Goal: Task Accomplishment & Management: Manage account settings

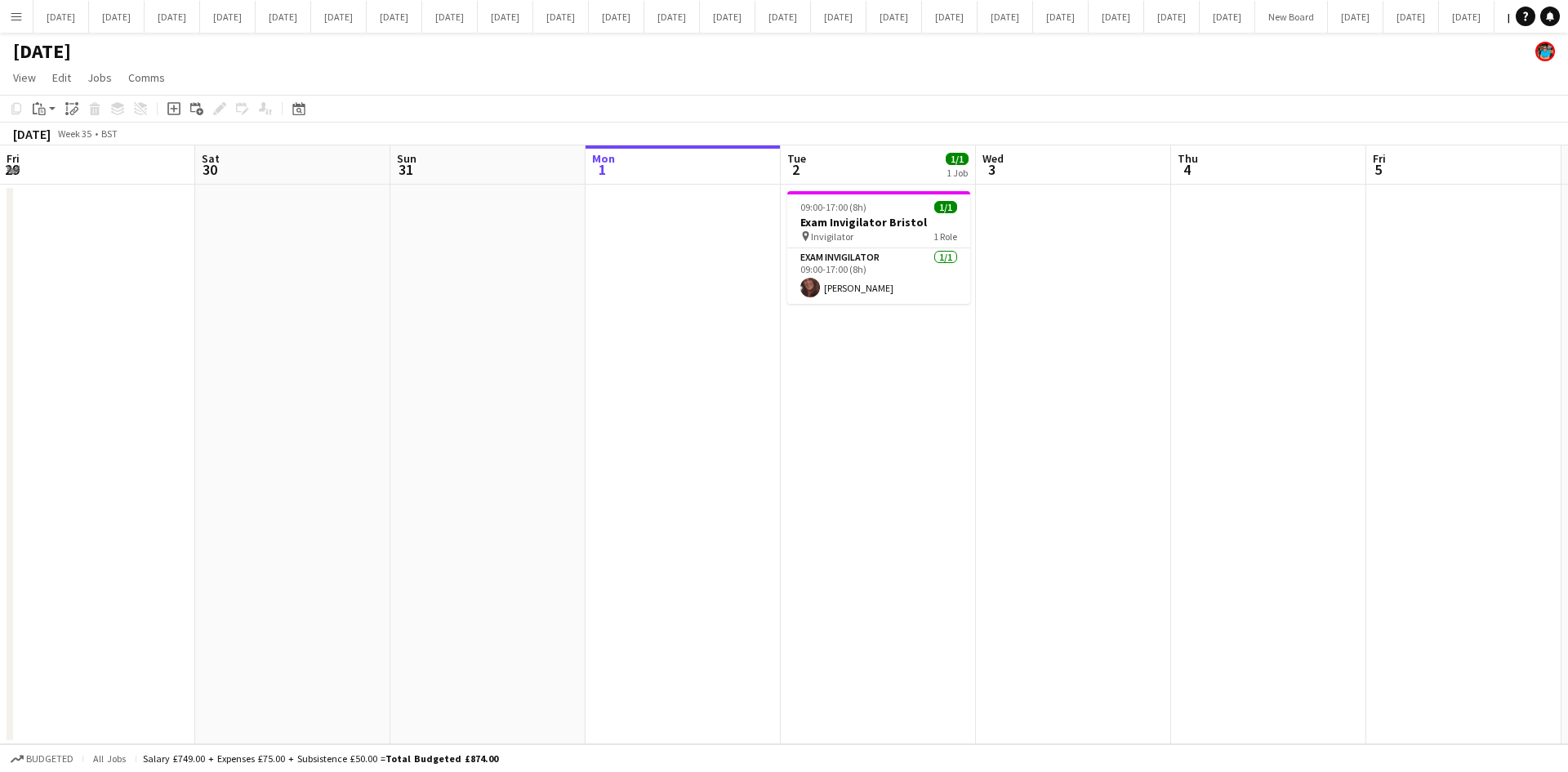
scroll to position [0, 390]
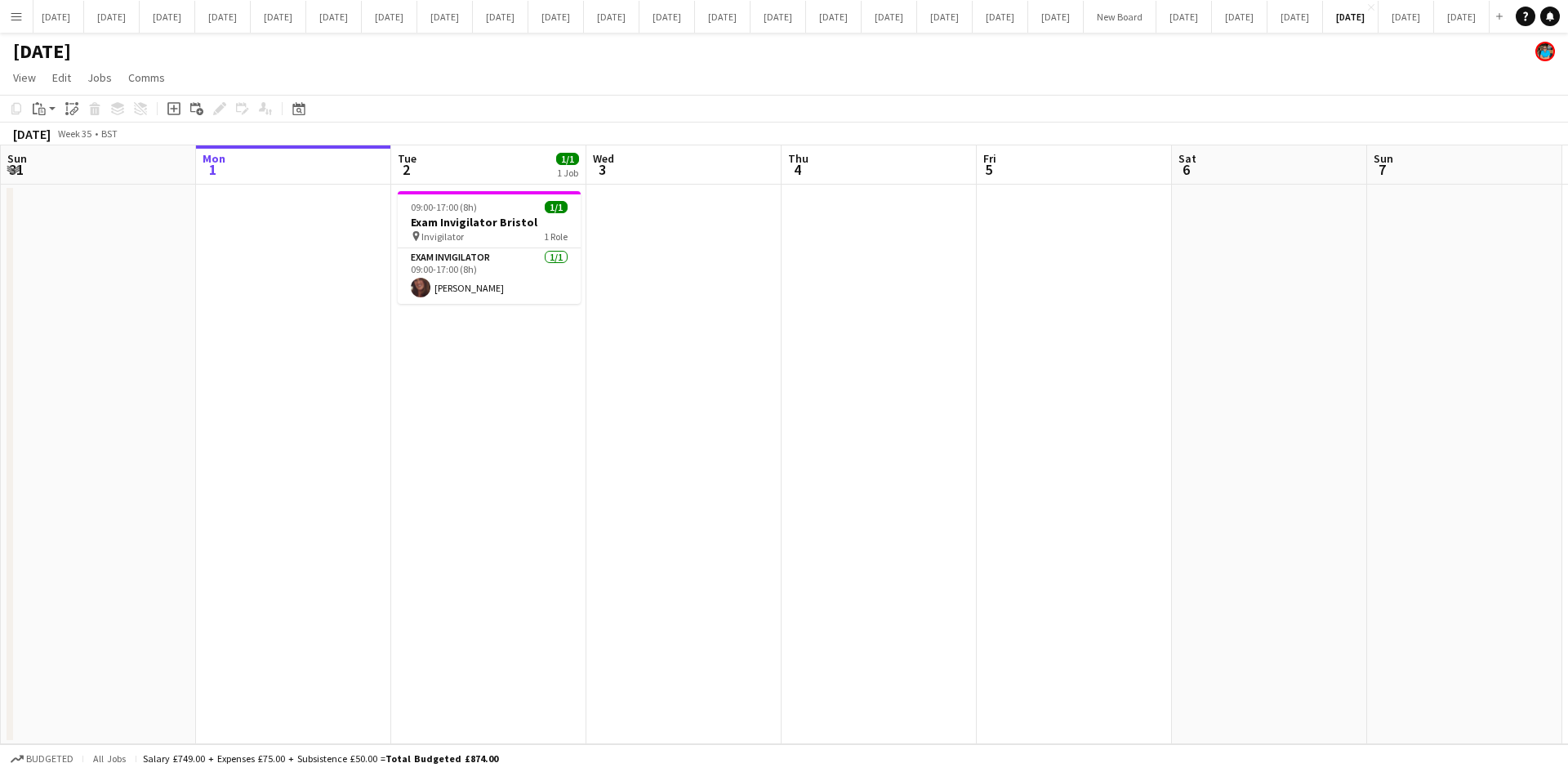
click at [15, 18] on app-icon "Menu" at bounding box center [16, 16] width 13 height 13
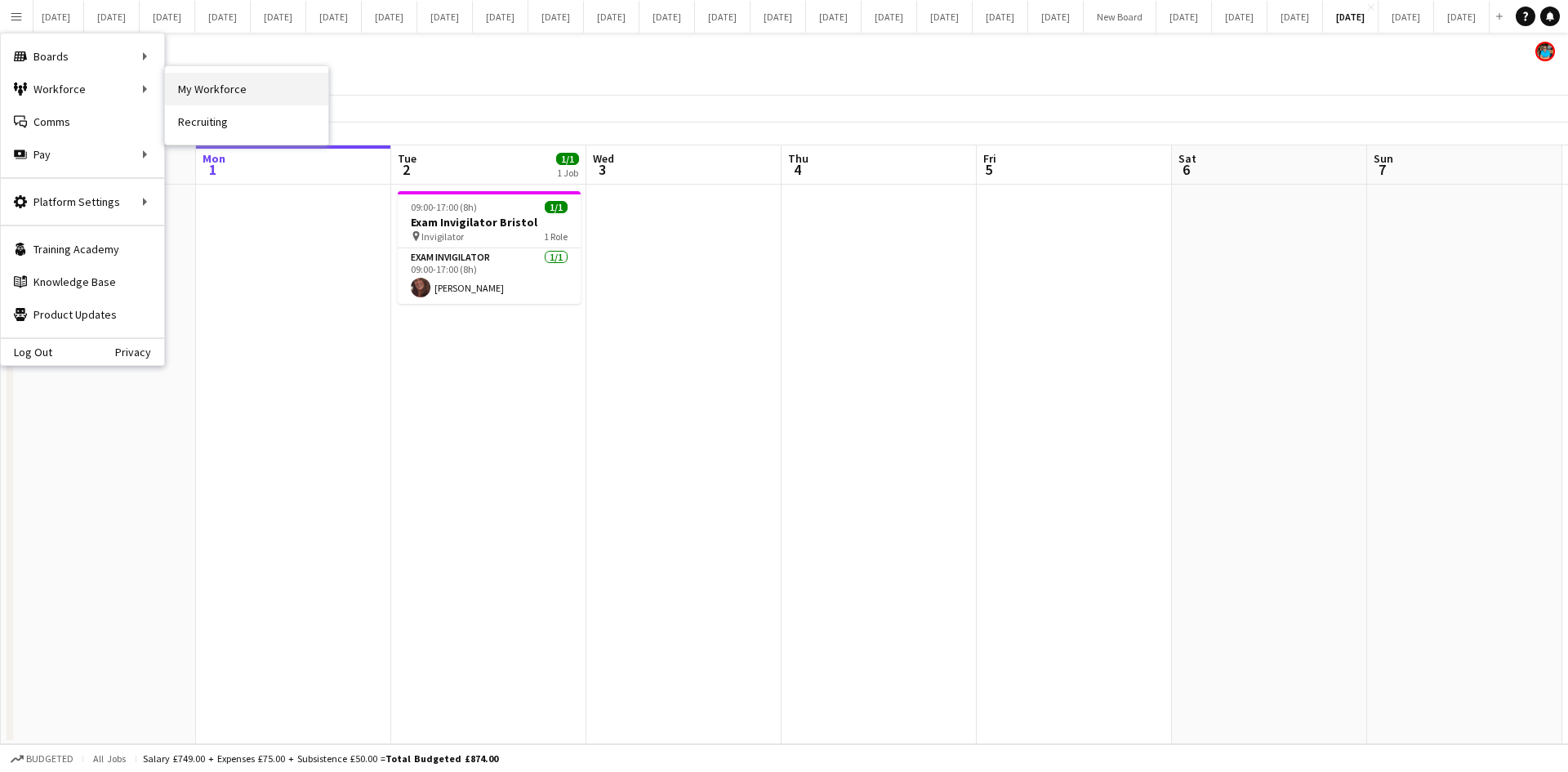
click at [204, 86] on link "My Workforce" at bounding box center [247, 88] width 163 height 32
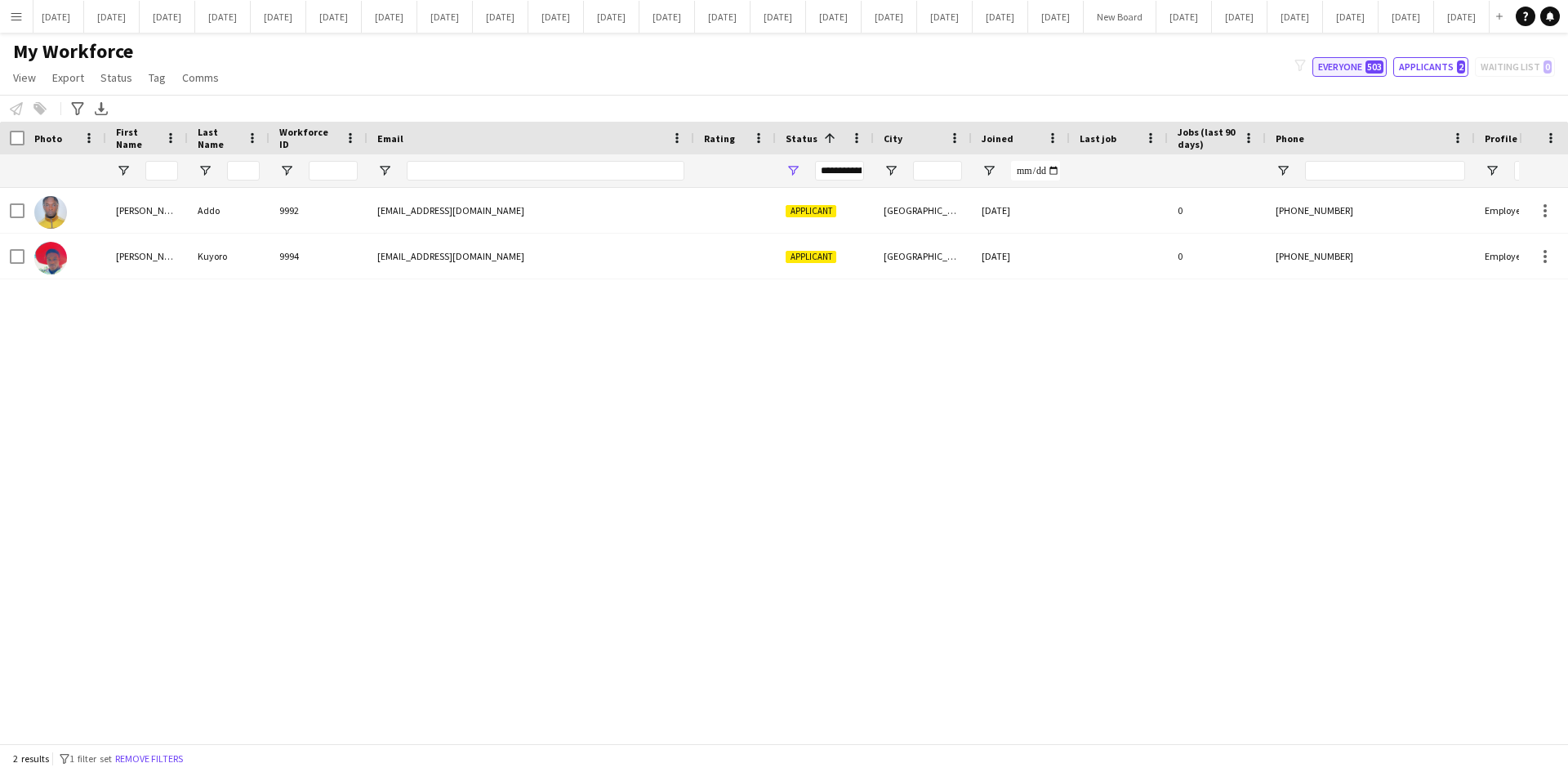
click at [1341, 60] on button "Everyone 503" at bounding box center [1350, 67] width 74 height 20
type input "**********"
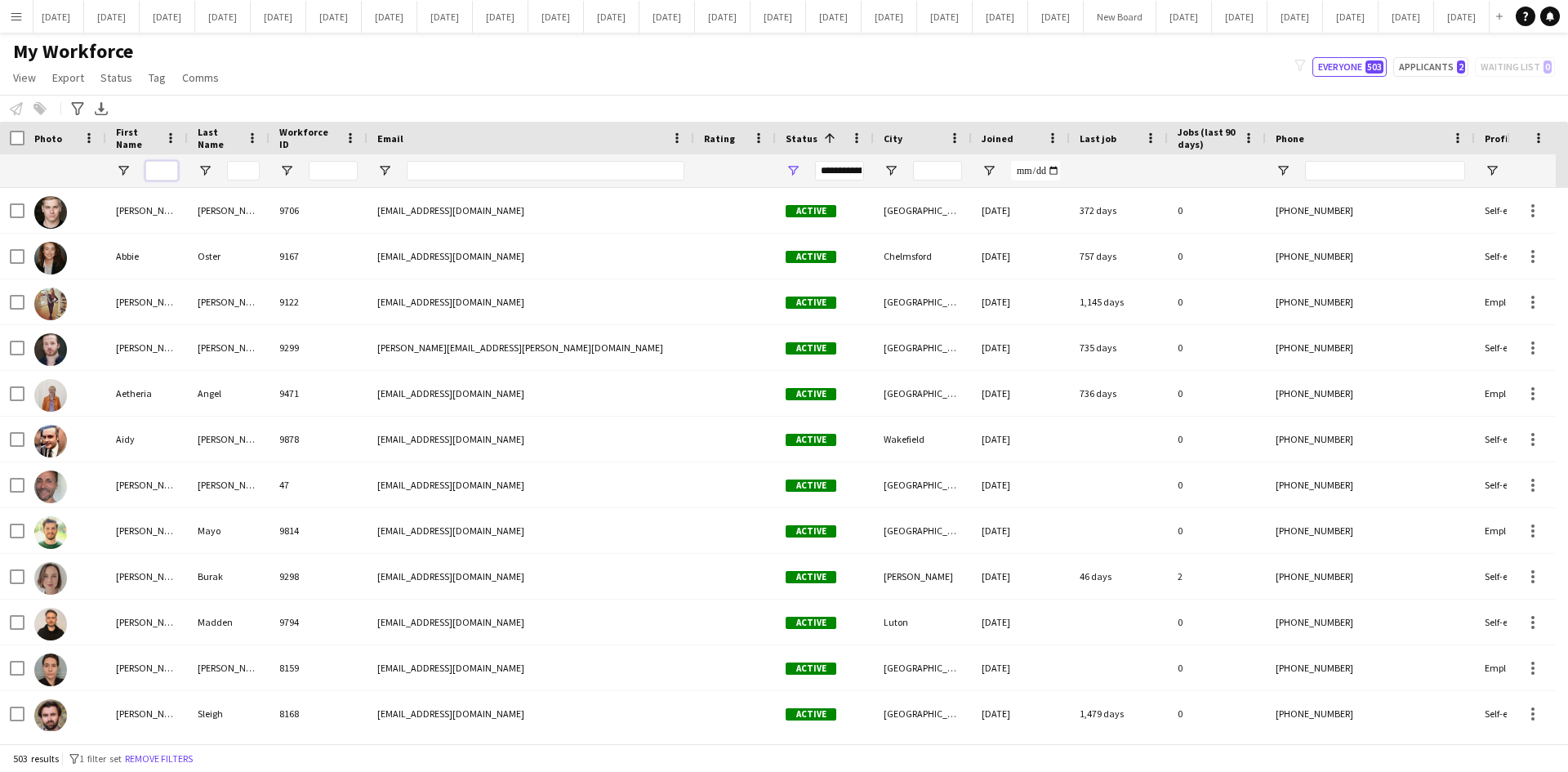
click at [160, 165] on input "First Name Filter Input" at bounding box center [161, 170] width 32 height 20
type input "*****"
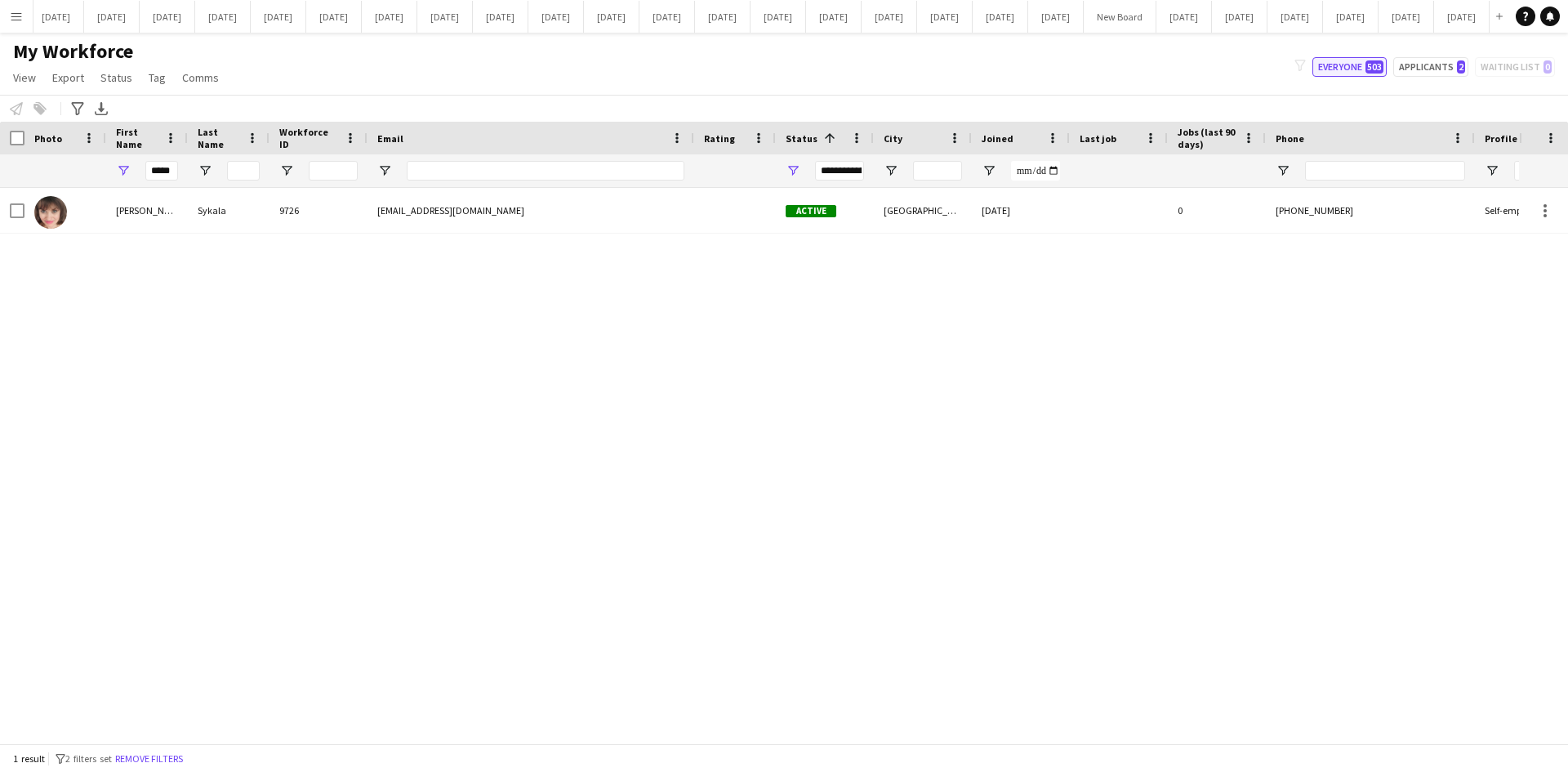
click at [1328, 68] on button "Everyone 503" at bounding box center [1350, 67] width 74 height 20
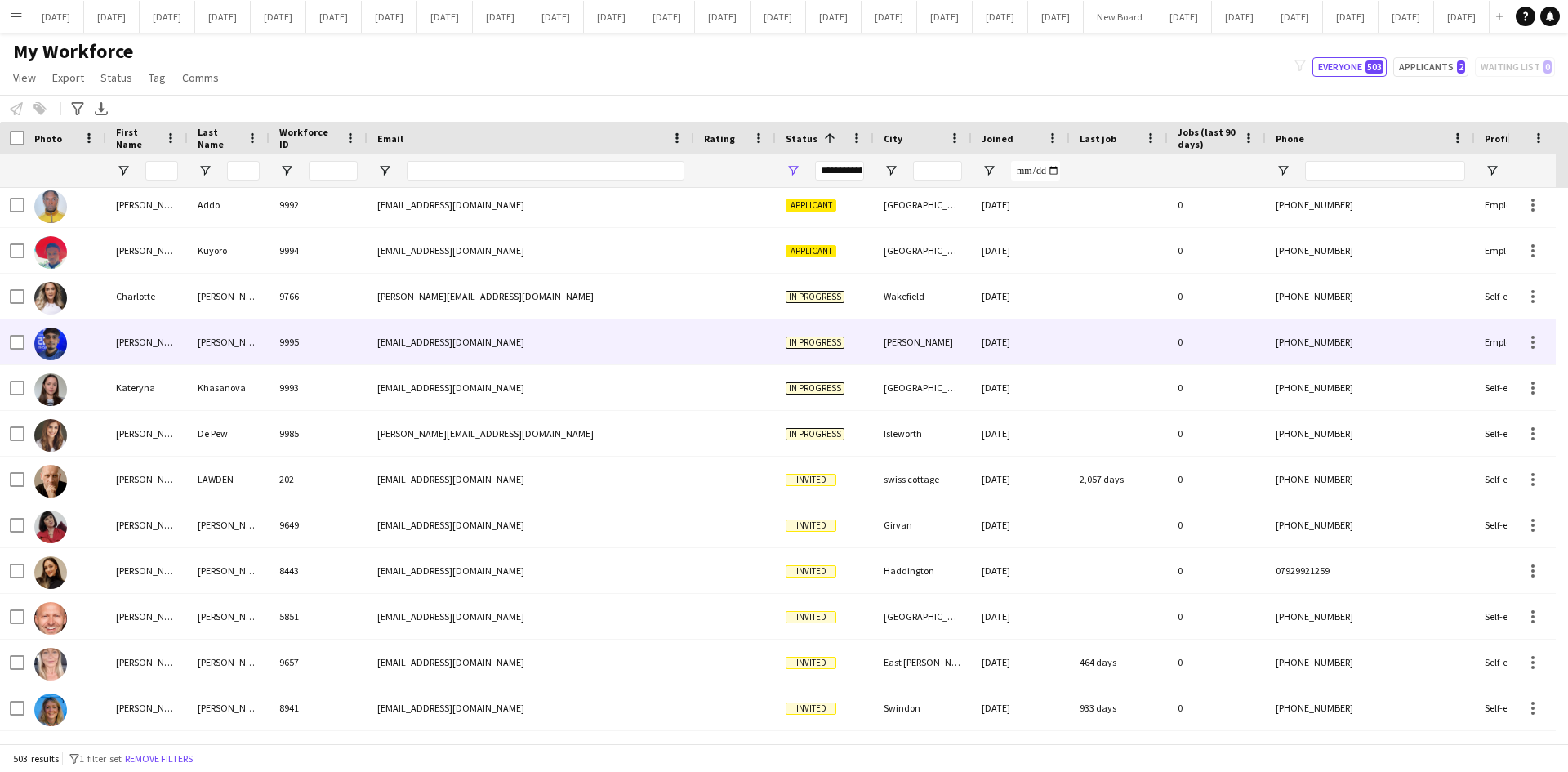
click at [140, 346] on div "[PERSON_NAME]" at bounding box center [146, 341] width 81 height 45
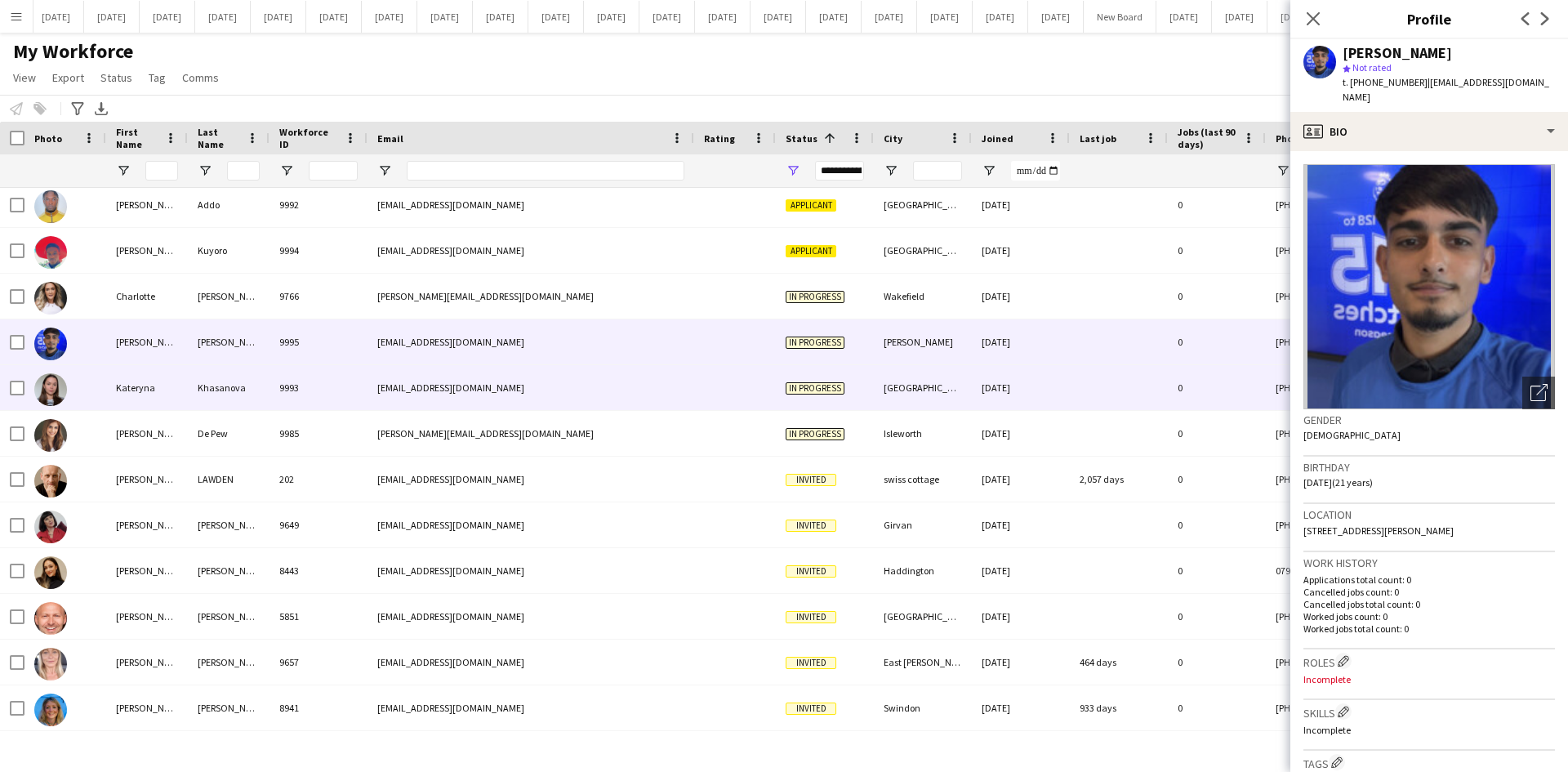
click at [193, 392] on div "Khasanova" at bounding box center [228, 387] width 81 height 45
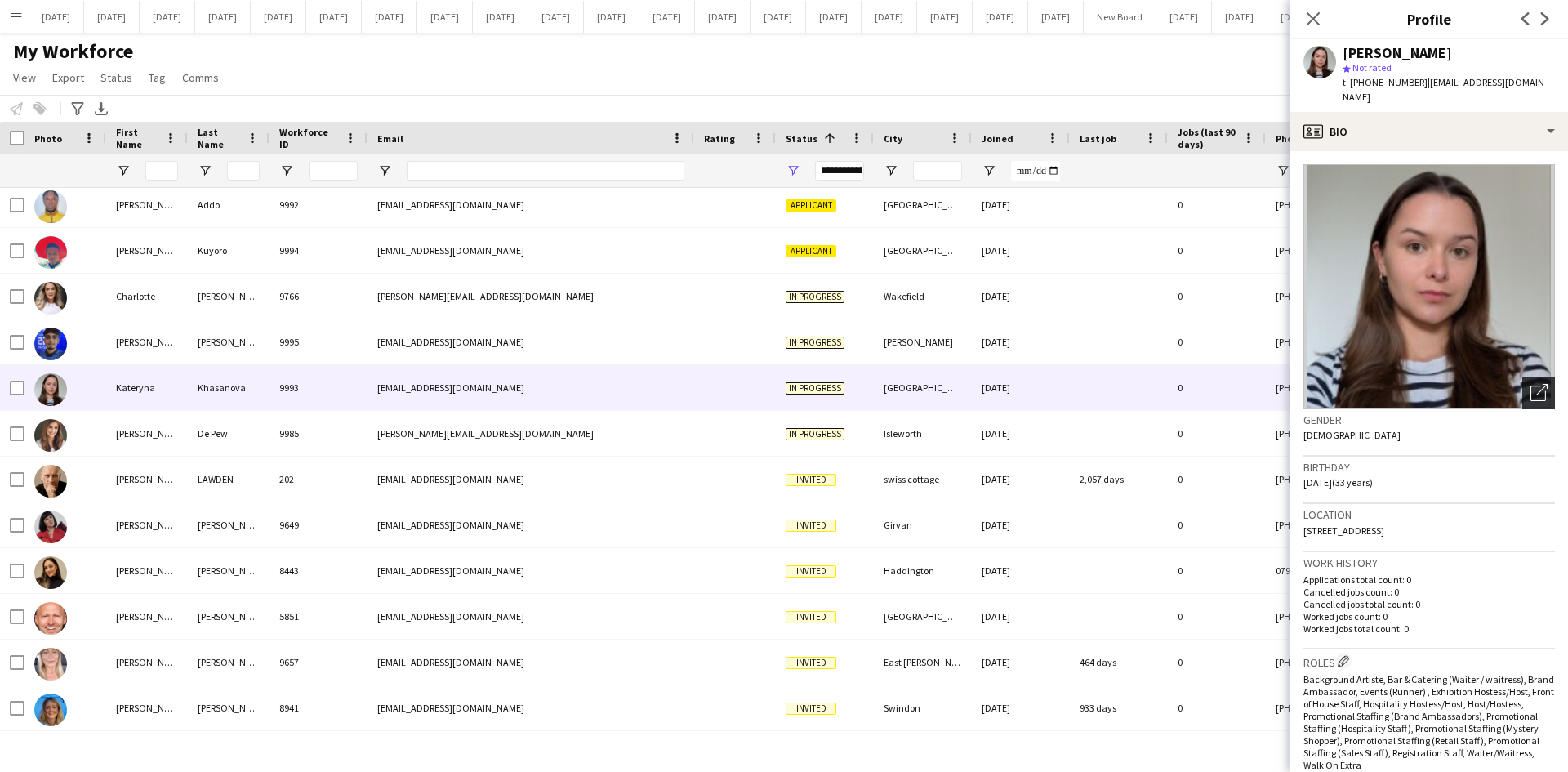
click at [1531, 384] on icon "Open photos pop-in" at bounding box center [1540, 392] width 18 height 18
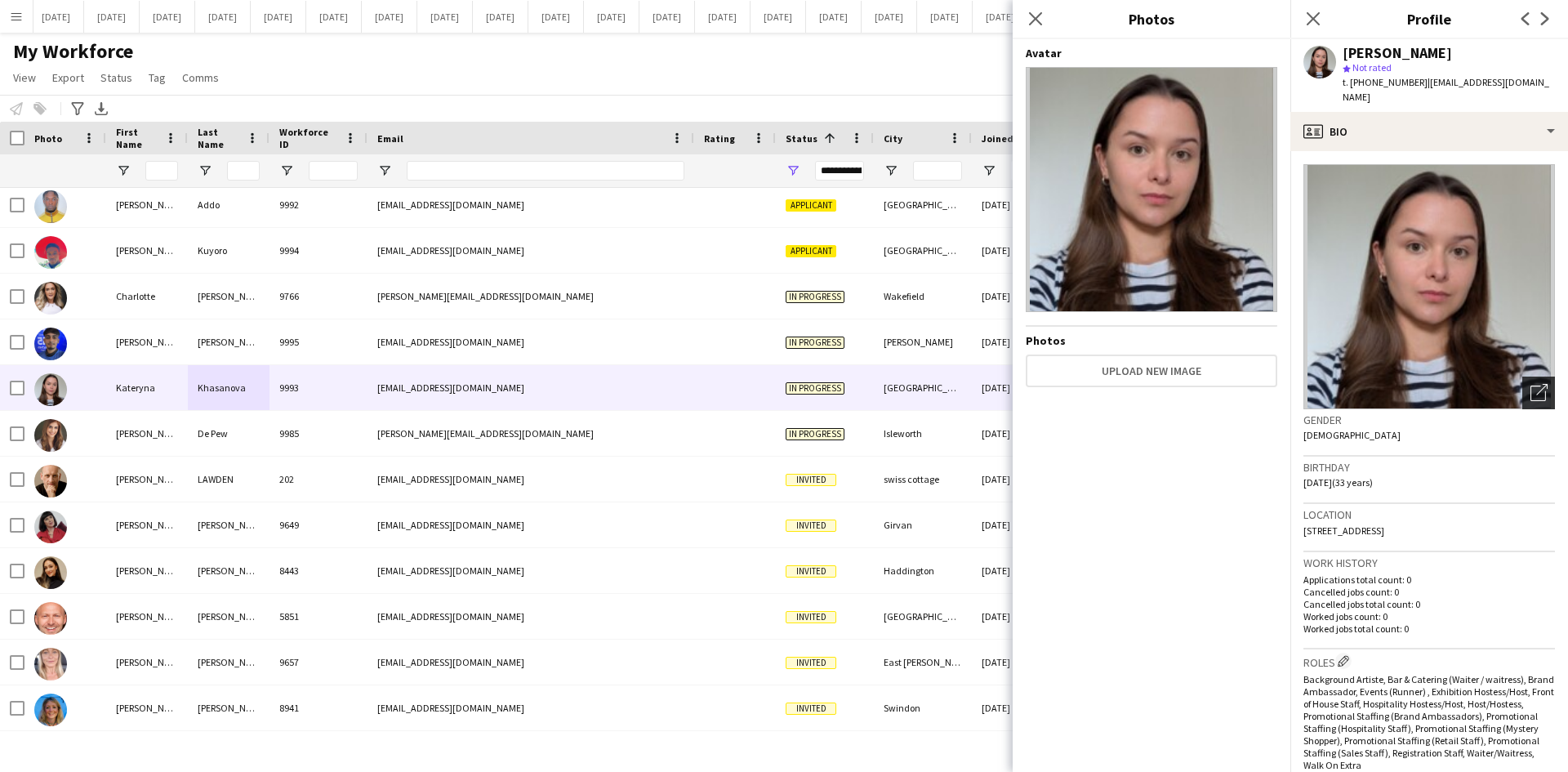
click at [1531, 384] on icon "Open photos pop-in" at bounding box center [1540, 392] width 18 height 18
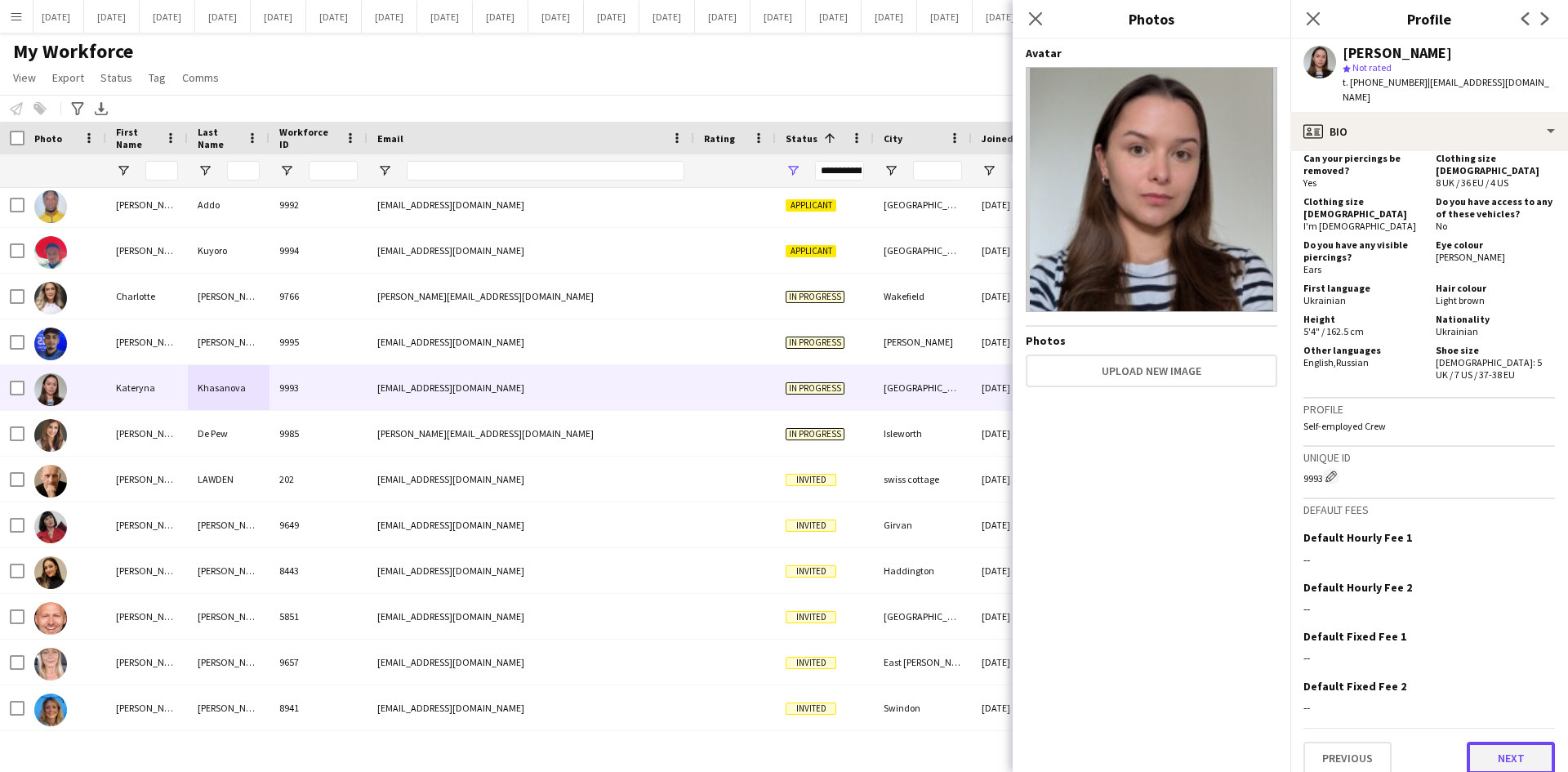
click at [1500, 749] on button "Next" at bounding box center [1511, 757] width 88 height 32
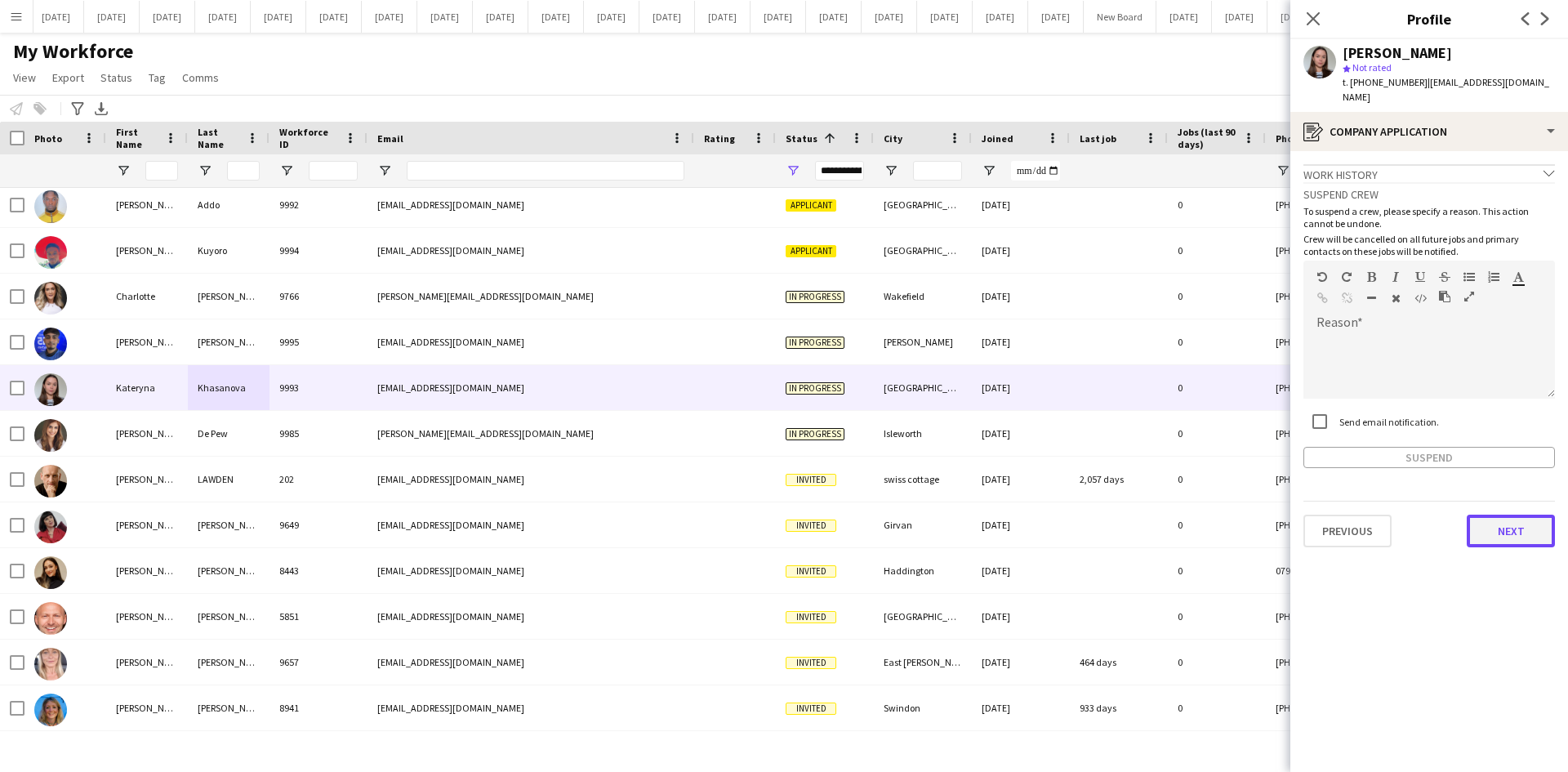
click at [1534, 515] on button "Next" at bounding box center [1511, 530] width 88 height 32
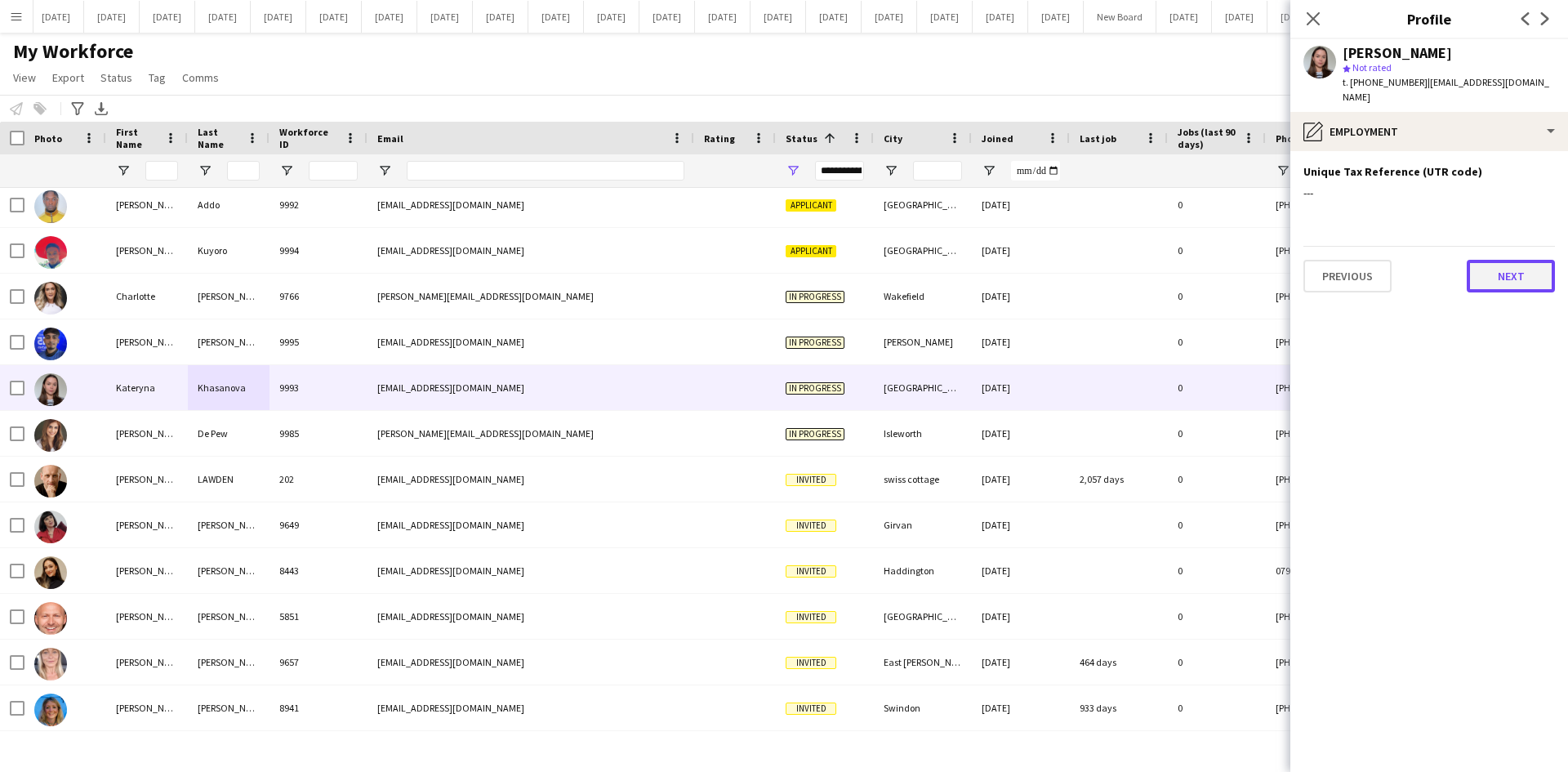
click at [1527, 260] on button "Next" at bounding box center [1511, 275] width 88 height 32
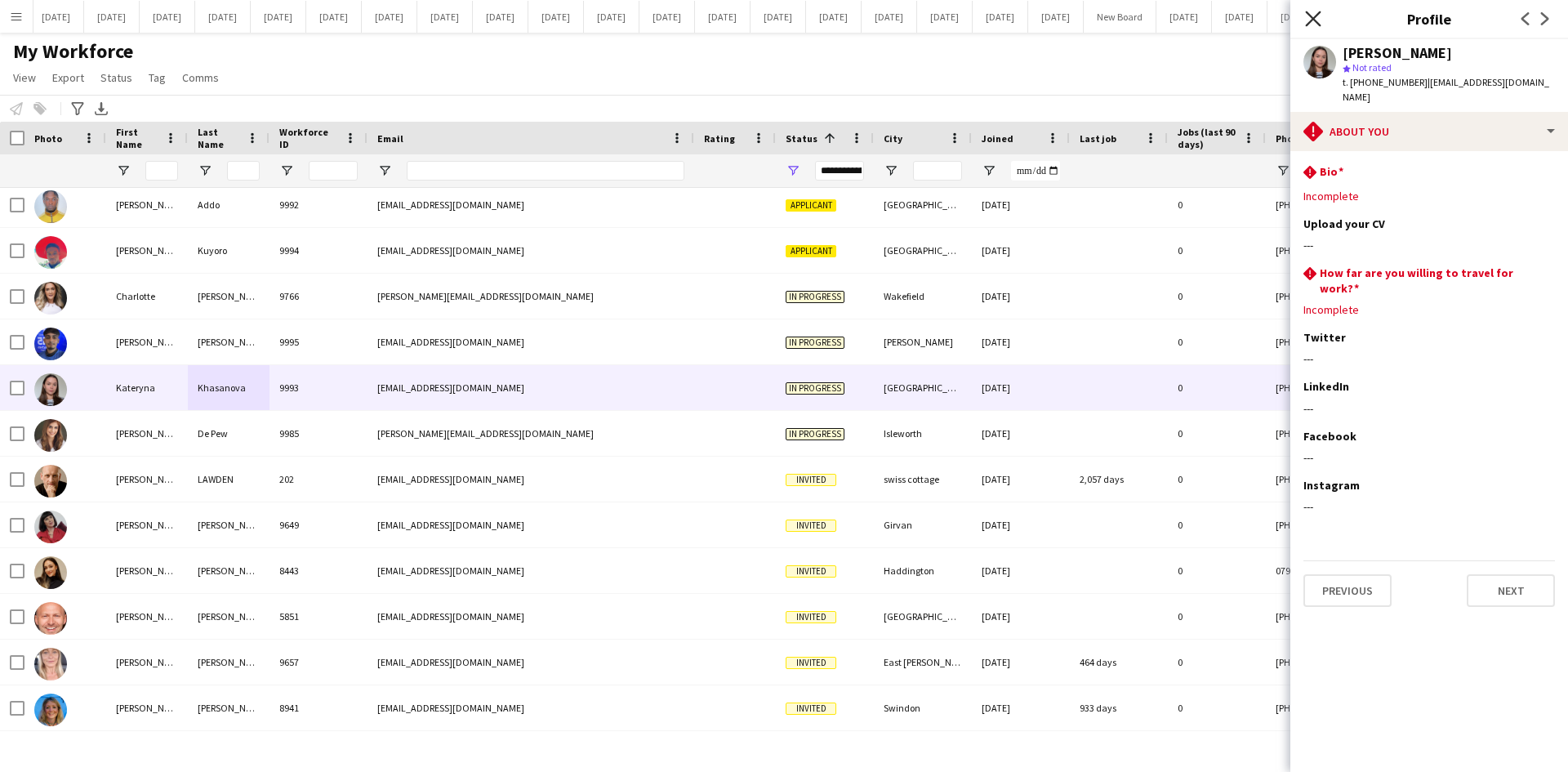
click at [1312, 23] on icon "Close pop-in" at bounding box center [1314, 19] width 16 height 16
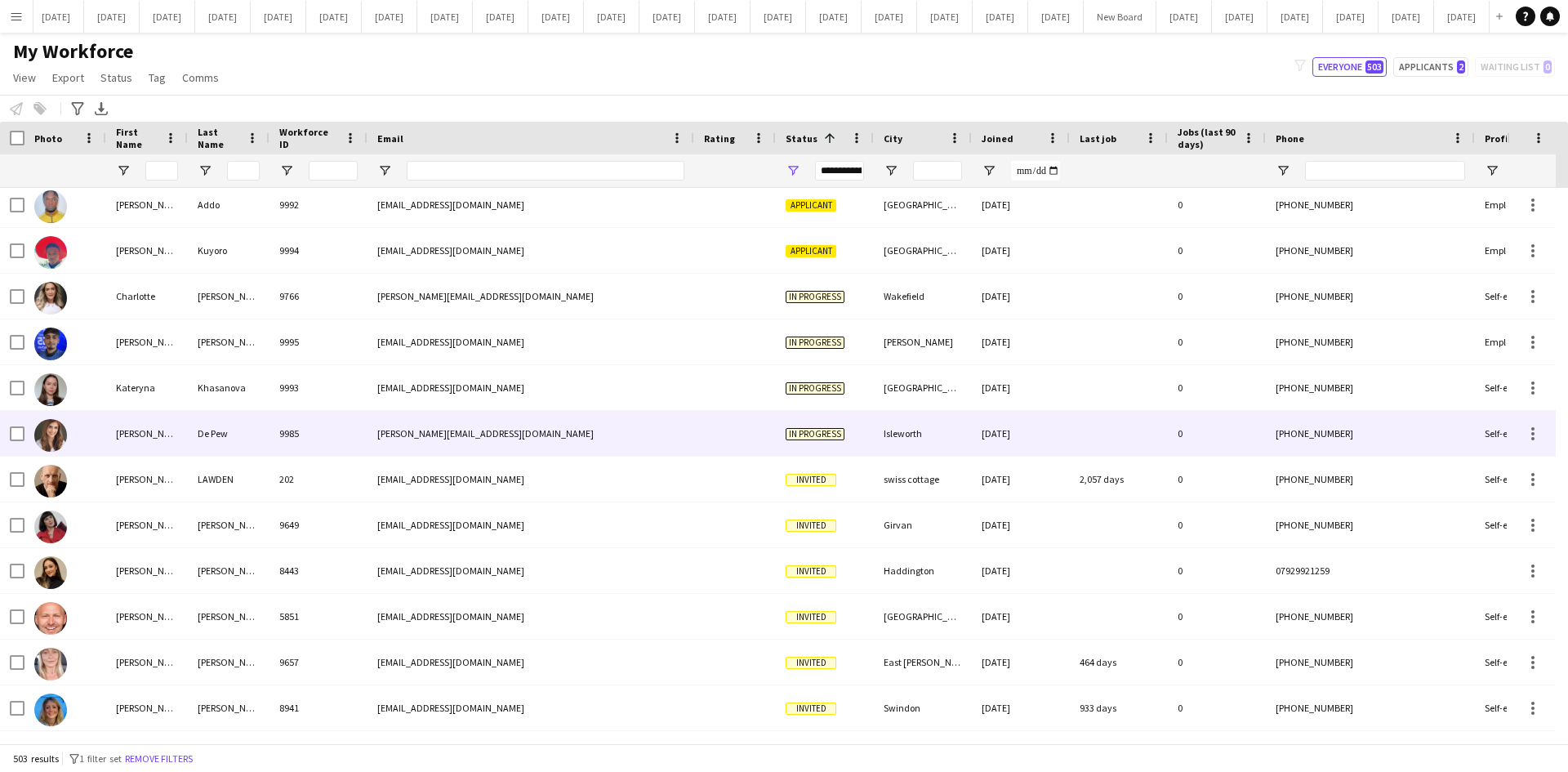
click at [145, 431] on div "[PERSON_NAME]" at bounding box center [146, 433] width 81 height 45
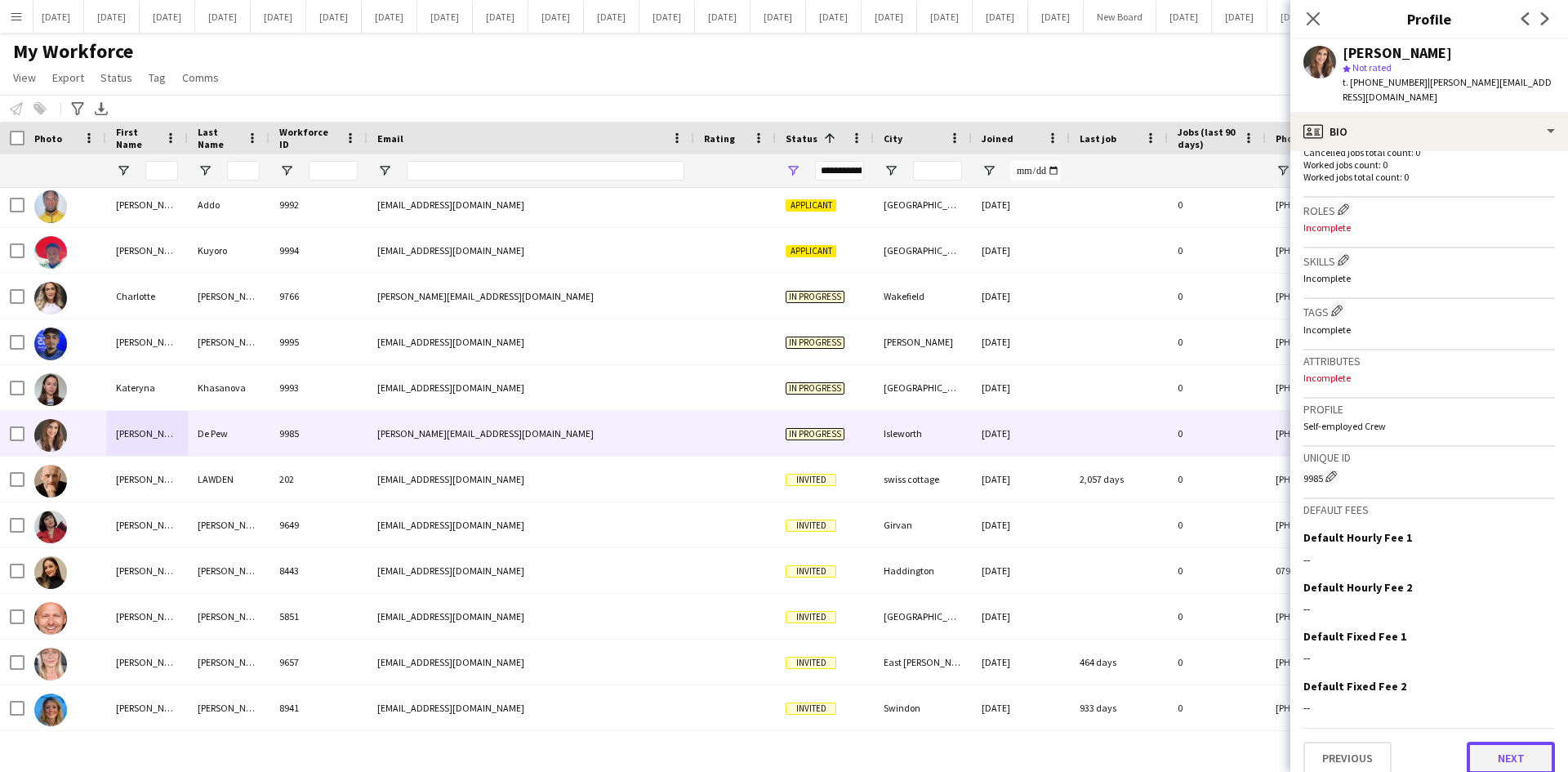
click at [1517, 748] on button "Next" at bounding box center [1511, 757] width 88 height 32
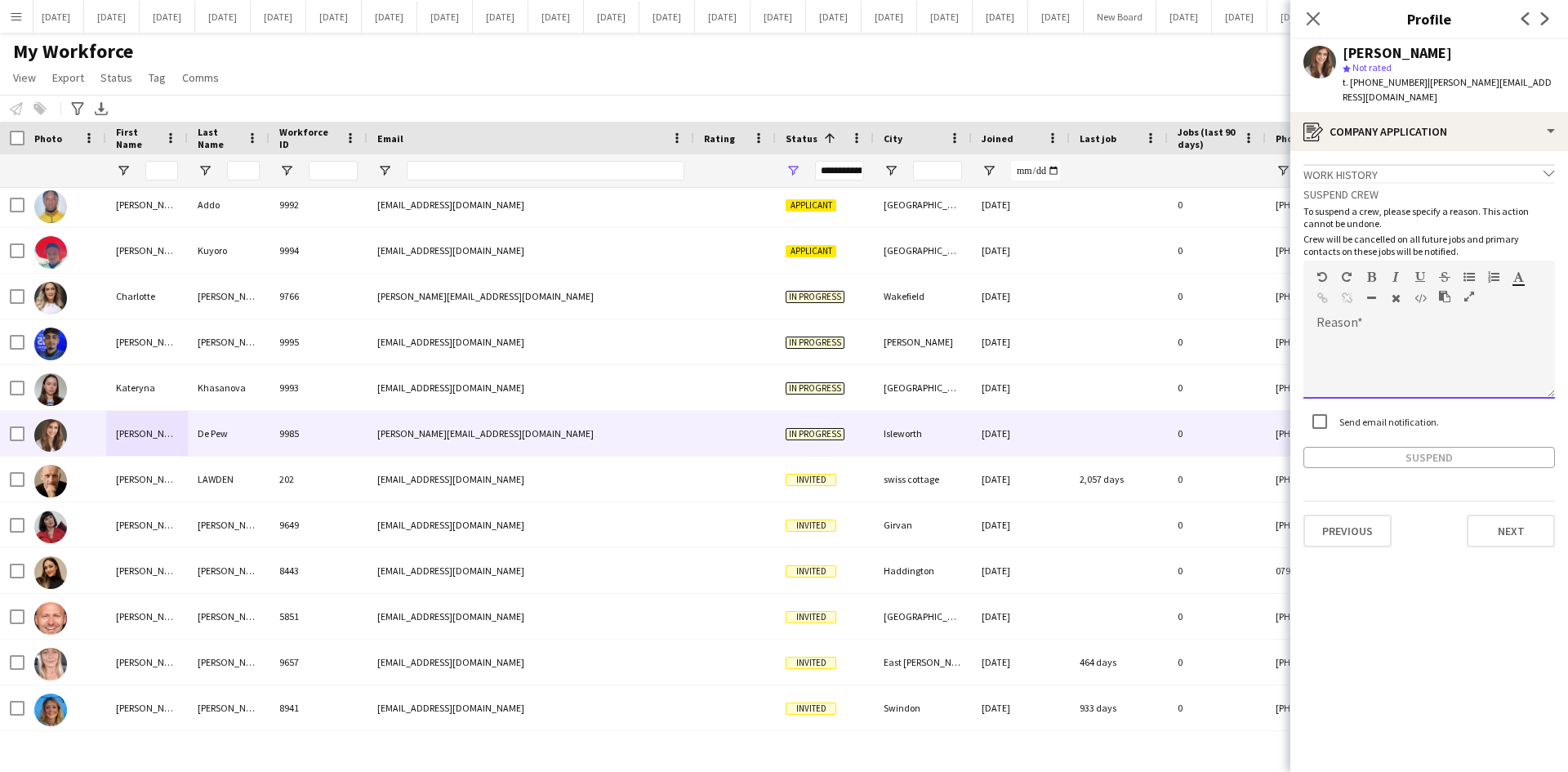
click at [1323, 334] on div at bounding box center [1429, 365] width 252 height 66
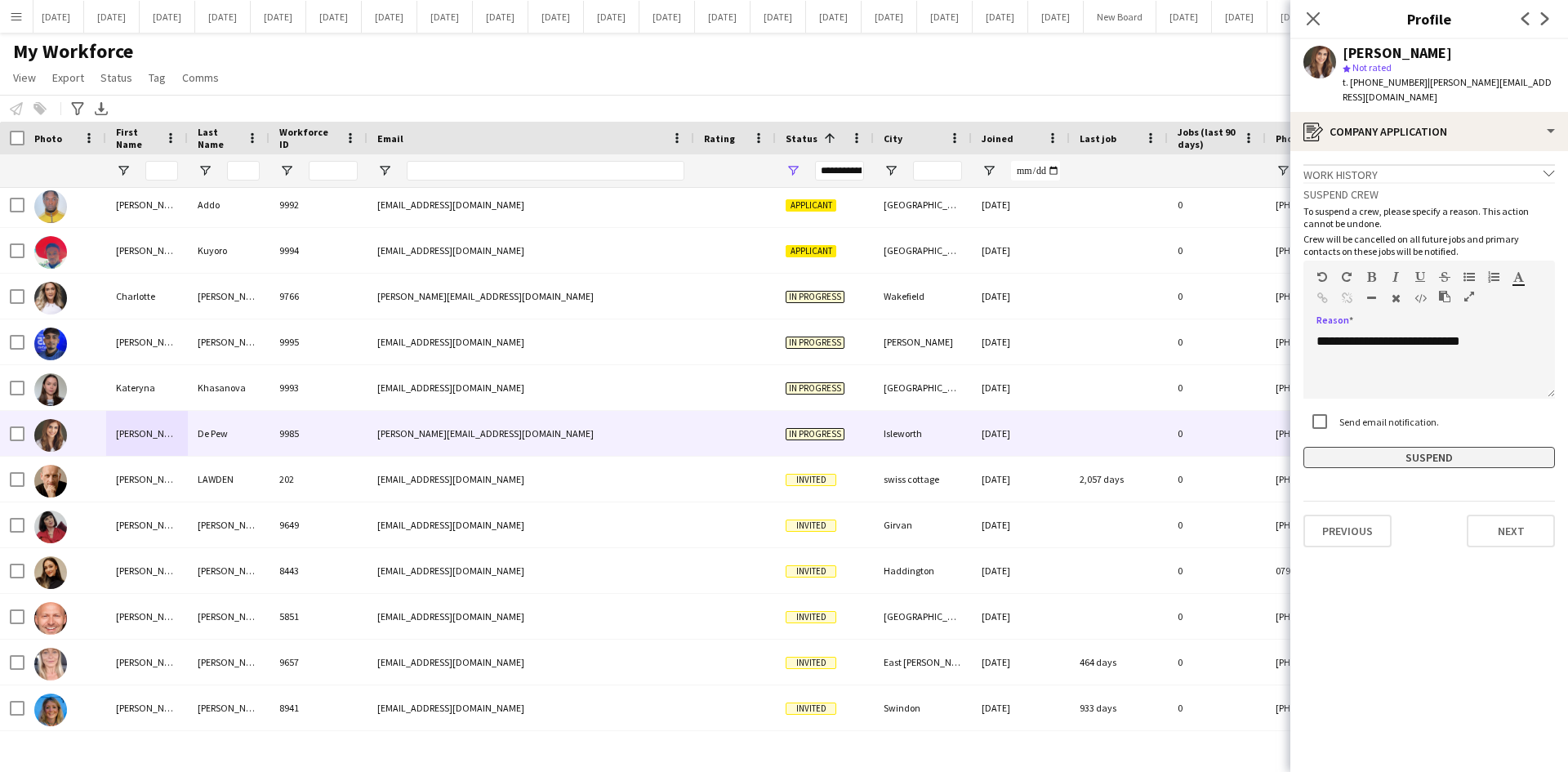
click at [1453, 446] on button "Suspend" at bounding box center [1429, 457] width 252 height 22
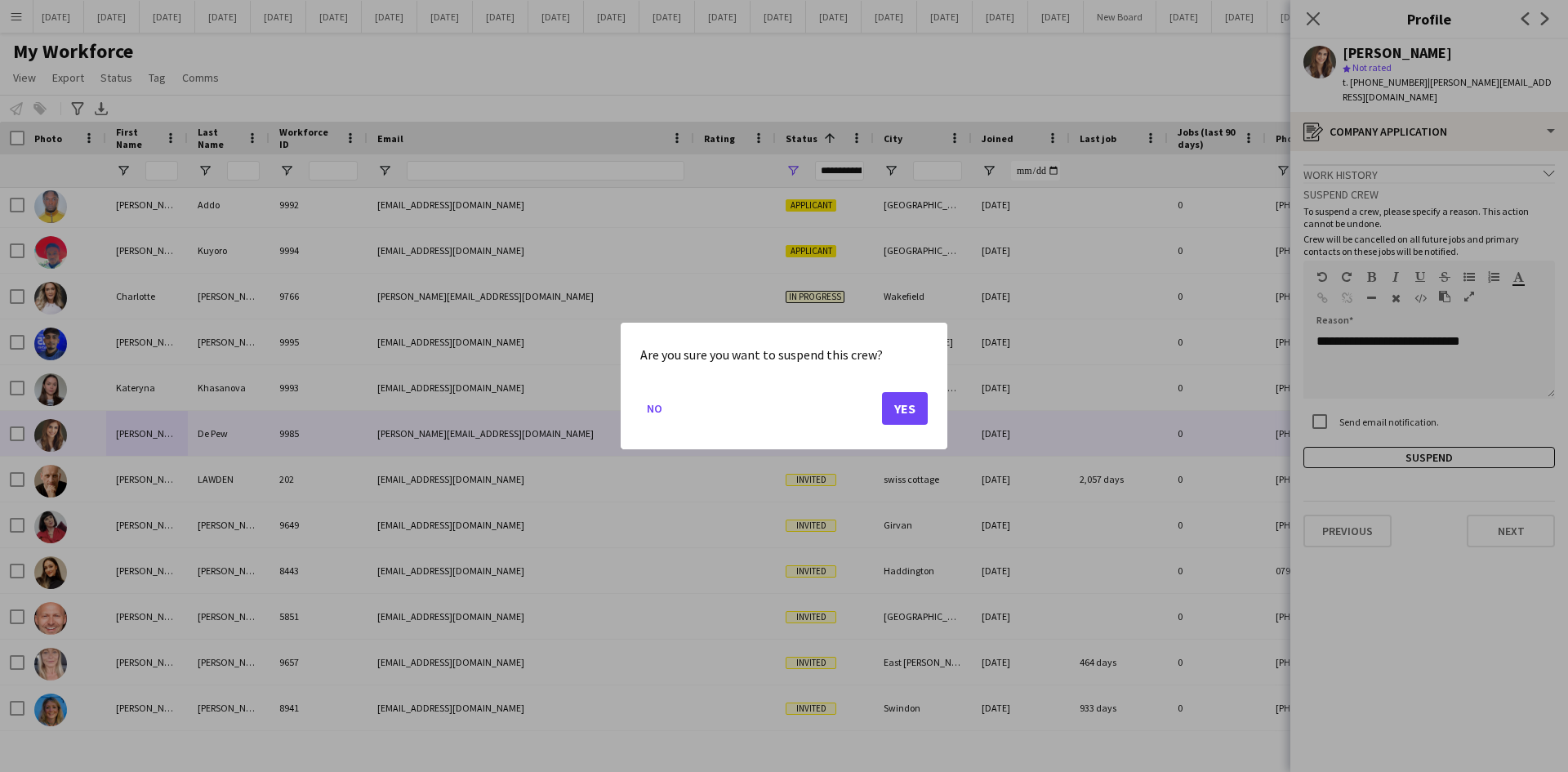
click at [879, 417] on mat-dialog-actions "No Yes" at bounding box center [784, 414] width 288 height 69
click at [901, 405] on button "Yes" at bounding box center [904, 408] width 46 height 32
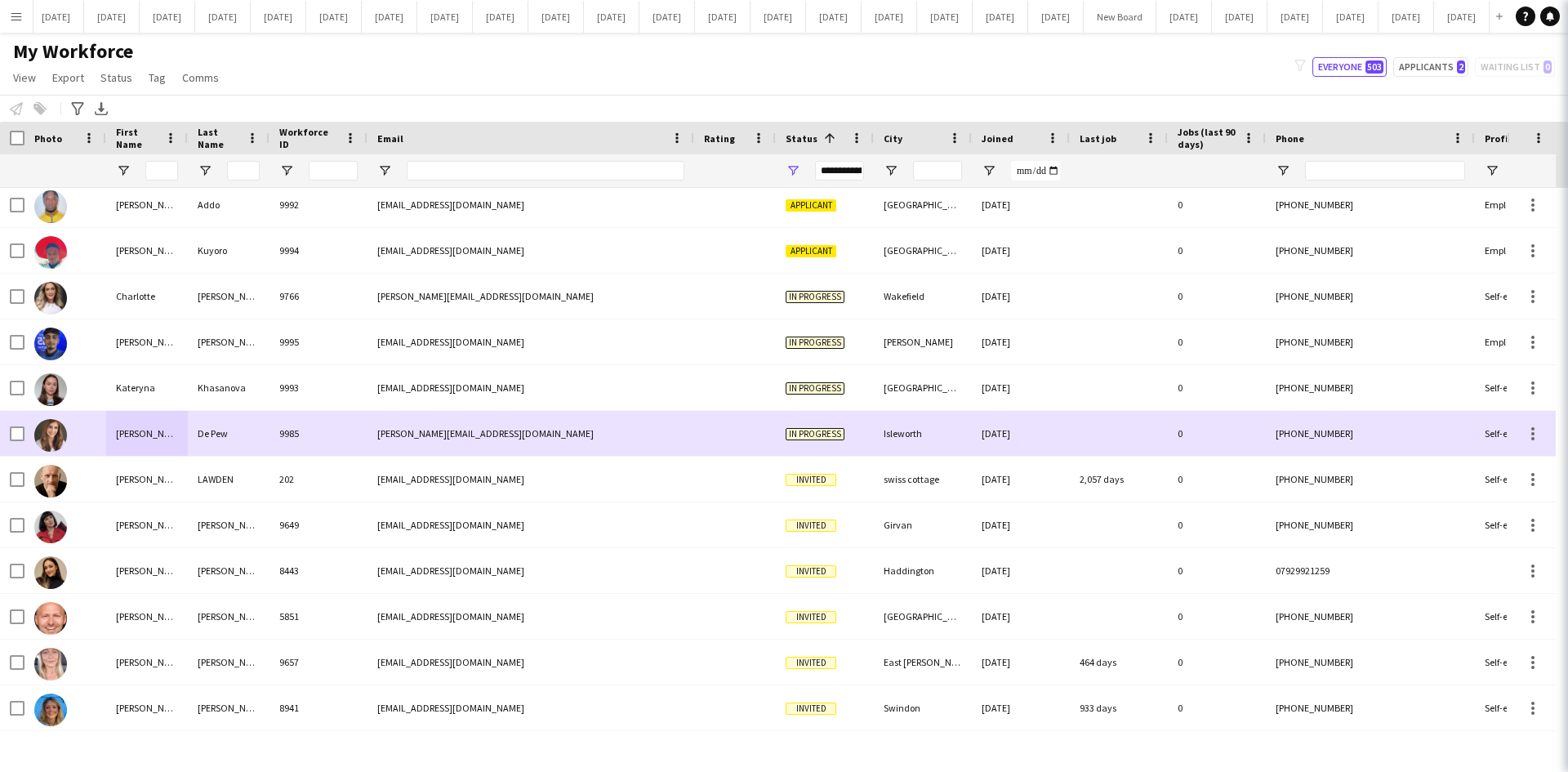
scroll to position [22411, 0]
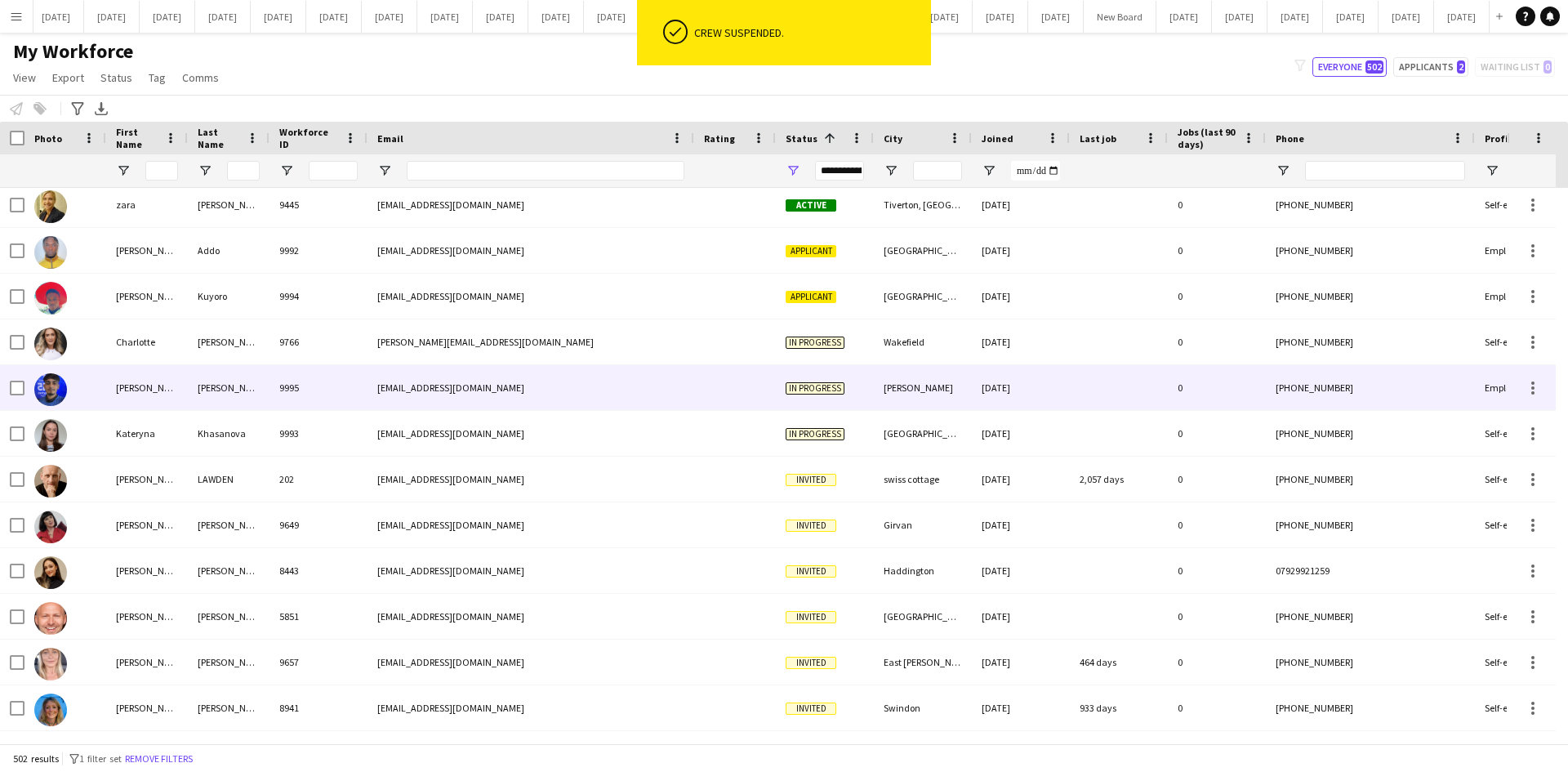
click at [147, 402] on div "[PERSON_NAME]" at bounding box center [146, 387] width 81 height 45
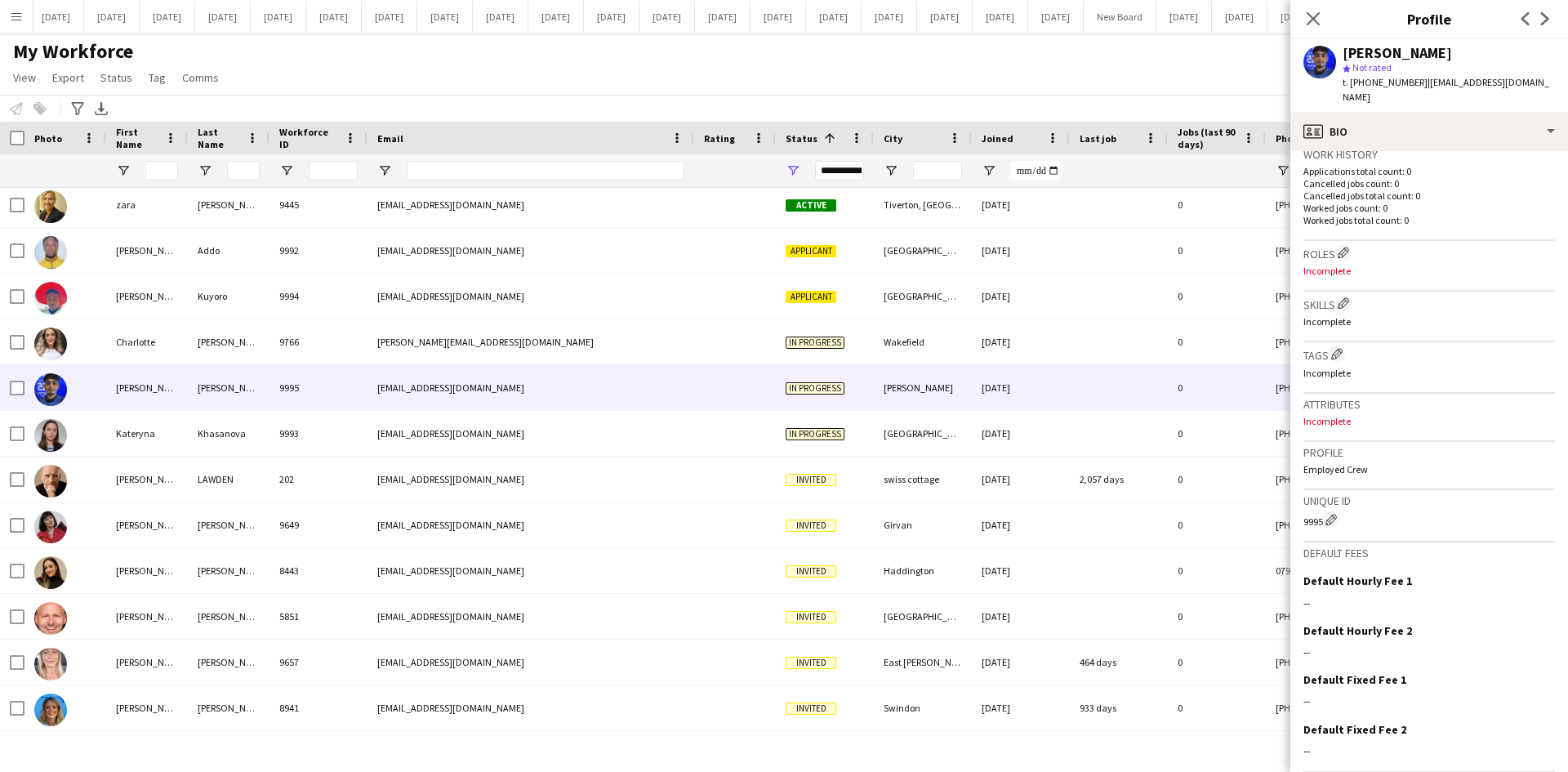
scroll to position [451, 0]
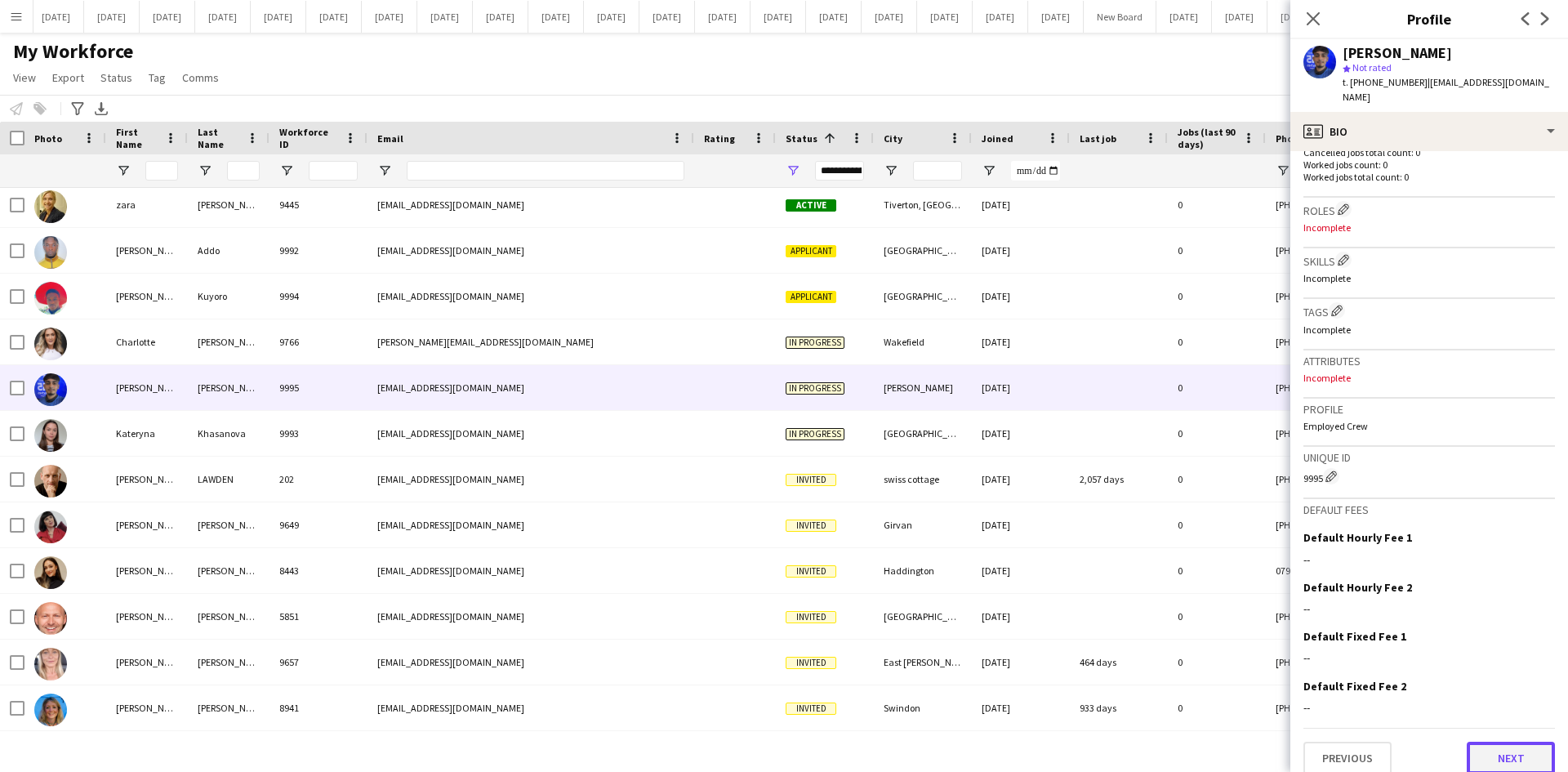
click at [1529, 744] on button "Next" at bounding box center [1511, 757] width 88 height 32
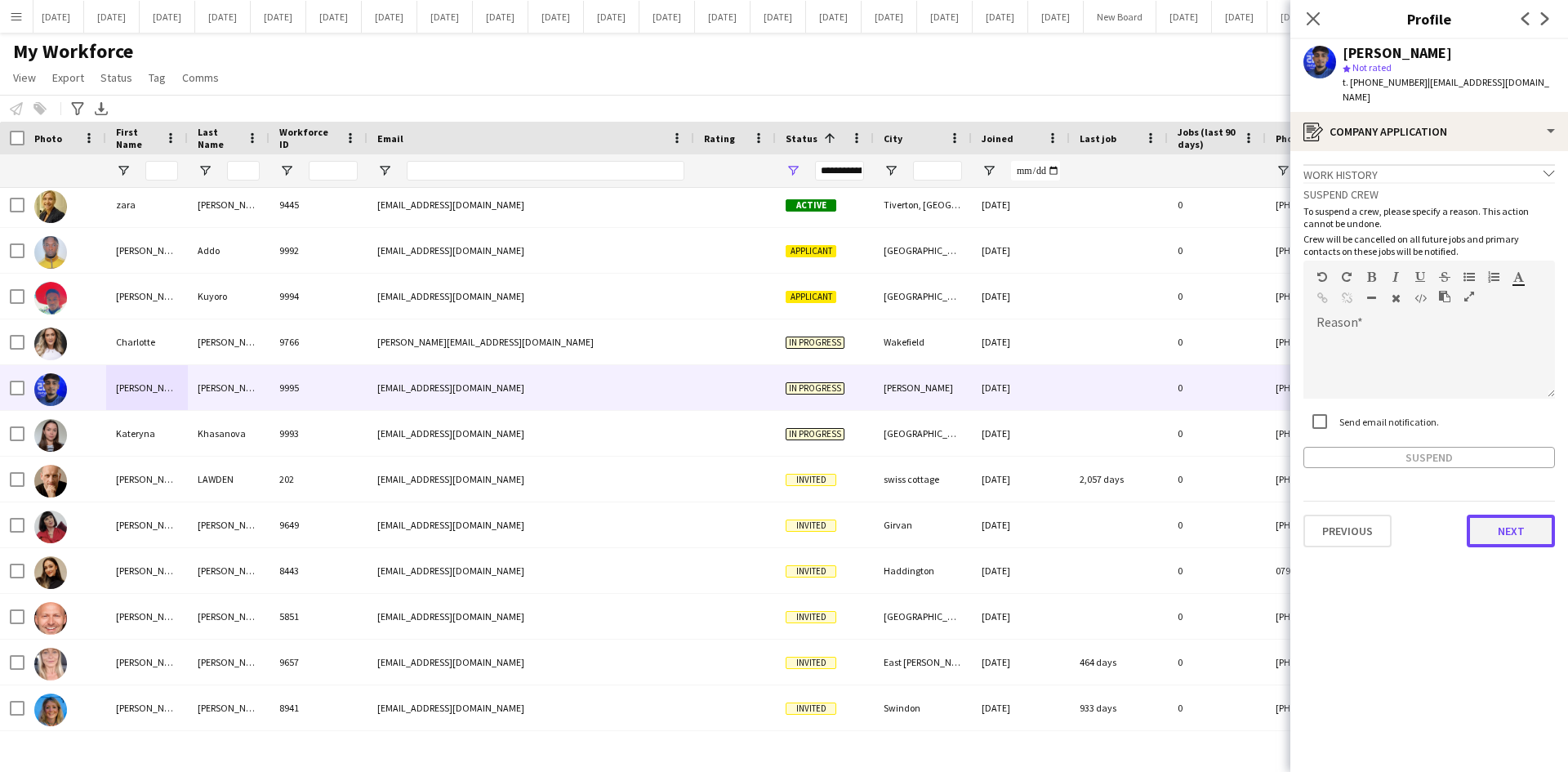
click at [1525, 521] on button "Next" at bounding box center [1511, 530] width 88 height 32
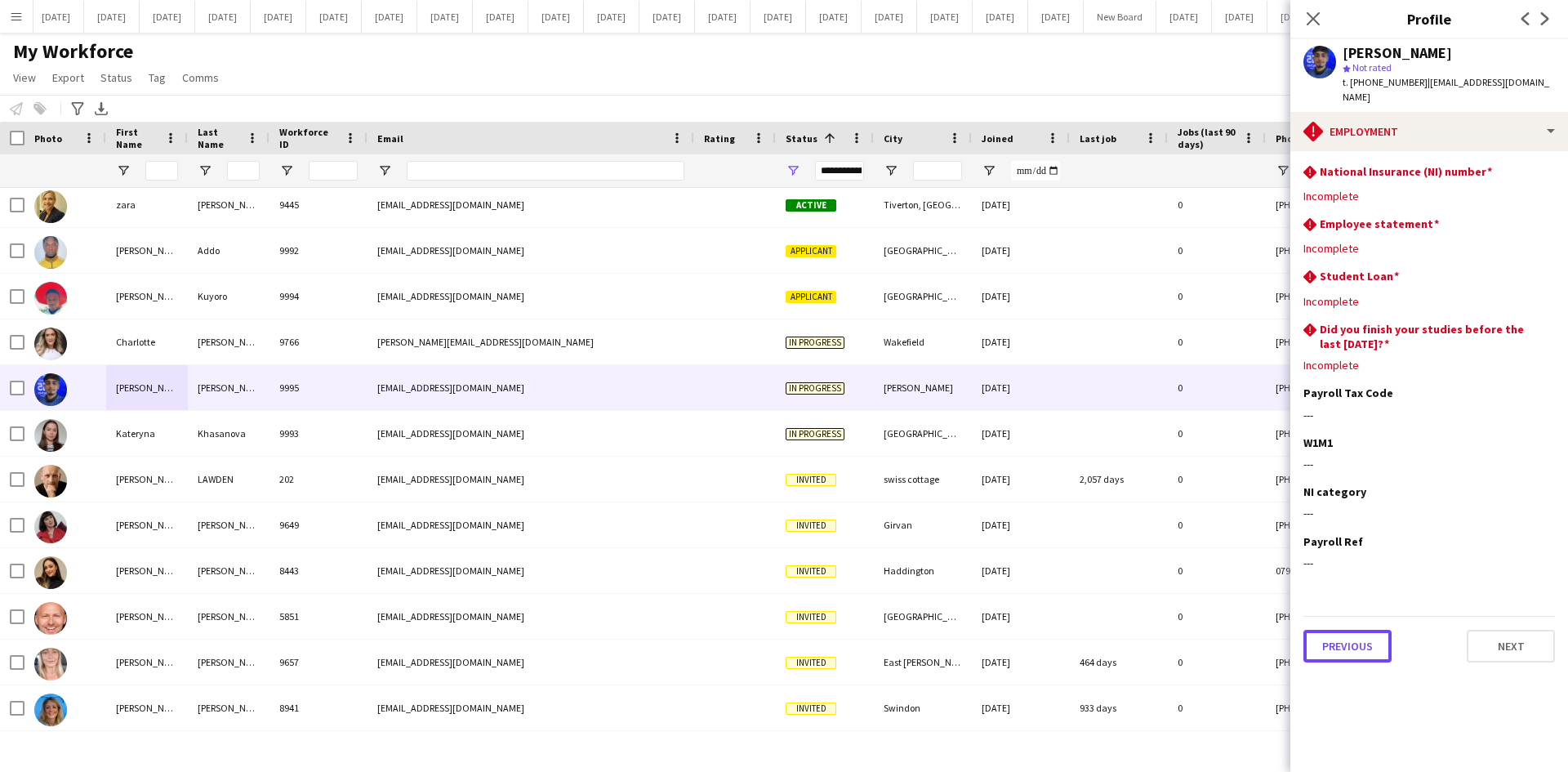
click at [1347, 648] on app-section-data-types "rhombus-alert National Insurance (NI) number Edit this field Incomplete rhombus…" at bounding box center [1429, 461] width 278 height 620
click at [1349, 633] on button "Previous" at bounding box center [1348, 645] width 88 height 32
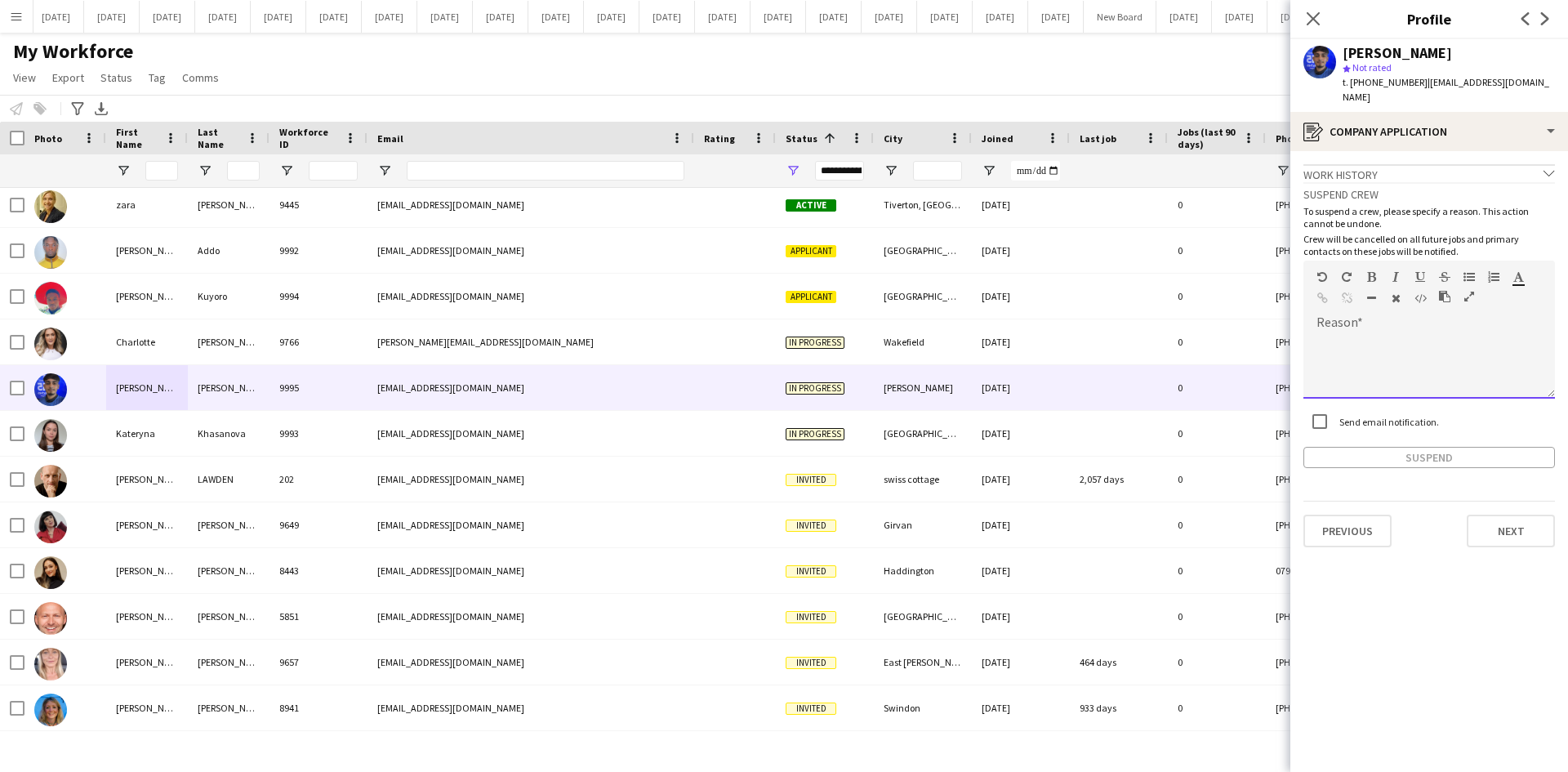
click at [1333, 342] on div at bounding box center [1429, 365] width 252 height 66
click at [1418, 446] on button "Suspend" at bounding box center [1429, 457] width 252 height 22
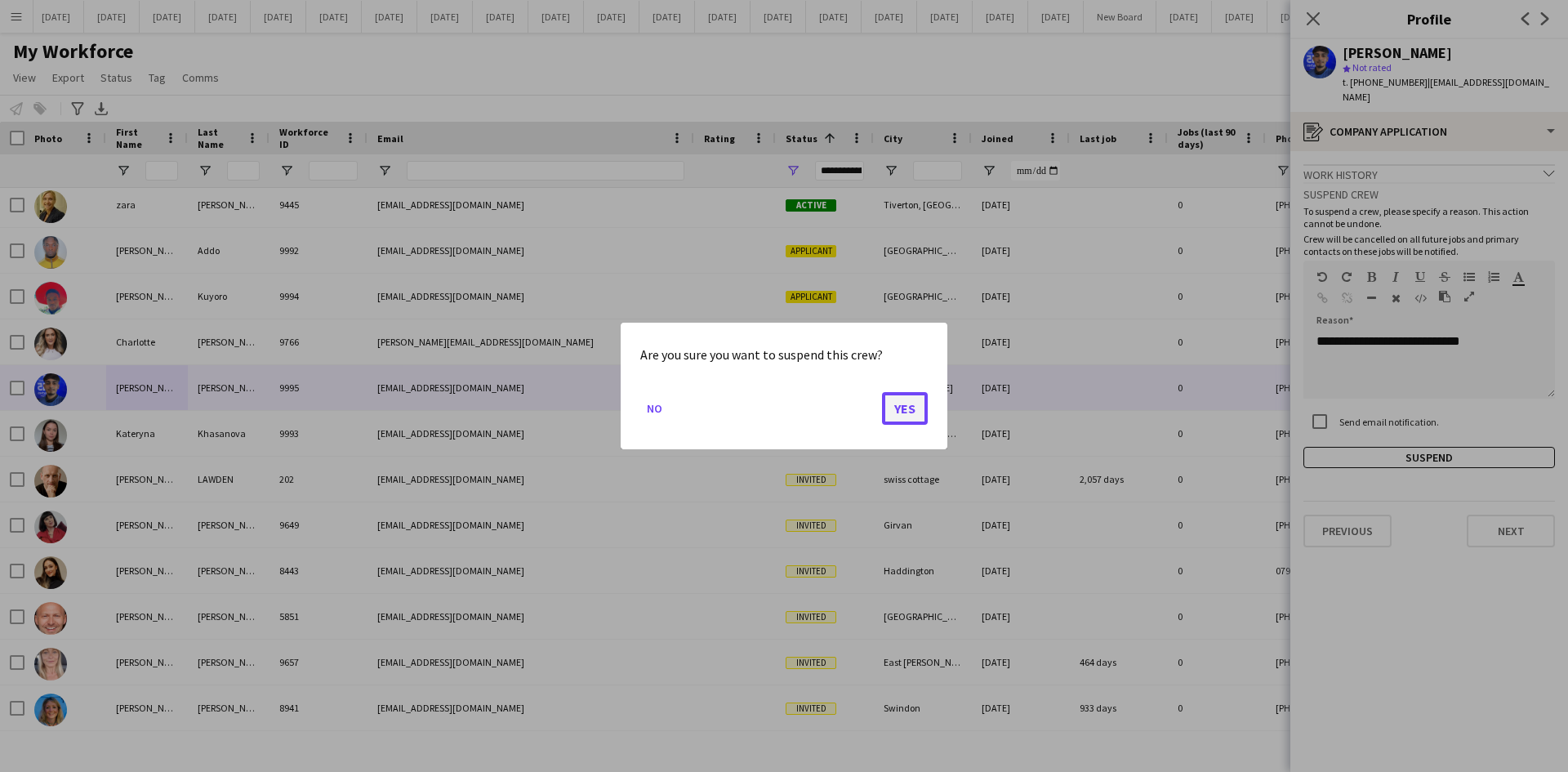
click at [908, 405] on button "Yes" at bounding box center [904, 408] width 46 height 32
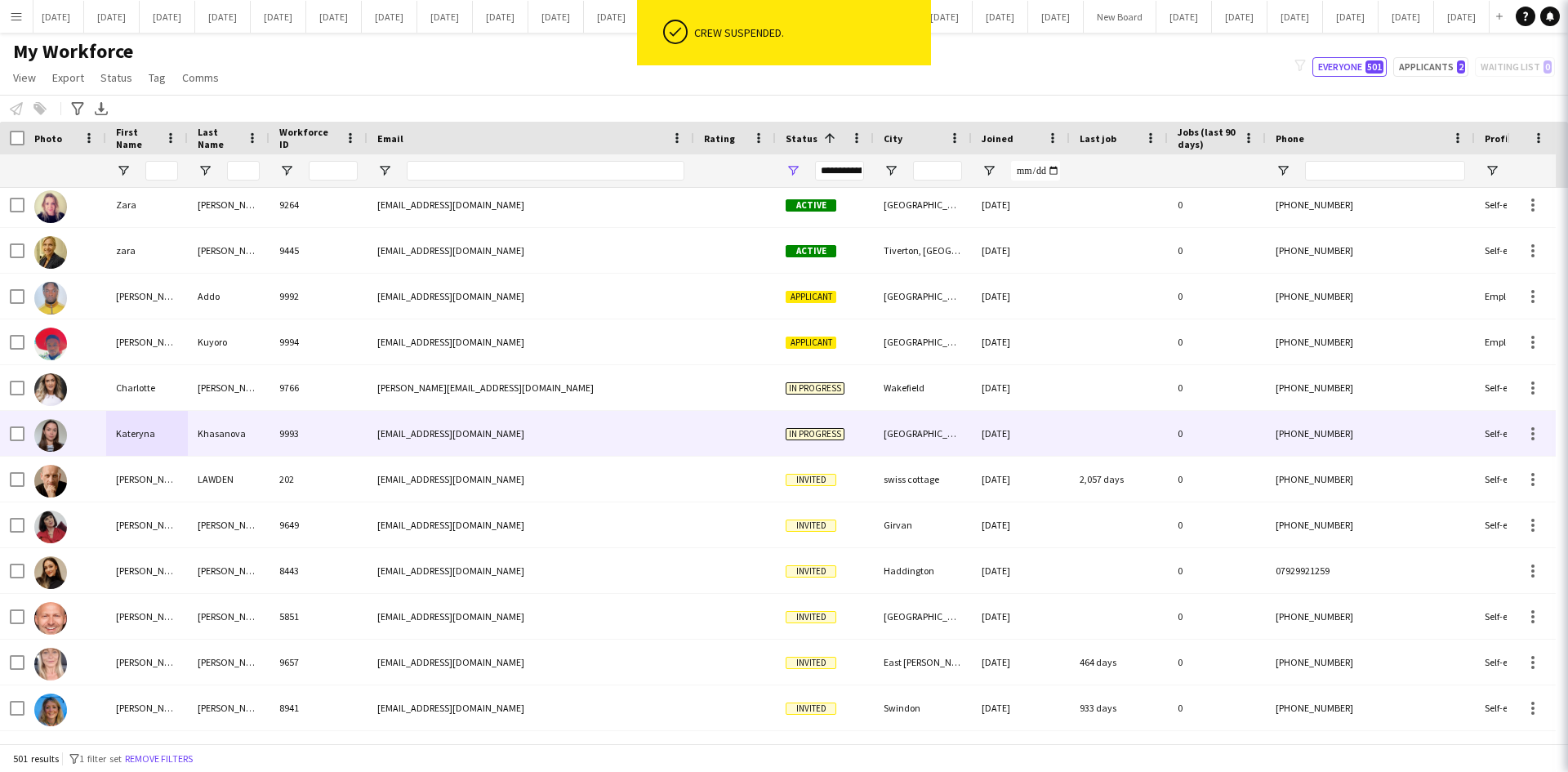
scroll to position [22365, 0]
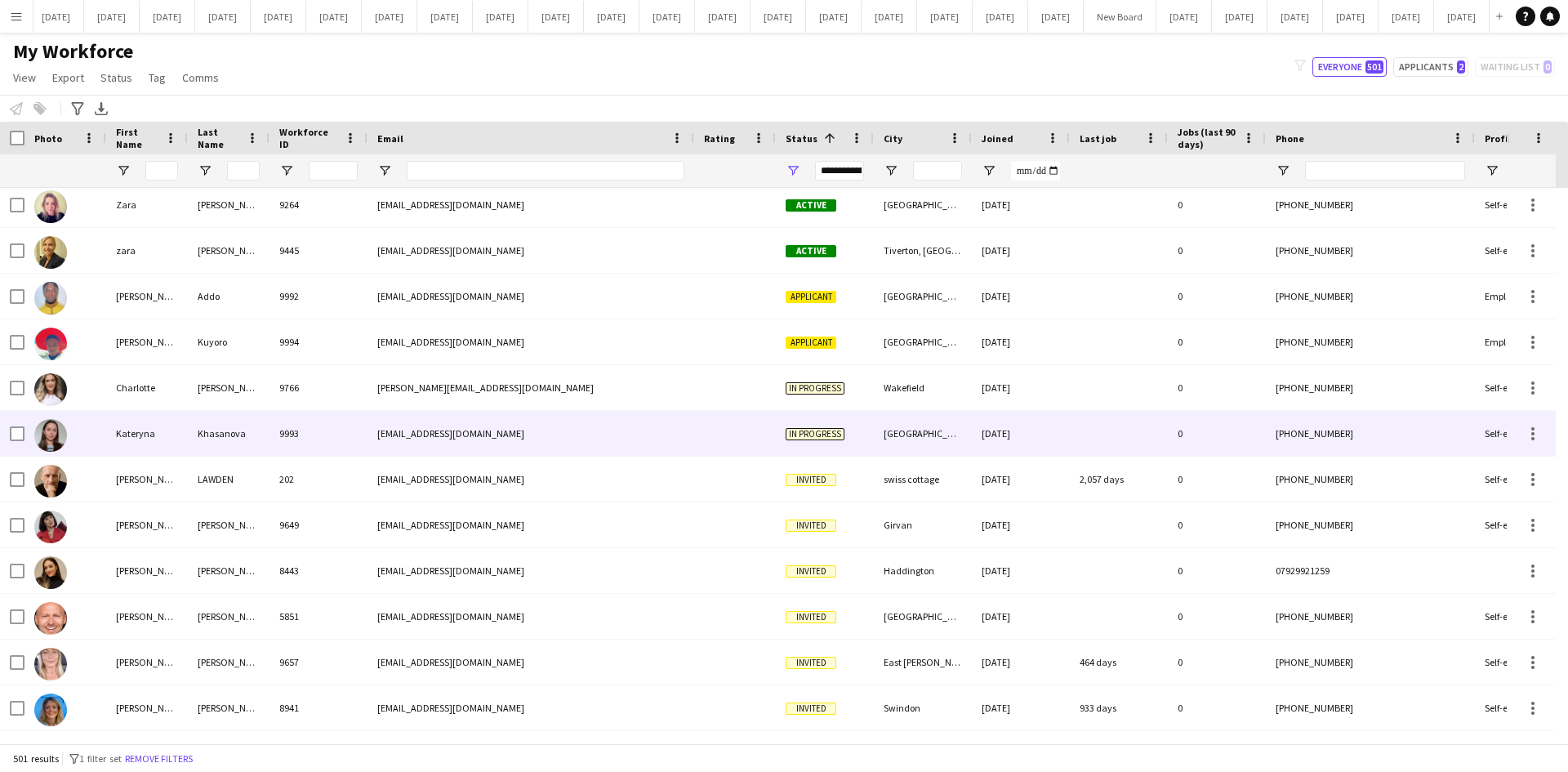
click at [153, 432] on div "Kateryna" at bounding box center [146, 433] width 81 height 45
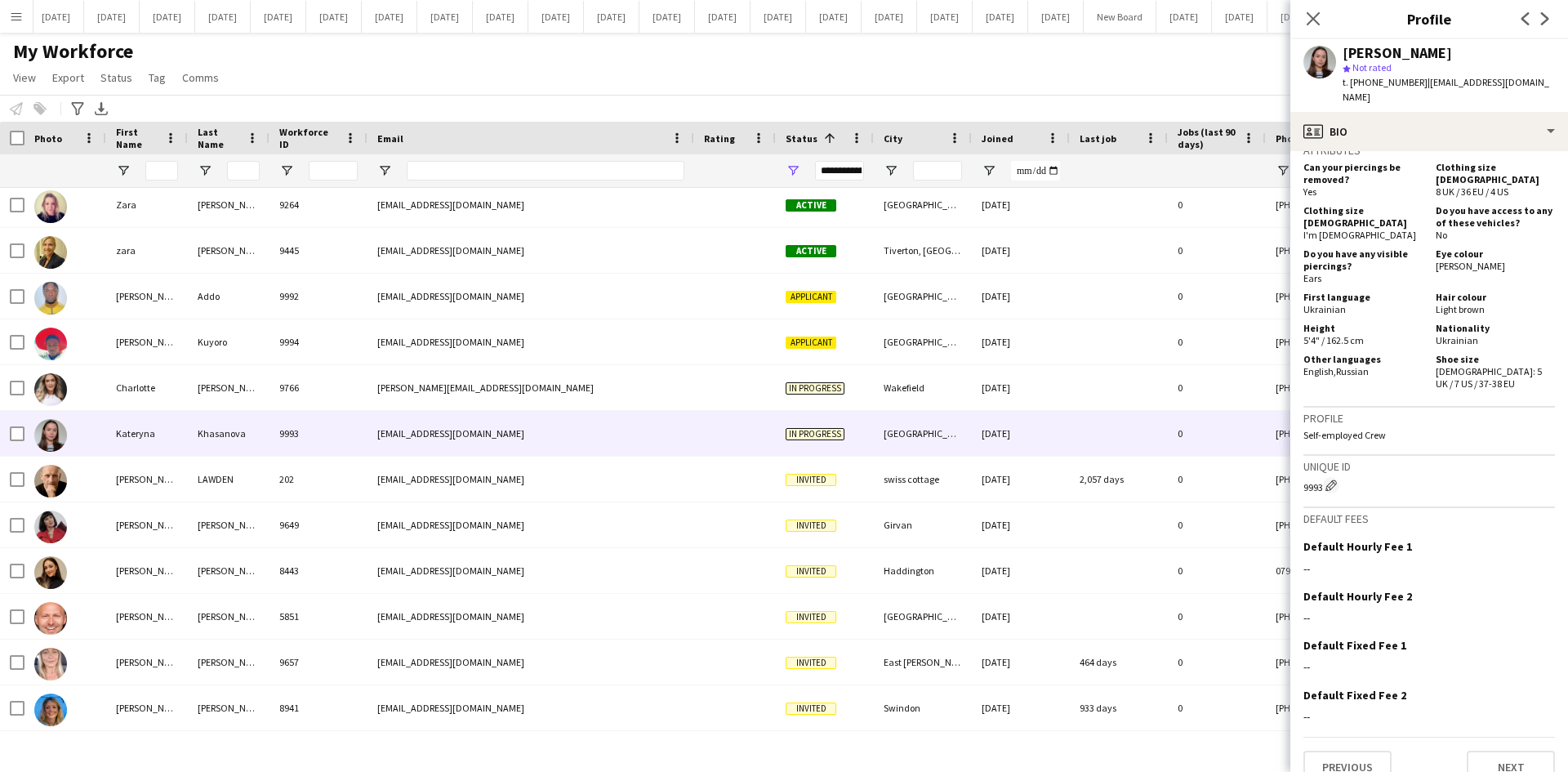
scroll to position [793, 0]
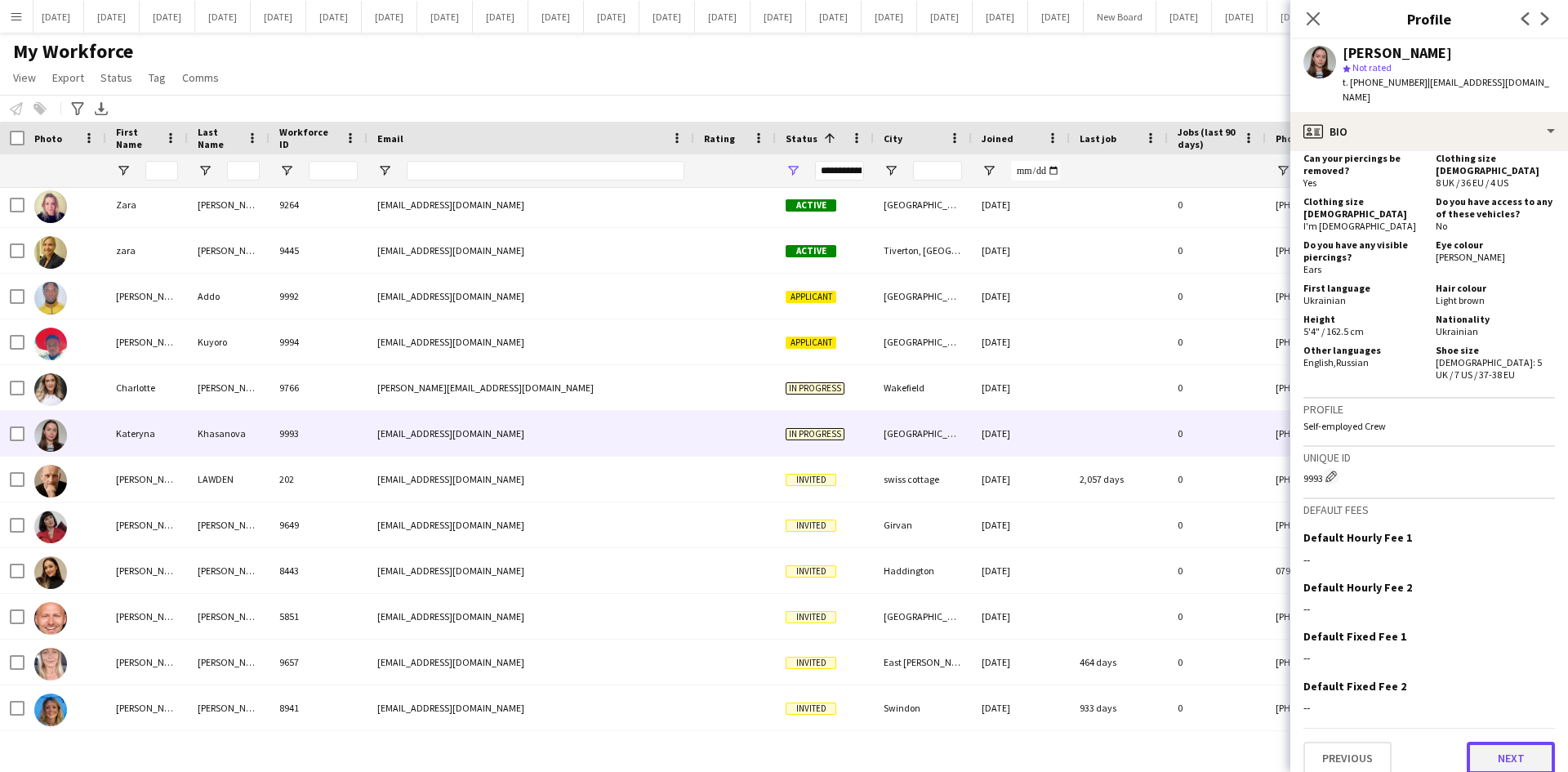
click at [1493, 744] on button "Next" at bounding box center [1511, 757] width 88 height 32
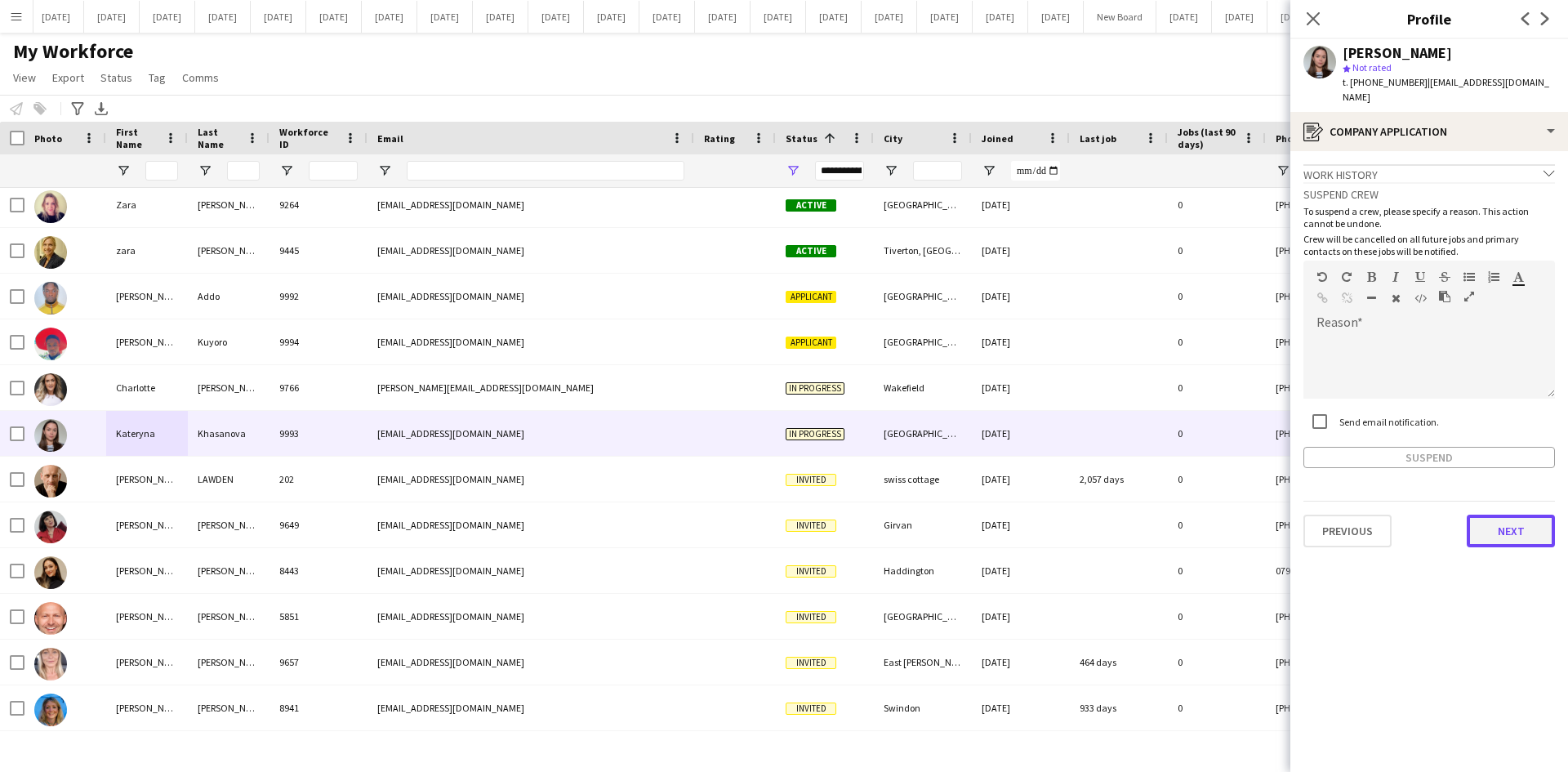
click at [1532, 522] on button "Next" at bounding box center [1511, 530] width 88 height 32
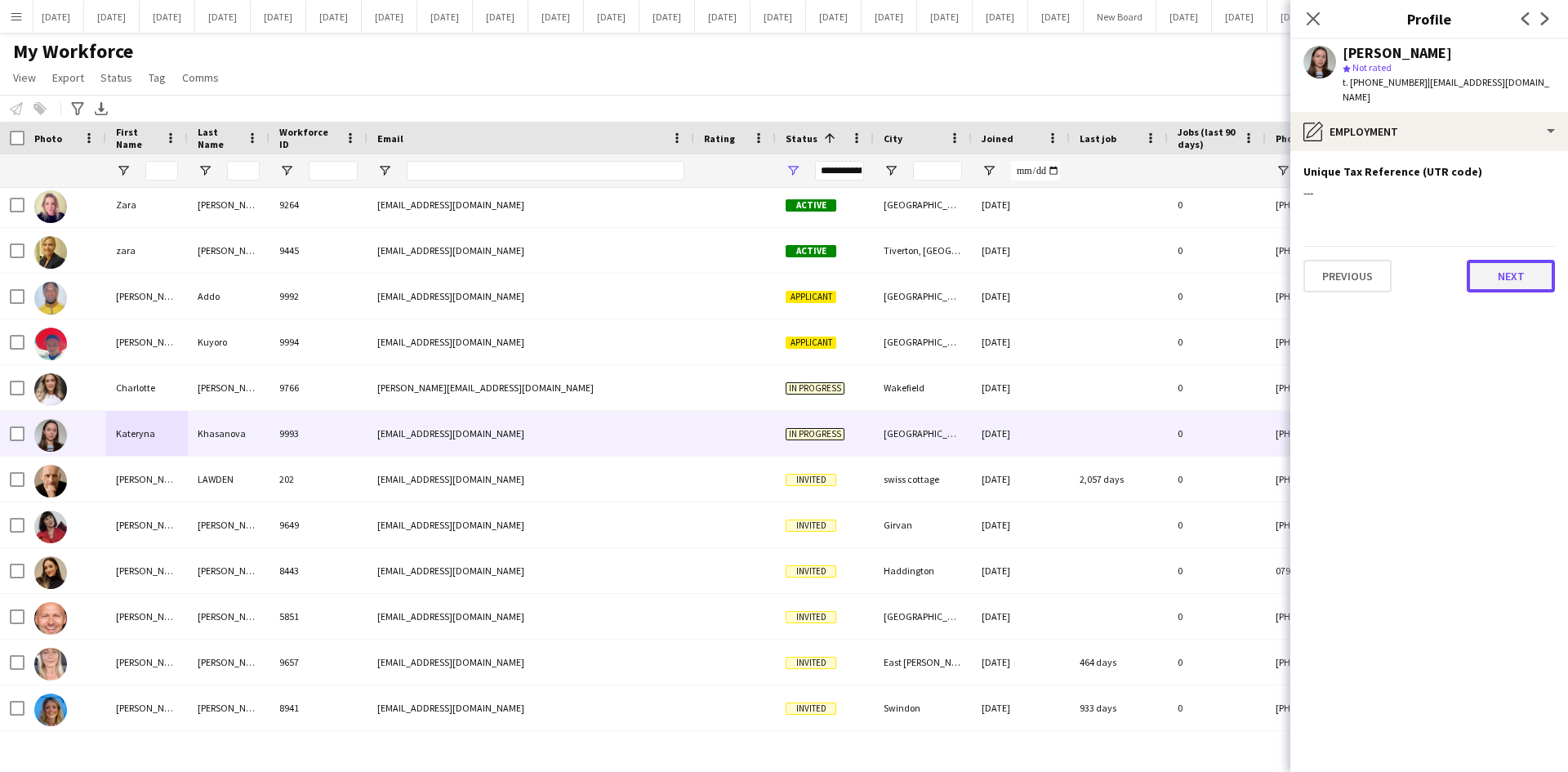
click at [1538, 268] on button "Next" at bounding box center [1511, 275] width 88 height 32
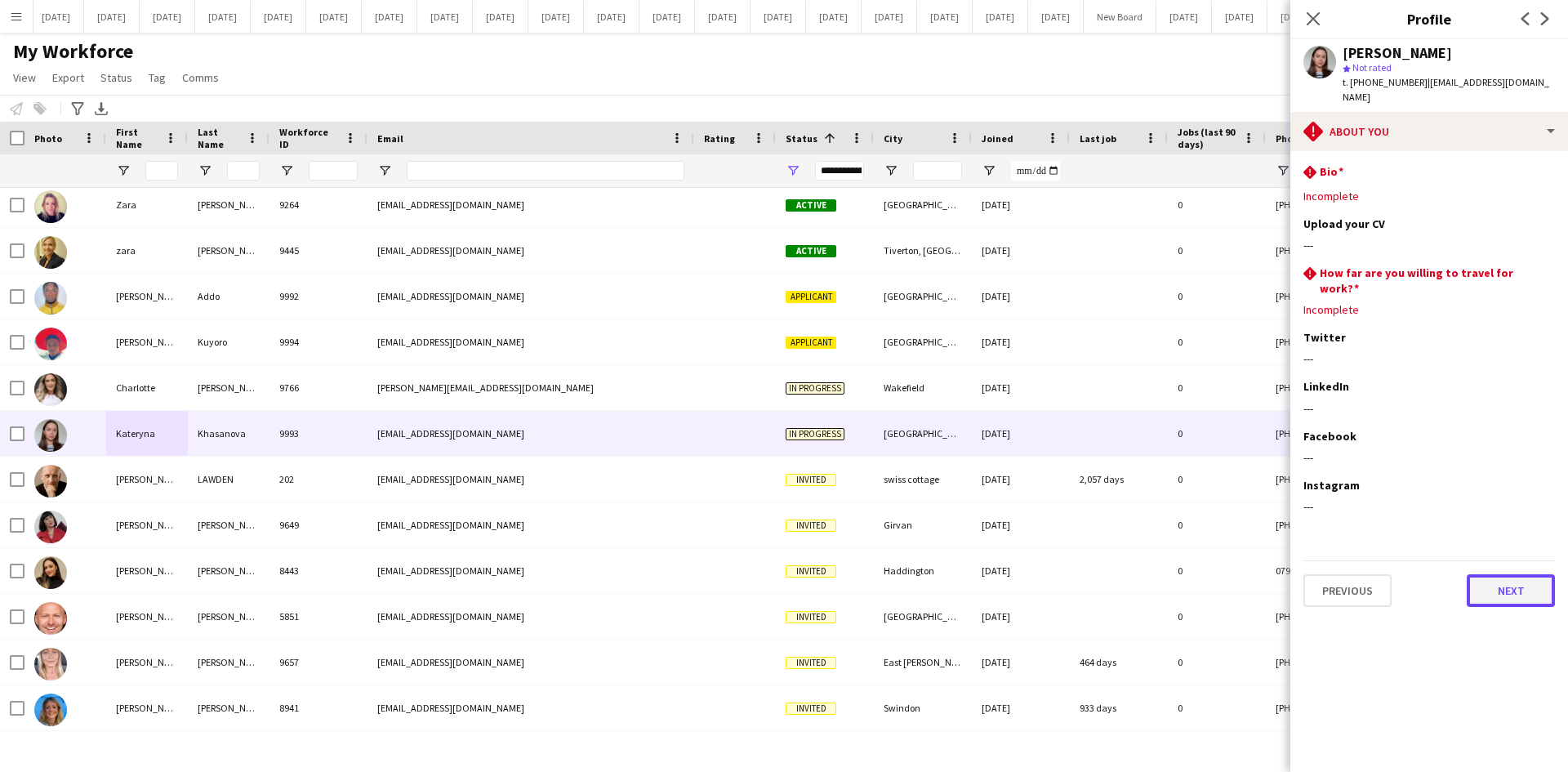
click at [1522, 574] on button "Next" at bounding box center [1511, 590] width 88 height 32
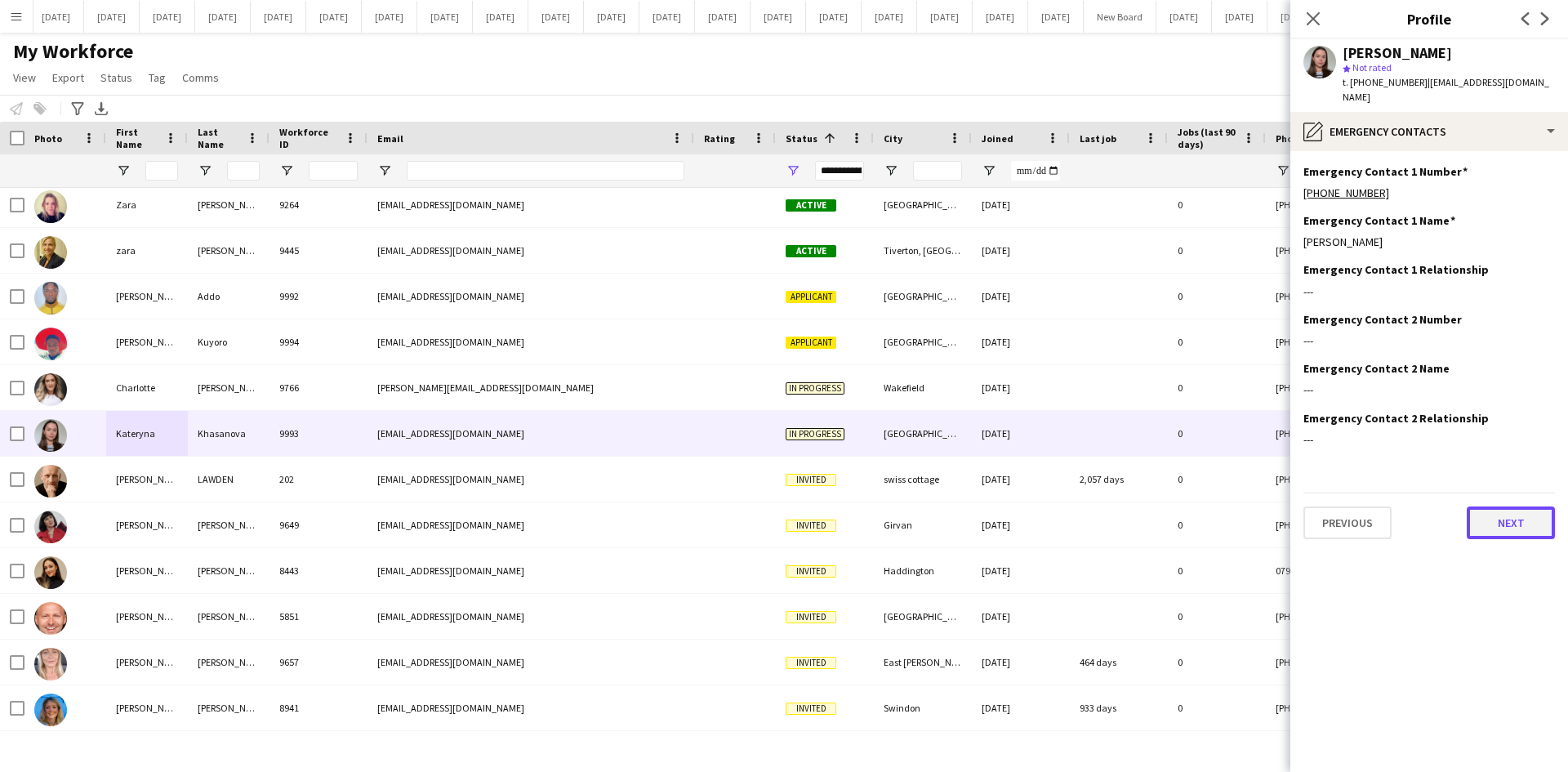
click at [1522, 515] on button "Next" at bounding box center [1511, 522] width 88 height 32
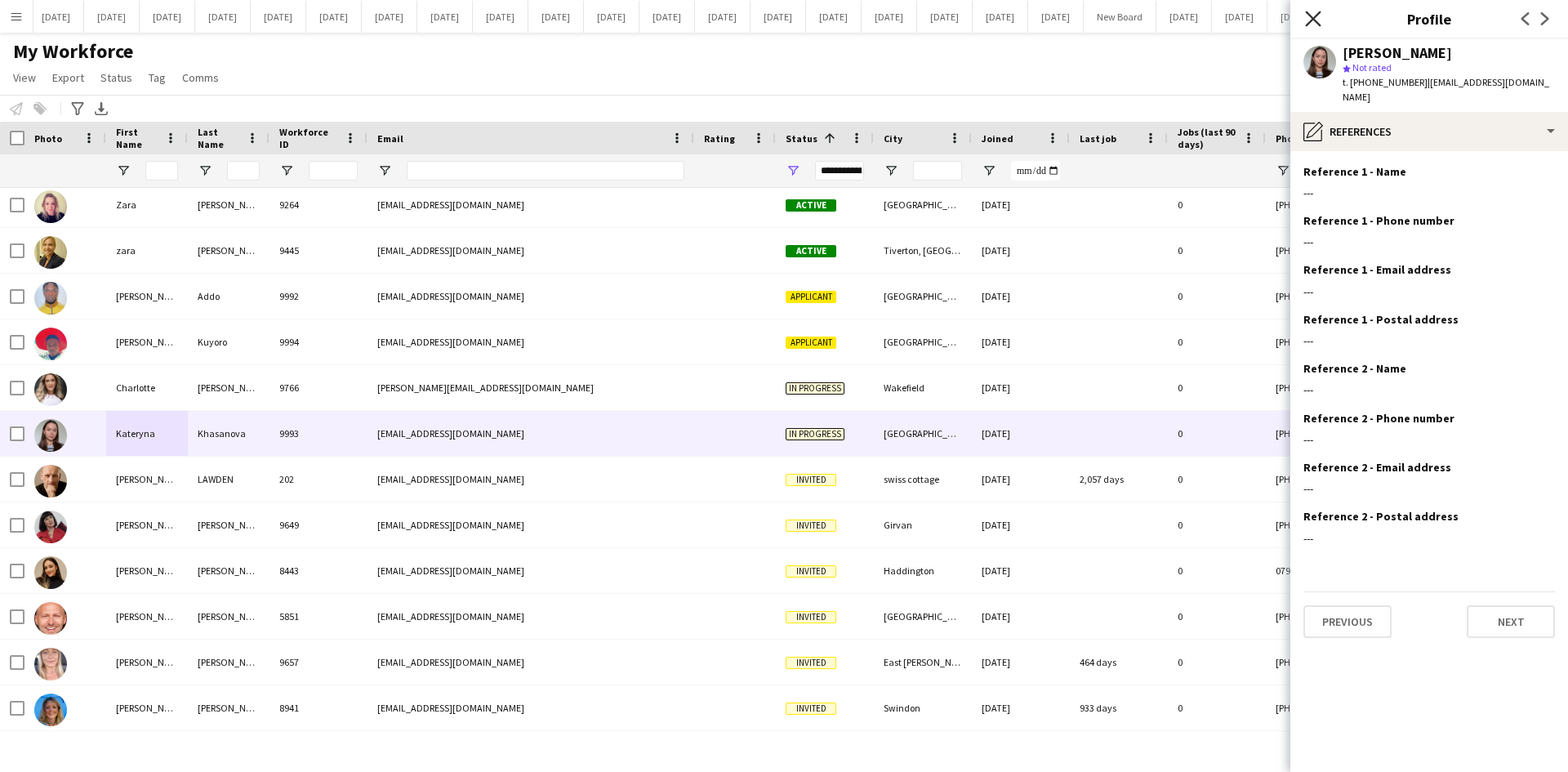
click at [1311, 13] on icon "Close pop-in" at bounding box center [1314, 19] width 16 height 16
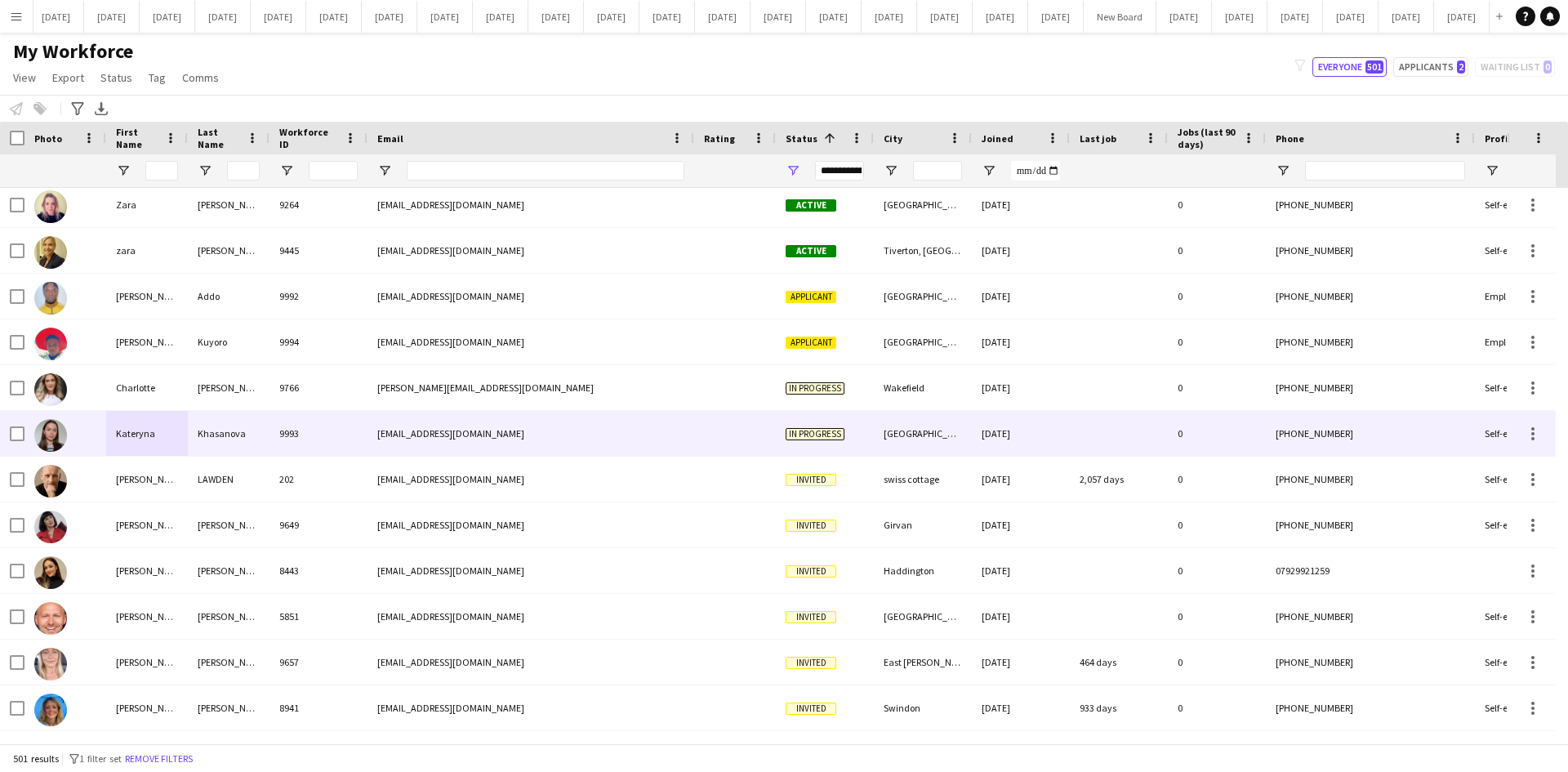
click at [929, 431] on div "[GEOGRAPHIC_DATA]" at bounding box center [923, 433] width 98 height 45
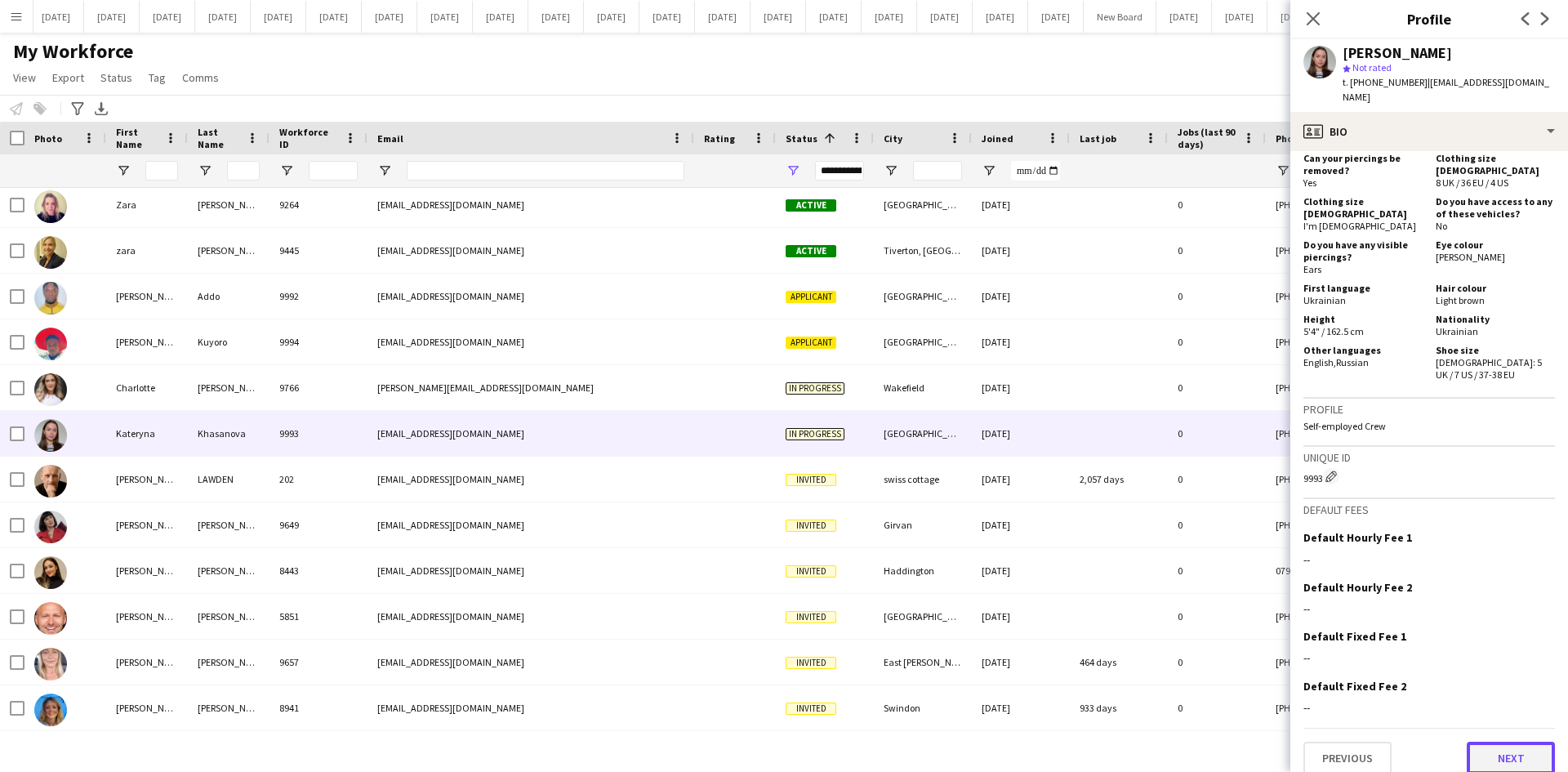
click at [1498, 747] on button "Next" at bounding box center [1511, 757] width 88 height 32
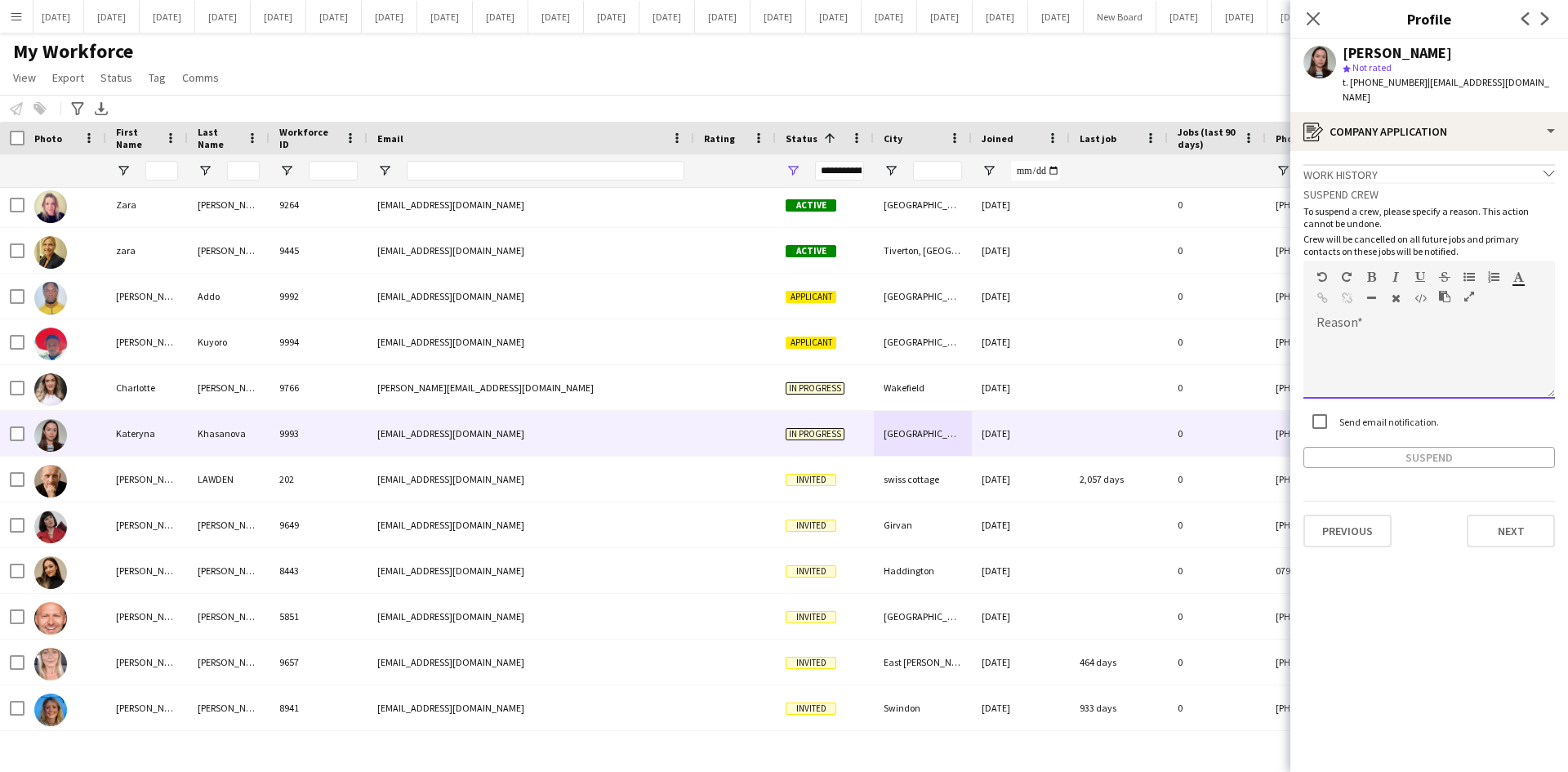
click at [1320, 338] on div at bounding box center [1429, 365] width 252 height 66
click at [1432, 333] on div "**********" at bounding box center [1429, 365] width 252 height 66
click at [1497, 360] on div "**********" at bounding box center [1429, 365] width 252 height 66
click at [1419, 446] on button "Suspend" at bounding box center [1429, 457] width 252 height 22
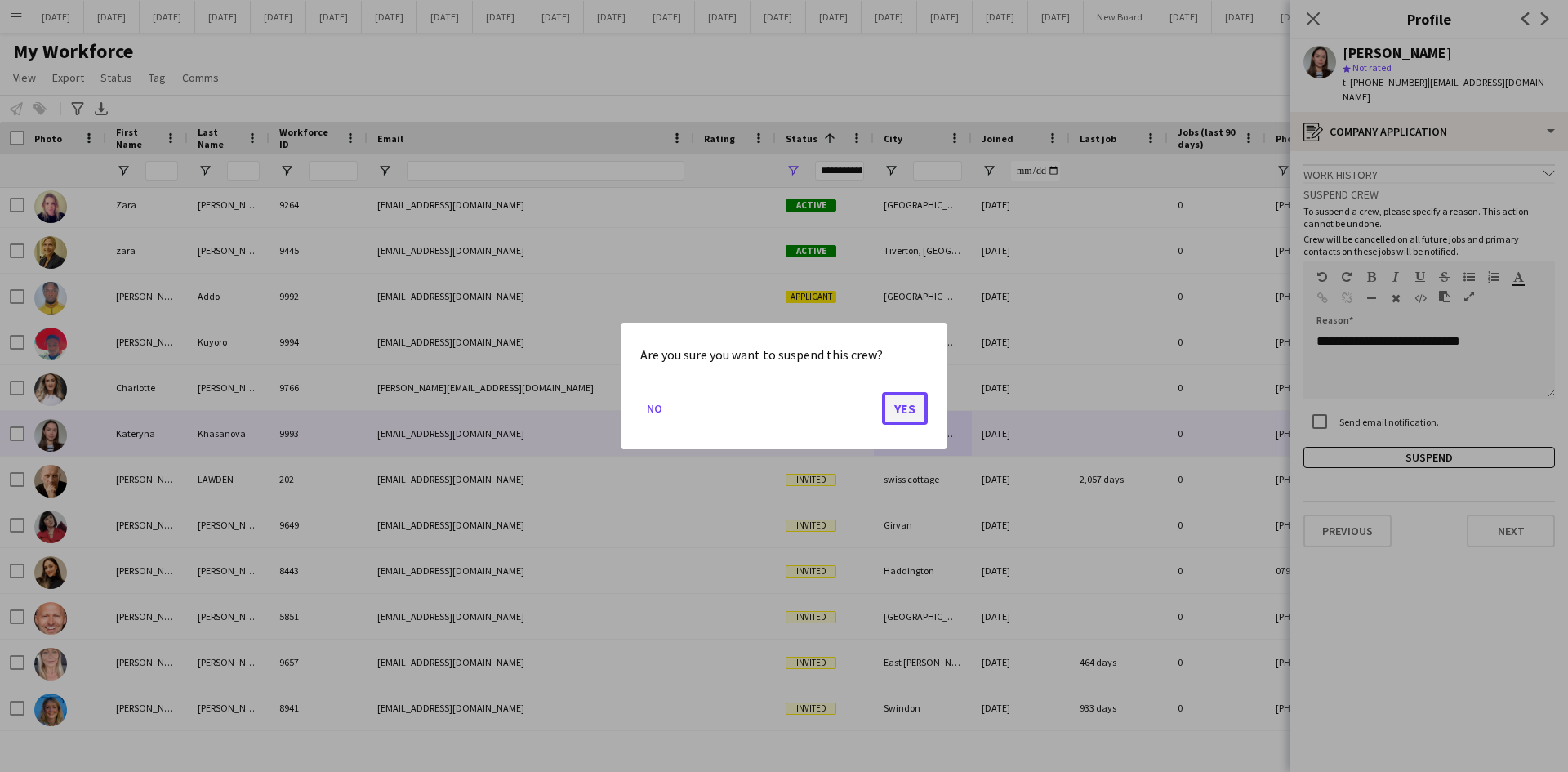
click at [904, 409] on button "Yes" at bounding box center [904, 408] width 46 height 32
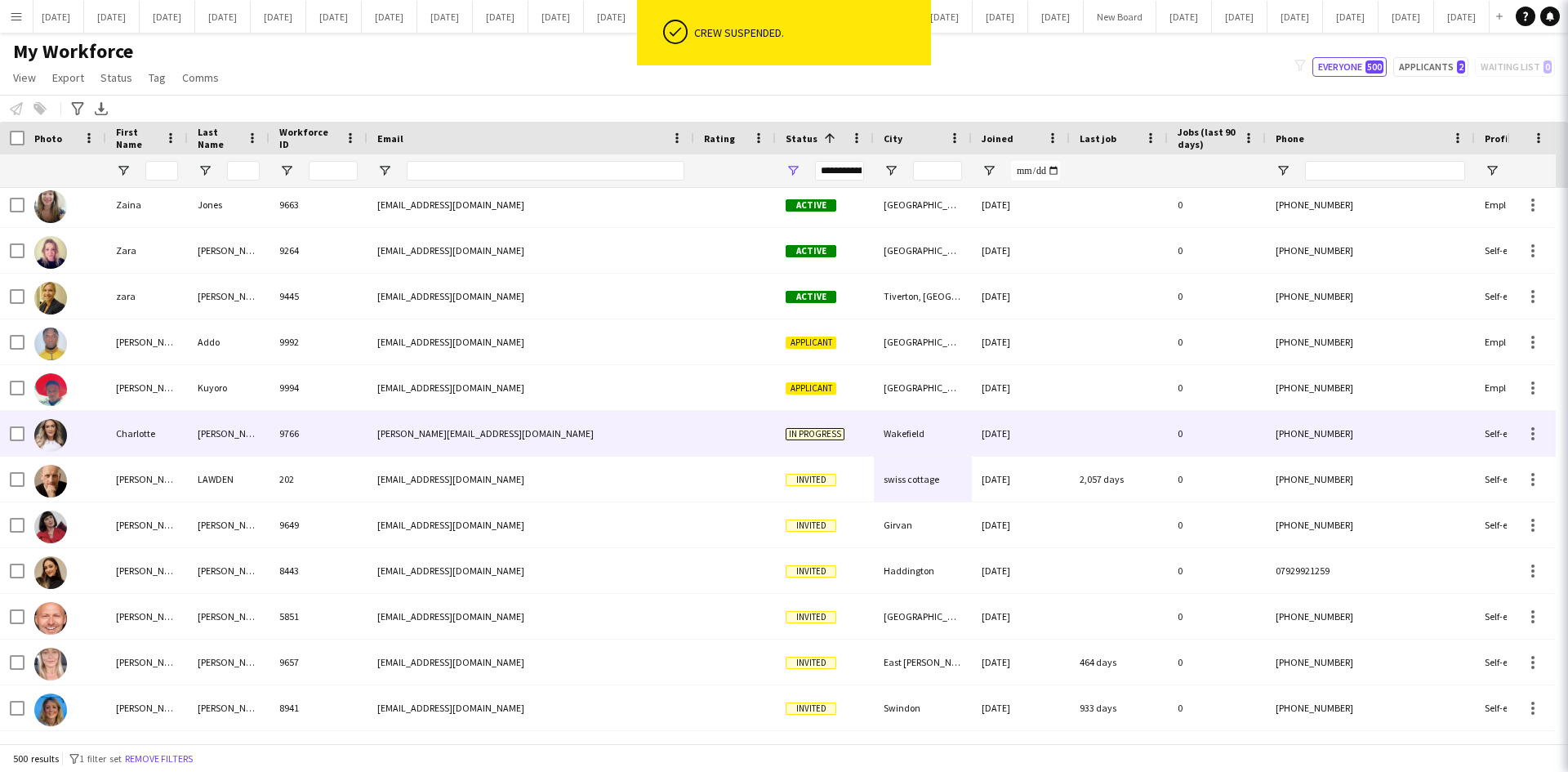
scroll to position [22320, 0]
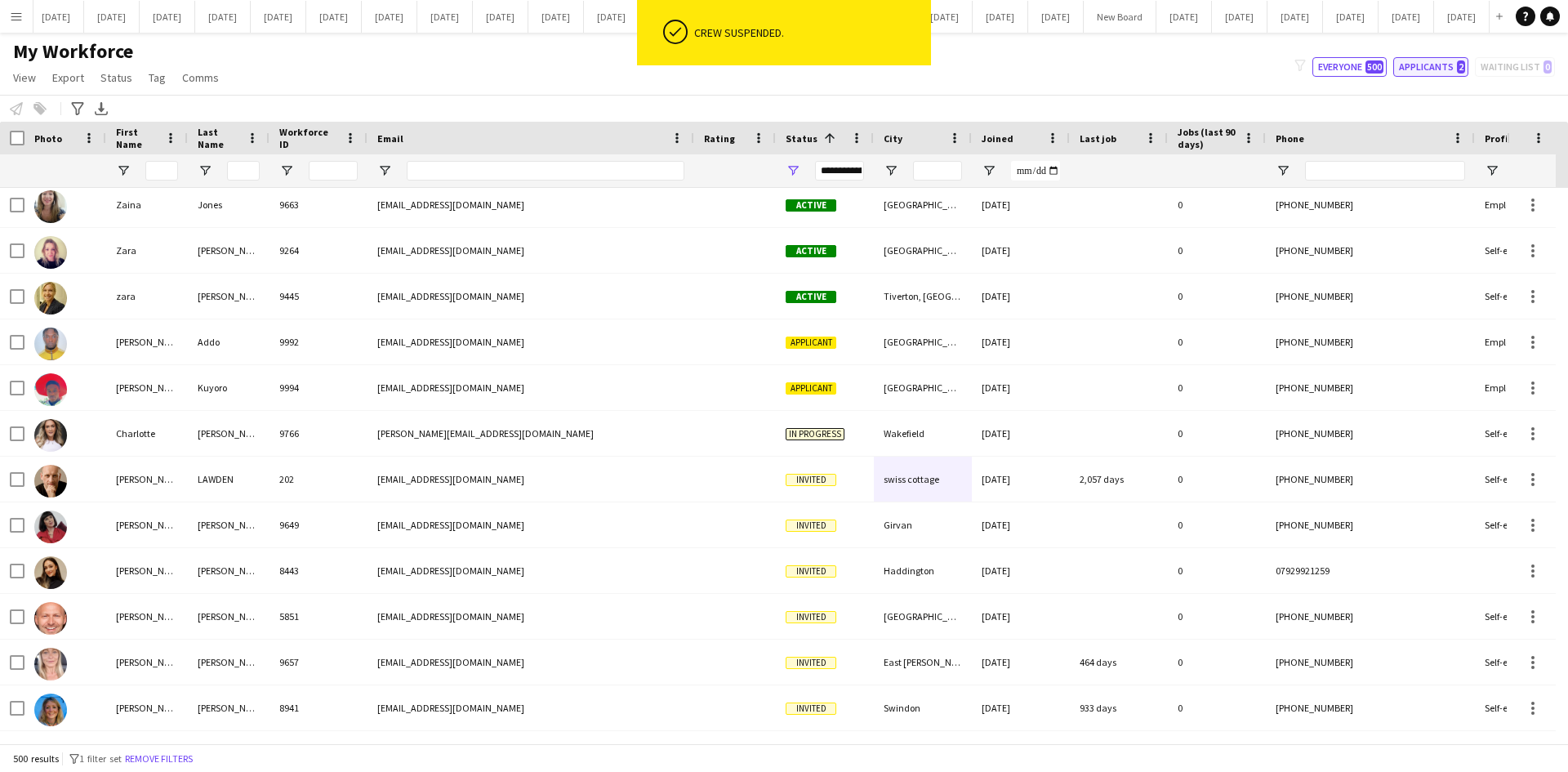
click at [1453, 70] on button "Applicants 2" at bounding box center [1431, 67] width 75 height 20
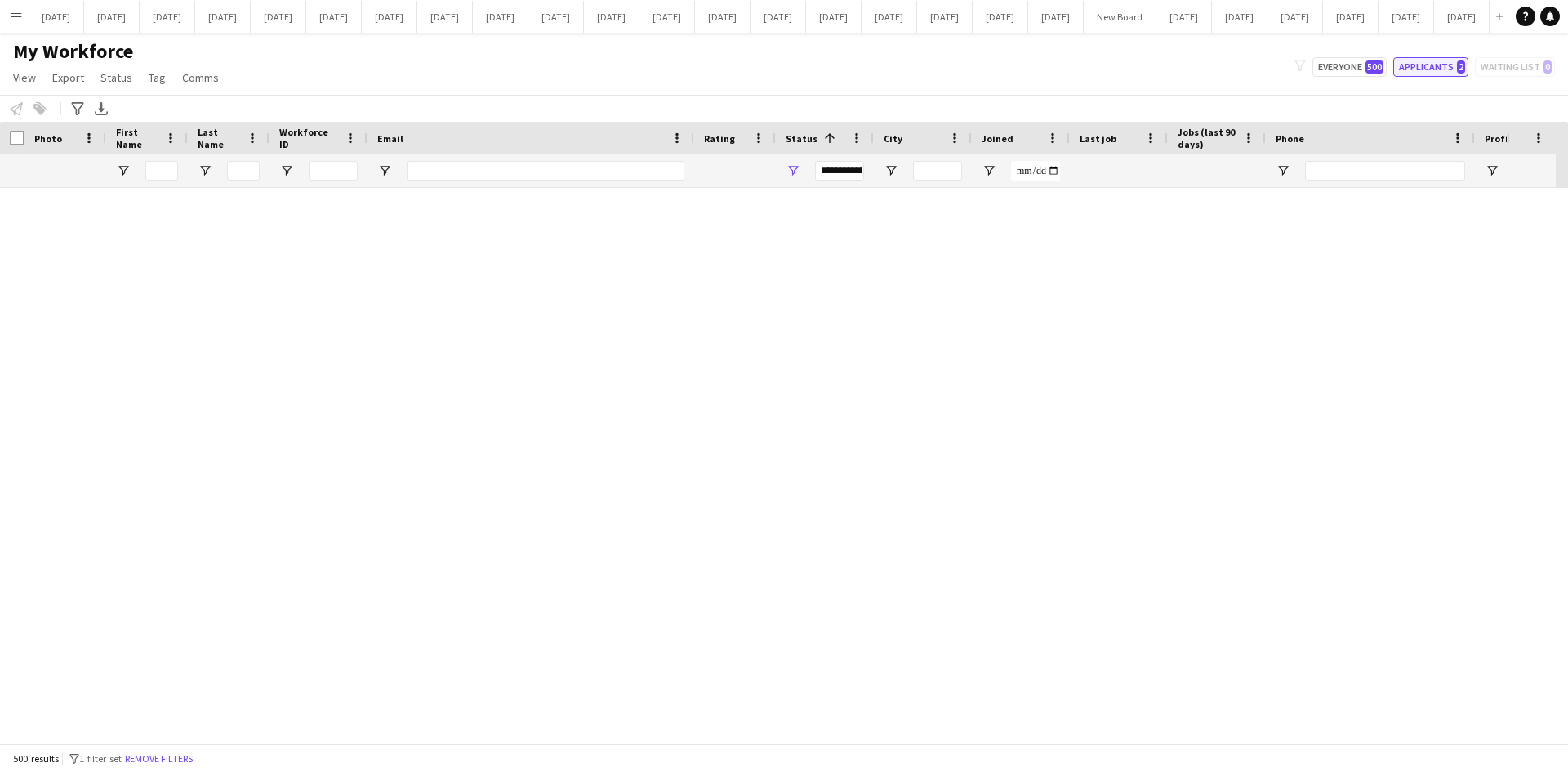
type input "**********"
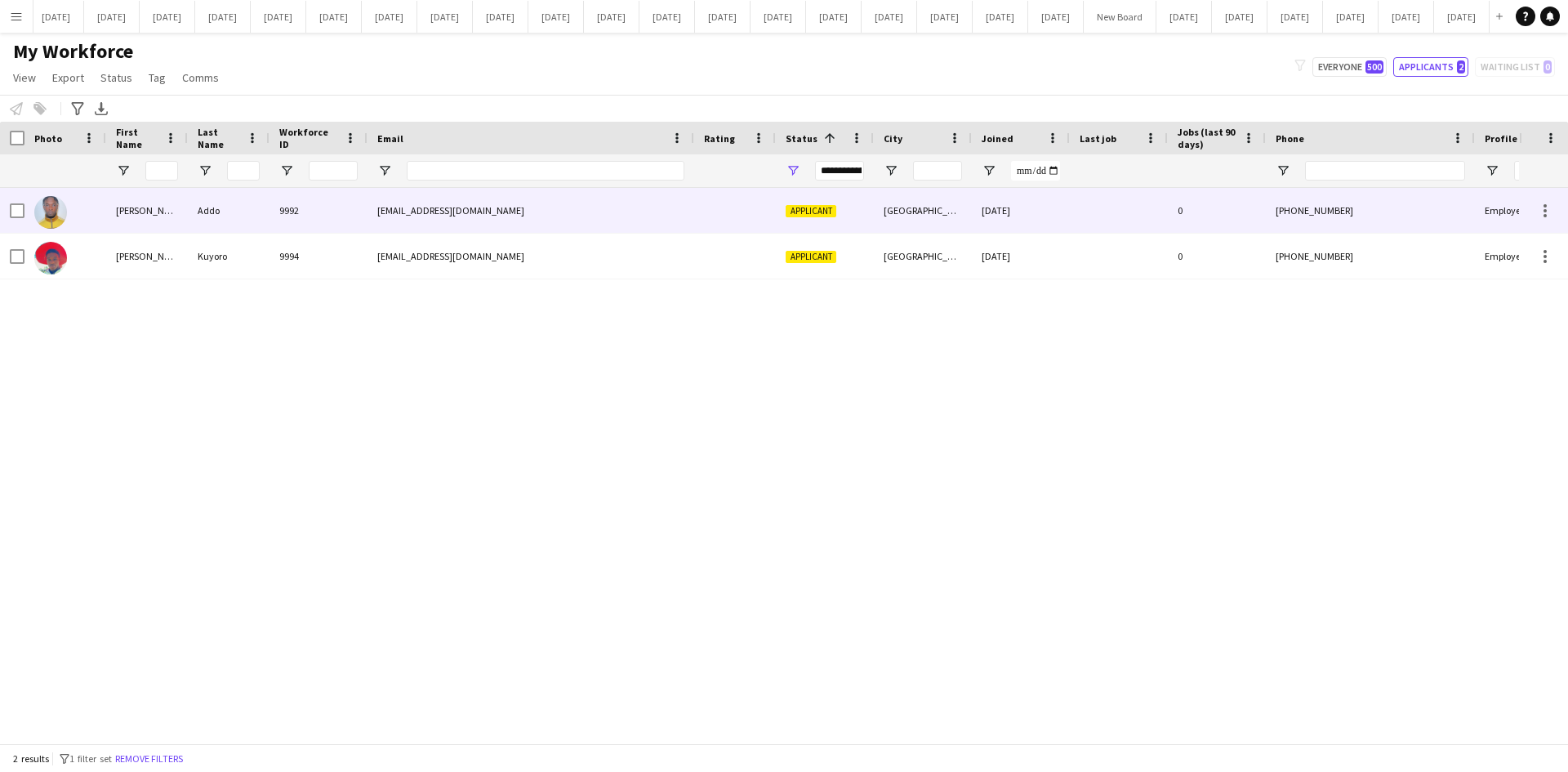
click at [109, 199] on div "[PERSON_NAME]" at bounding box center [146, 210] width 81 height 45
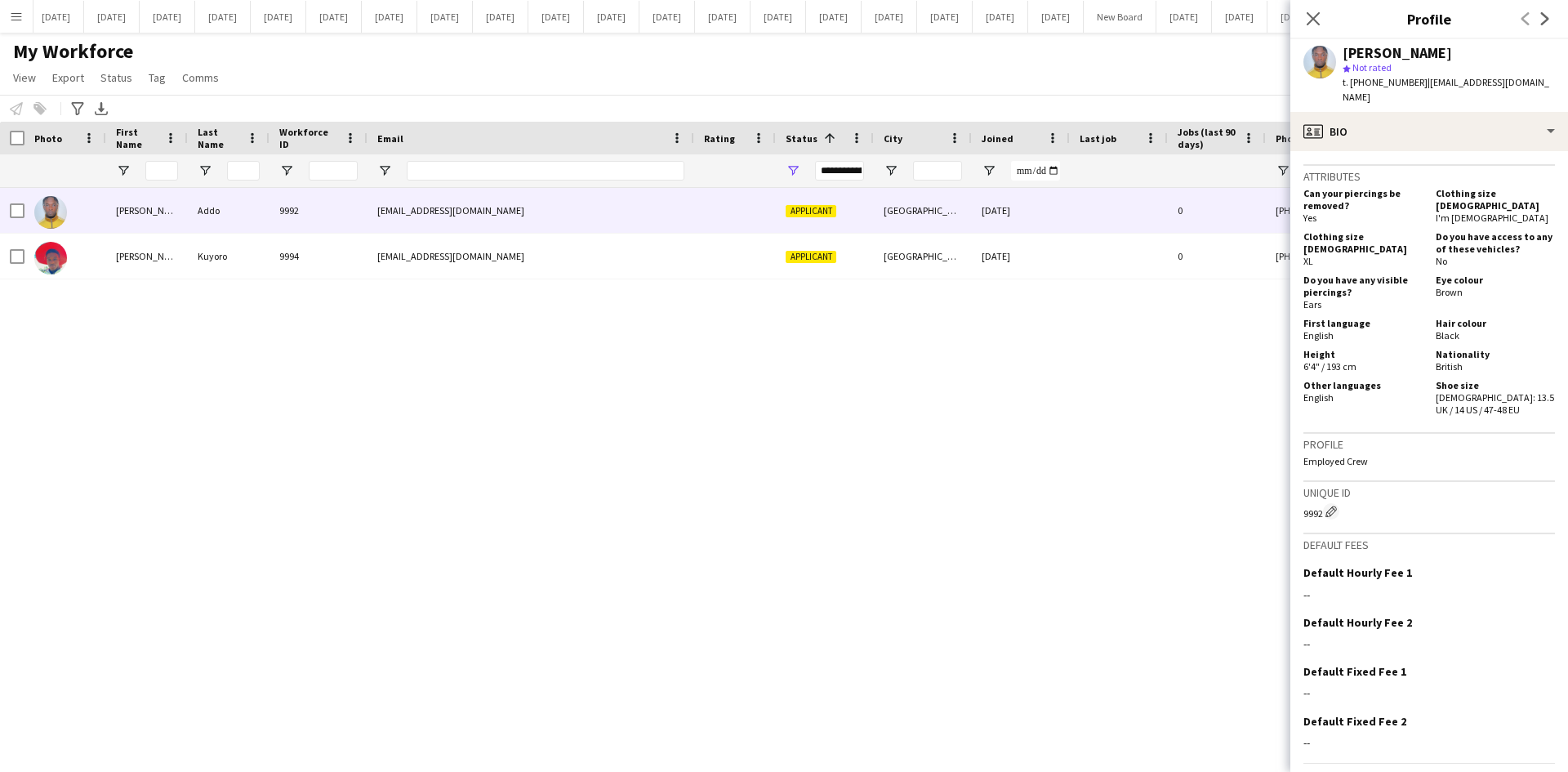
scroll to position [776, 0]
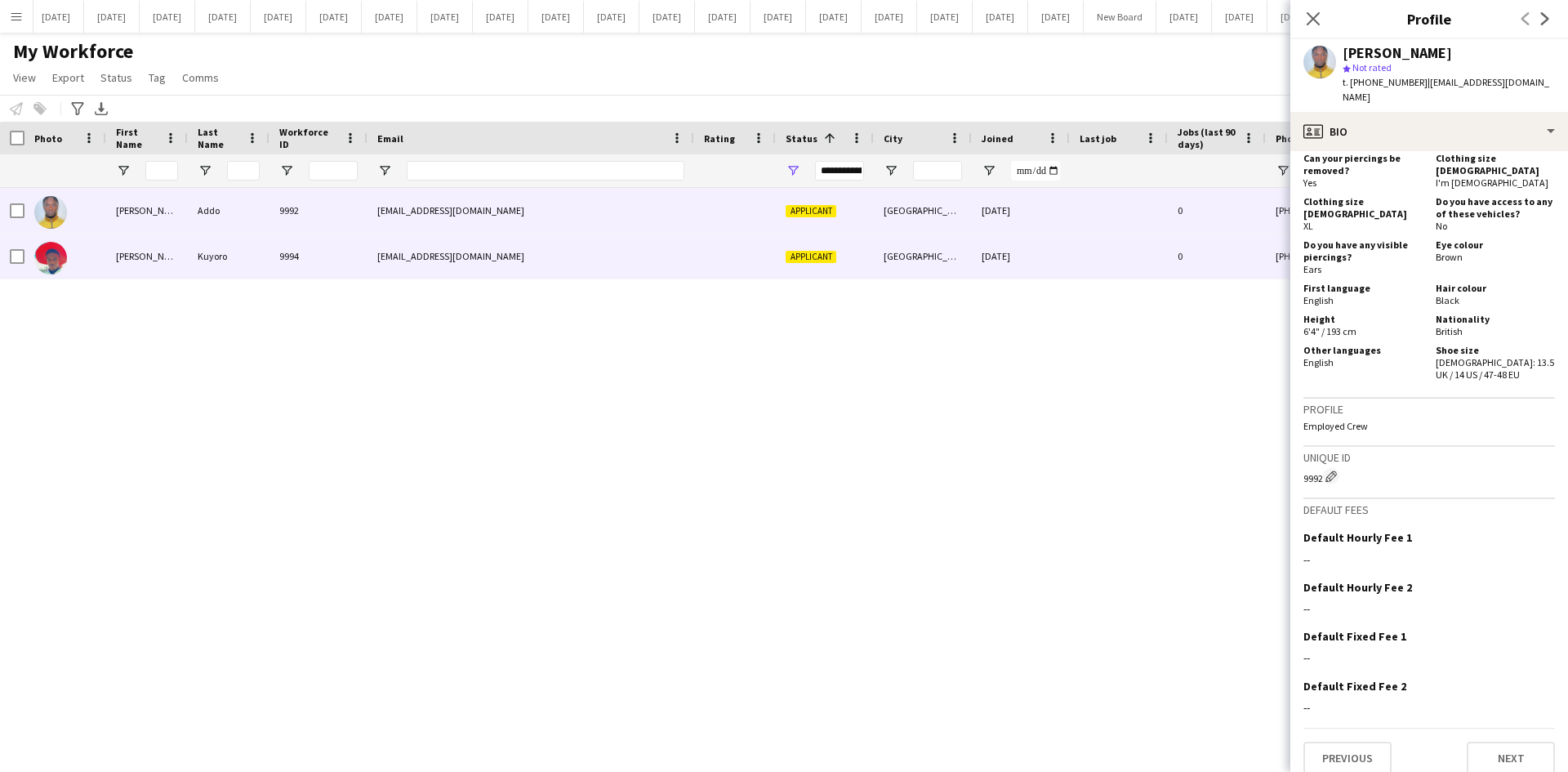
click at [600, 260] on div "[EMAIL_ADDRESS][DOMAIN_NAME]" at bounding box center [531, 256] width 327 height 45
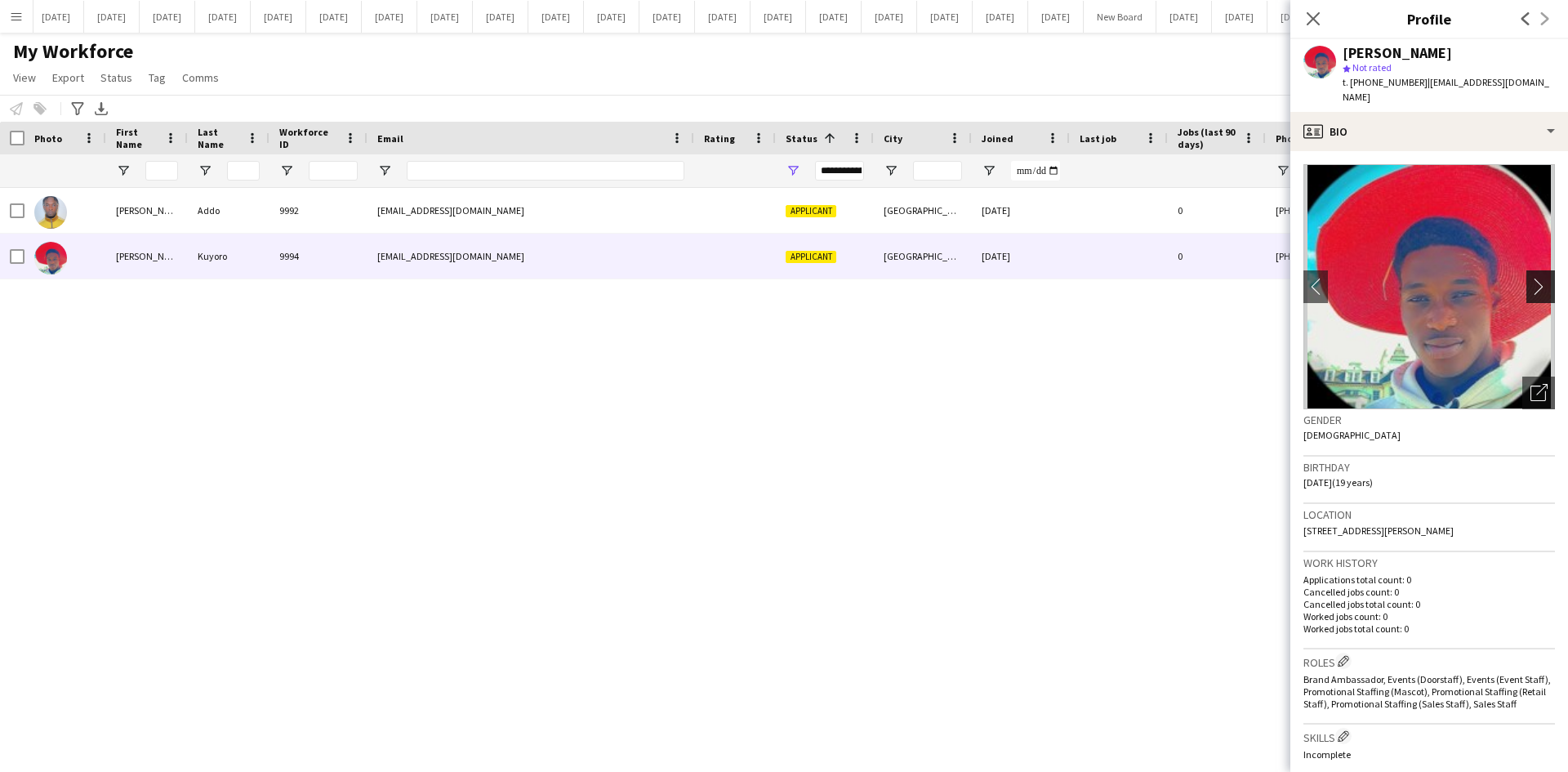
click at [1531, 278] on app-icon "chevron-right" at bounding box center [1544, 287] width 25 height 18
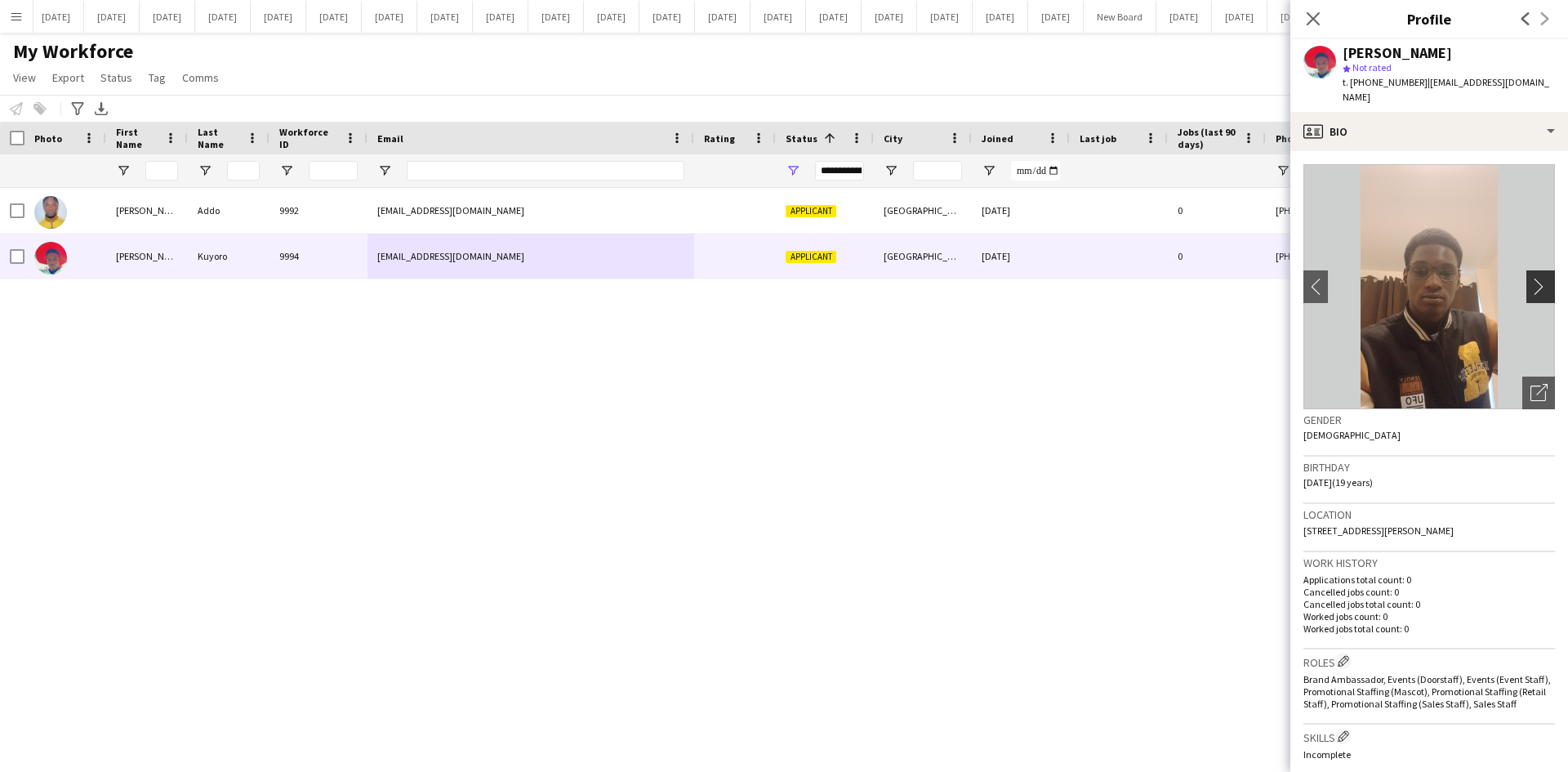
click at [1531, 278] on app-icon "chevron-right" at bounding box center [1544, 287] width 25 height 18
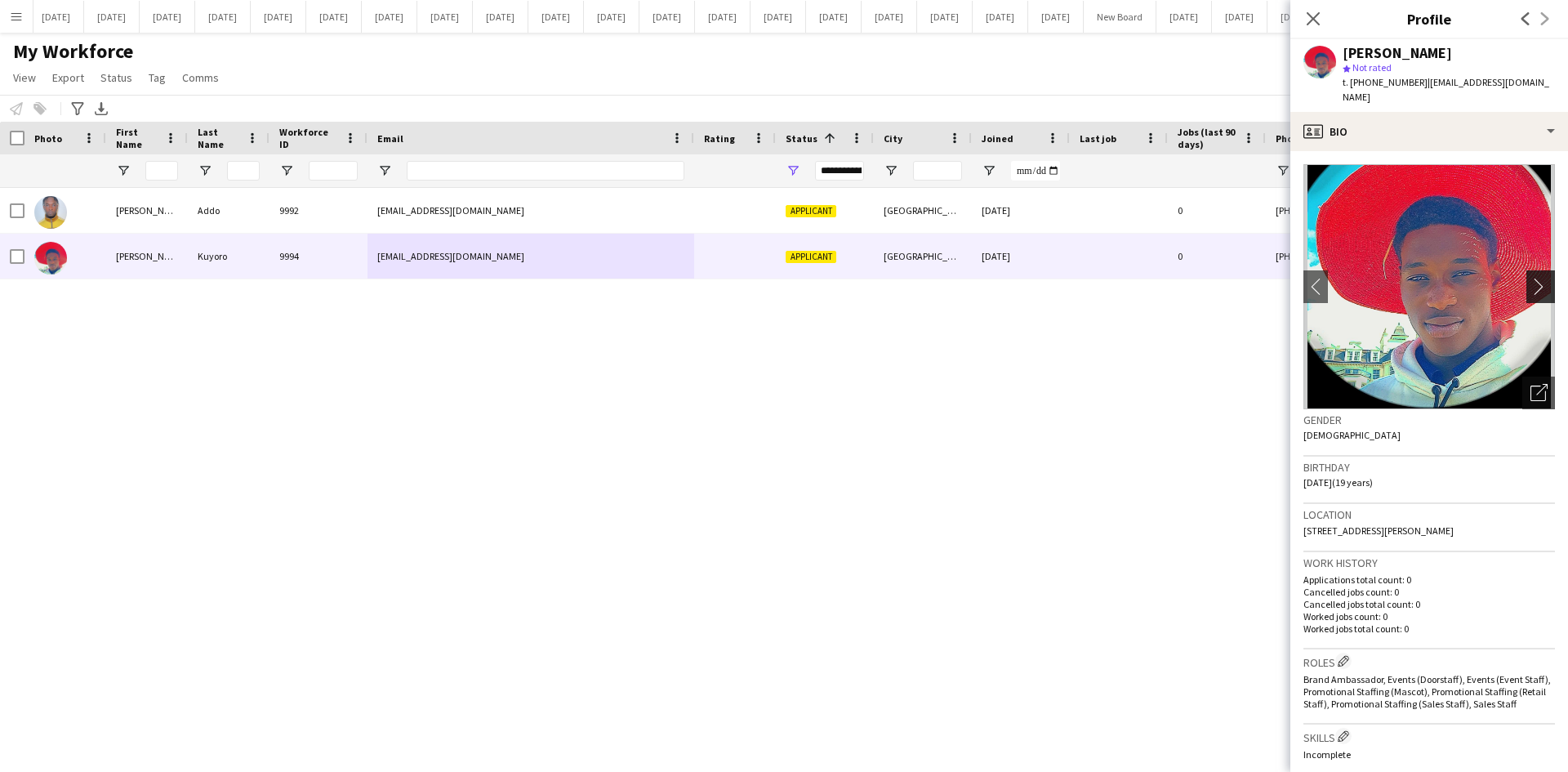
click at [1531, 278] on app-icon "chevron-right" at bounding box center [1544, 287] width 25 height 18
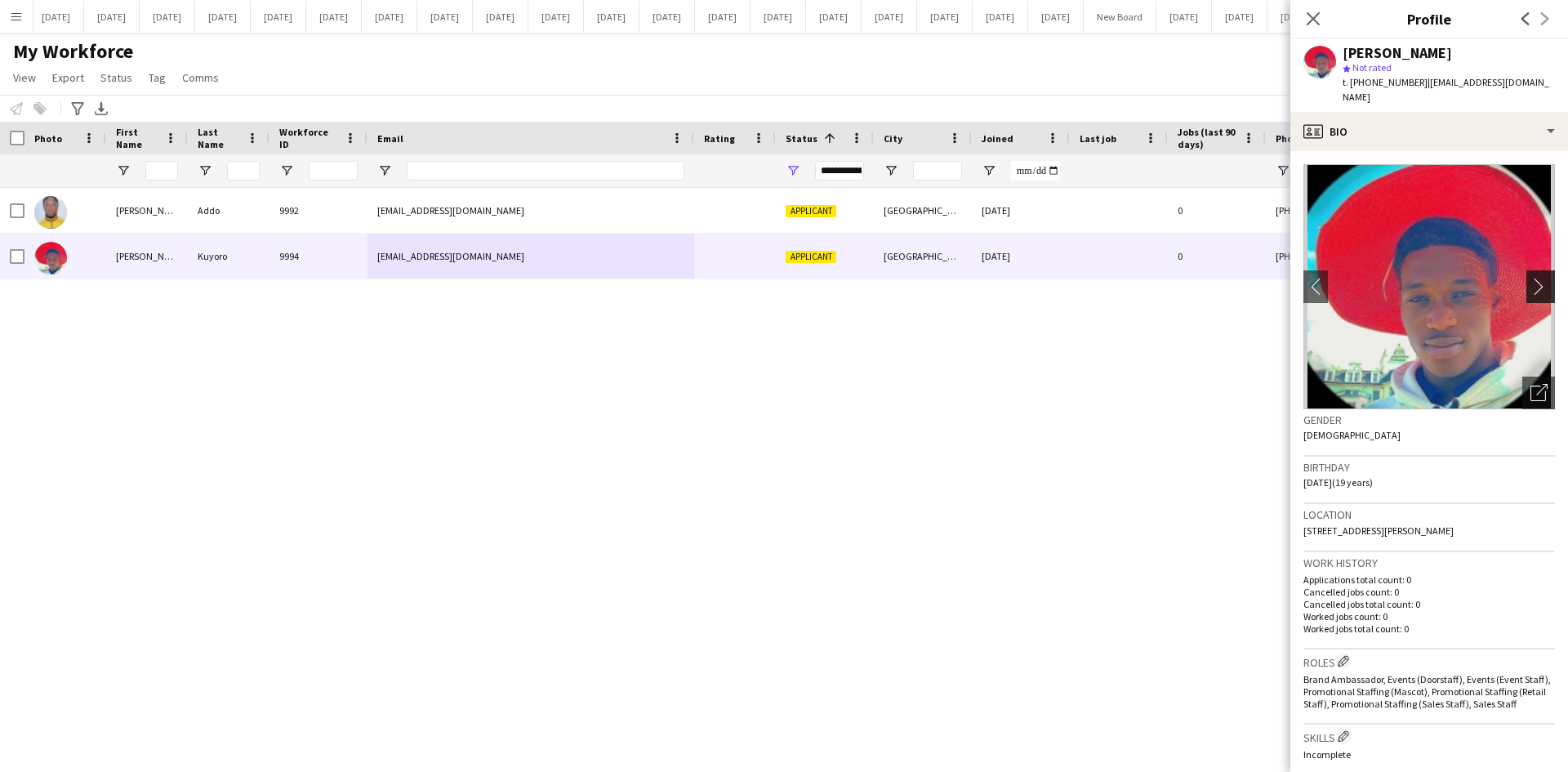
click at [1531, 278] on app-icon "chevron-right" at bounding box center [1544, 287] width 25 height 18
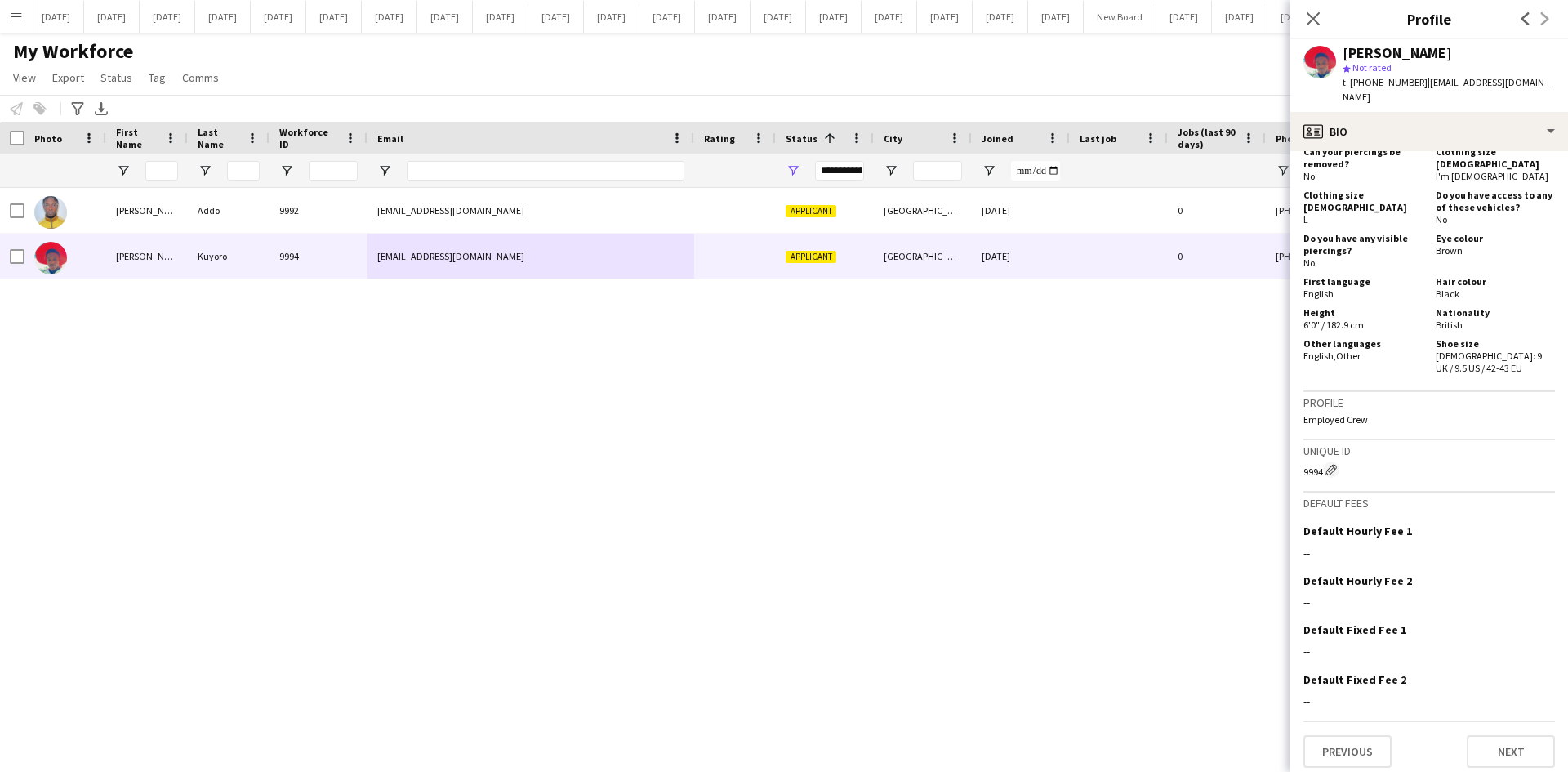
scroll to position [711, 0]
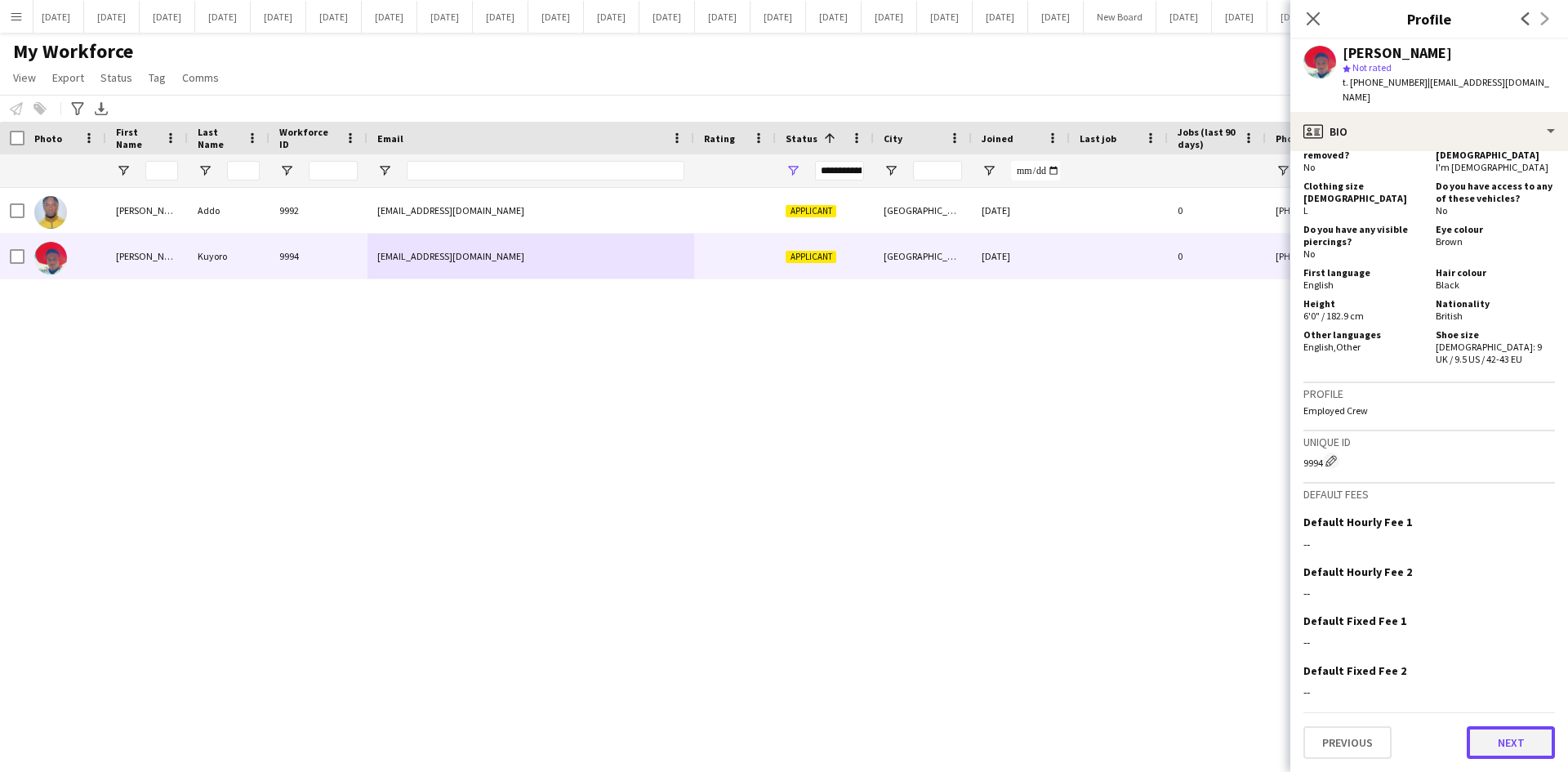
click at [1506, 753] on button "Next" at bounding box center [1511, 742] width 88 height 32
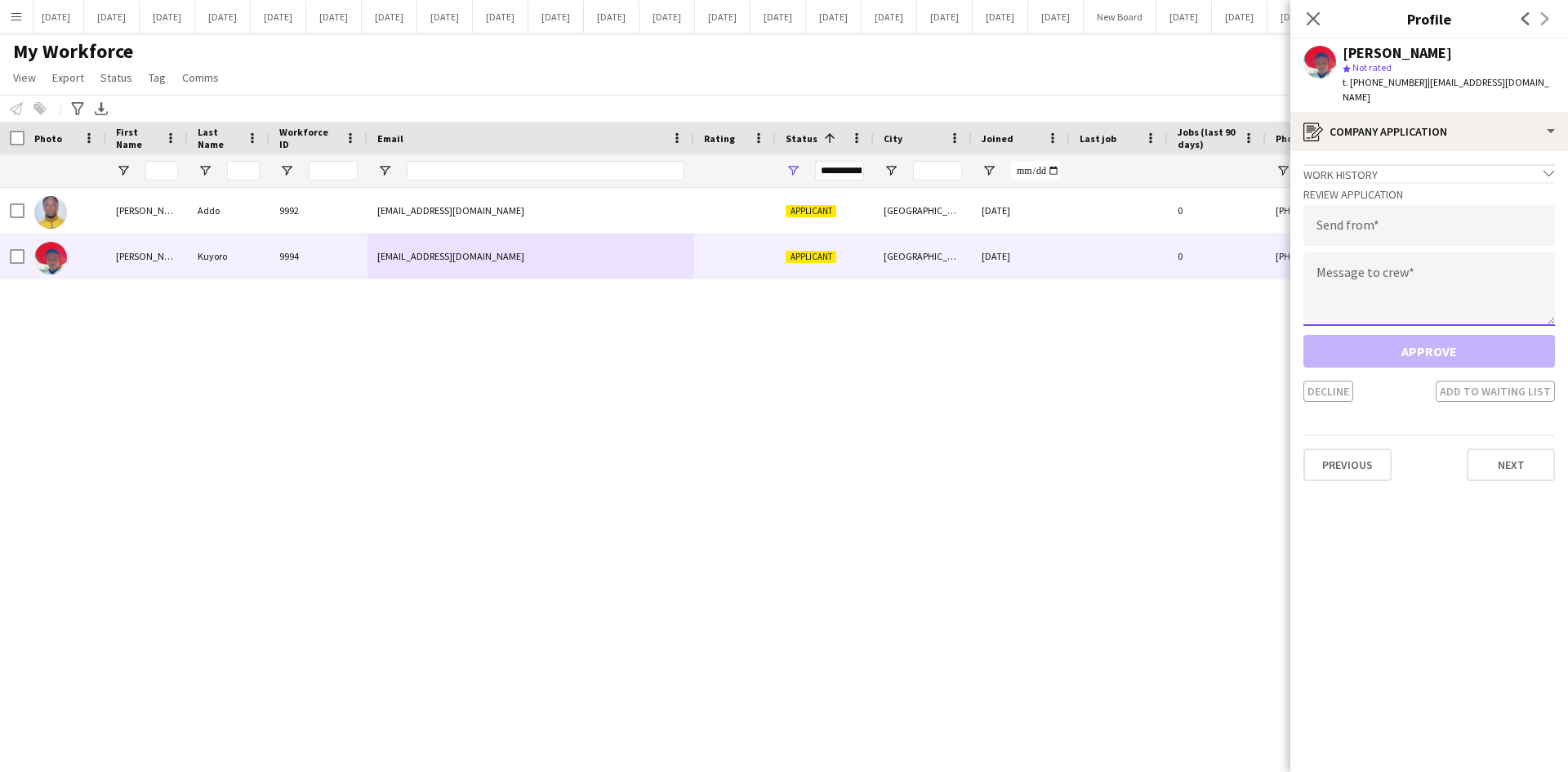
click at [1327, 252] on textarea at bounding box center [1429, 289] width 252 height 73
paste textarea "**********"
type textarea "**********"
click at [1337, 219] on input "email" at bounding box center [1429, 225] width 252 height 41
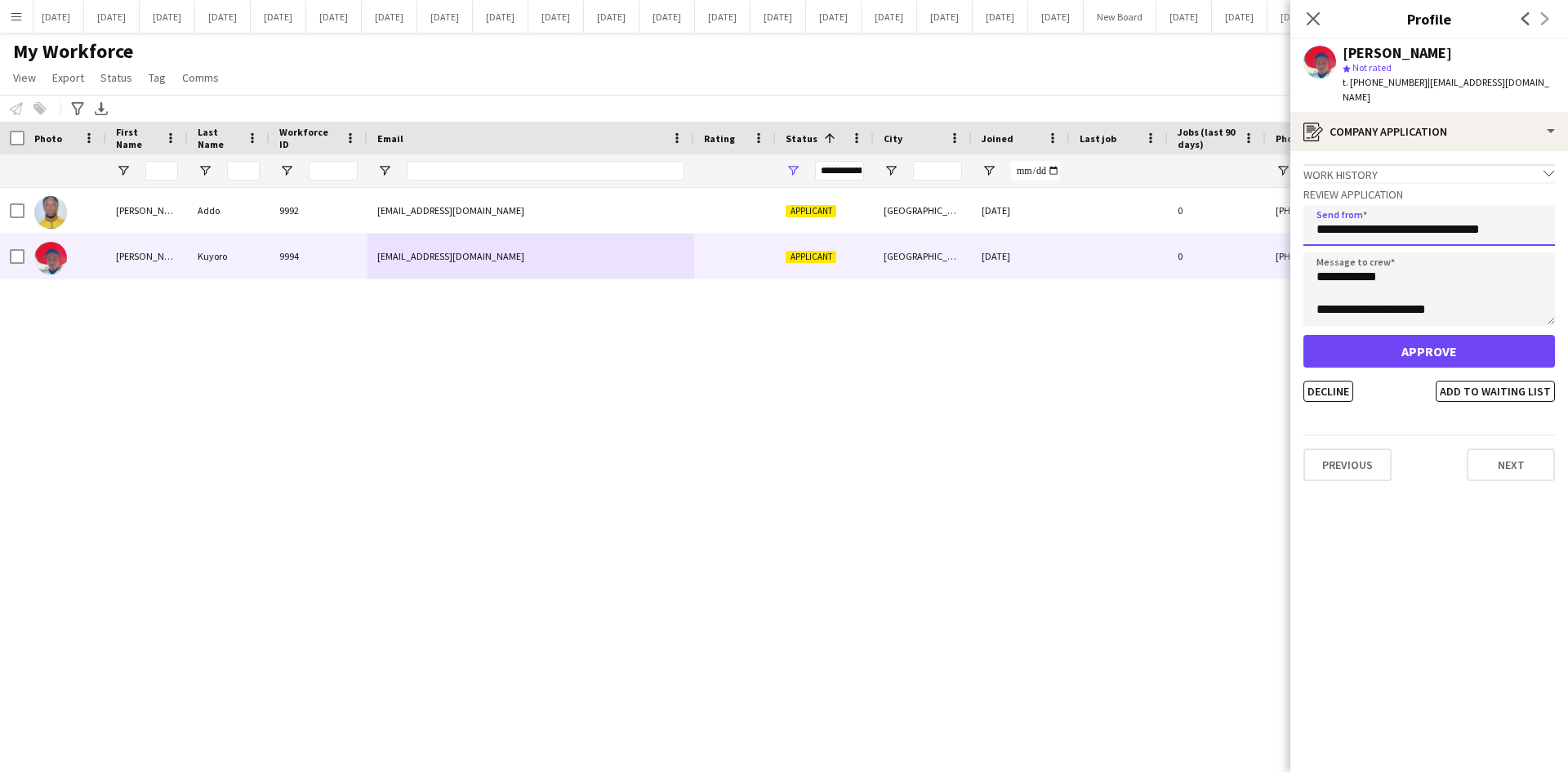
type input "**********"
click at [1344, 381] on button "Decline" at bounding box center [1328, 391] width 50 height 22
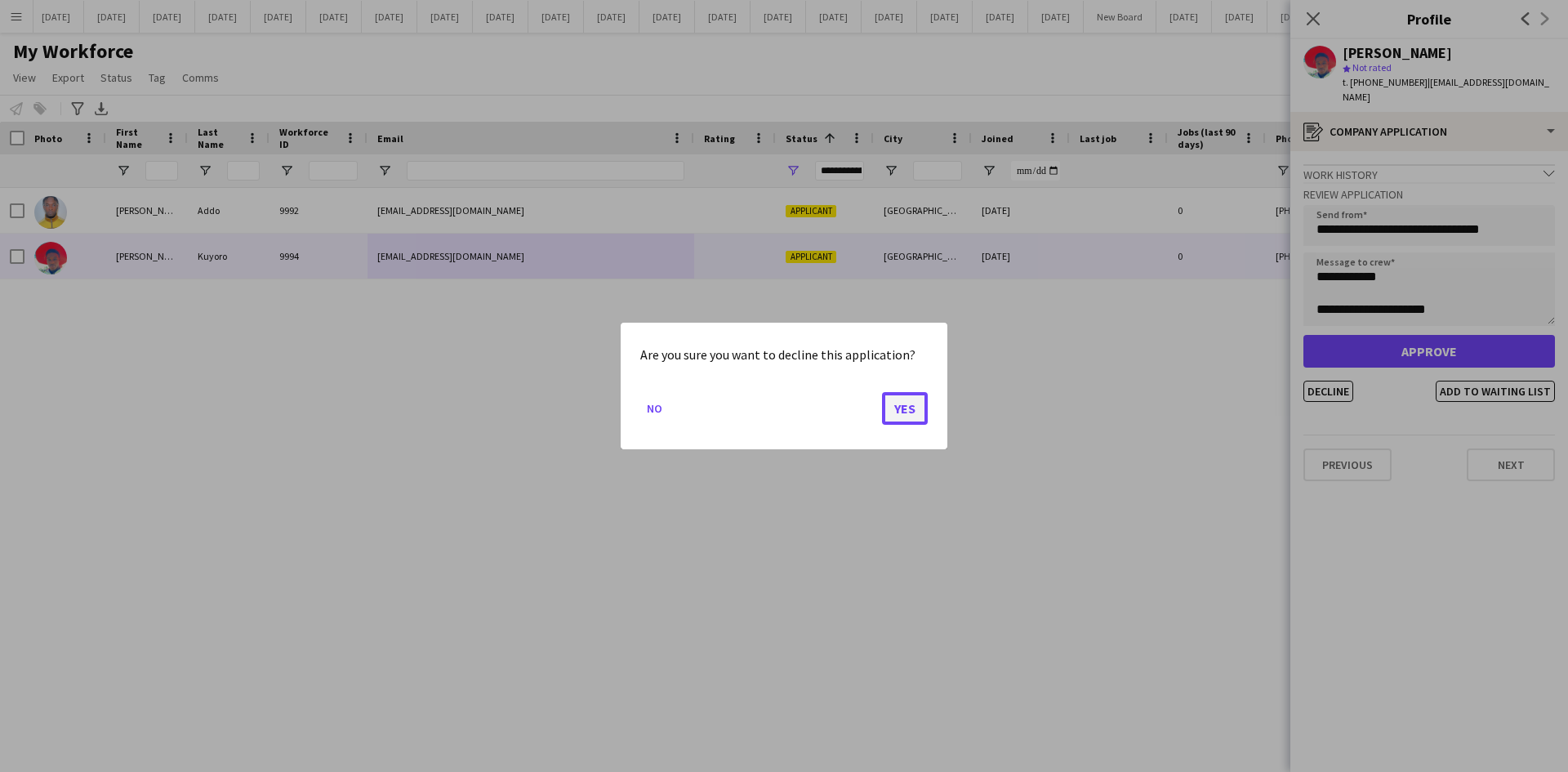
click at [892, 405] on button "Yes" at bounding box center [904, 408] width 46 height 32
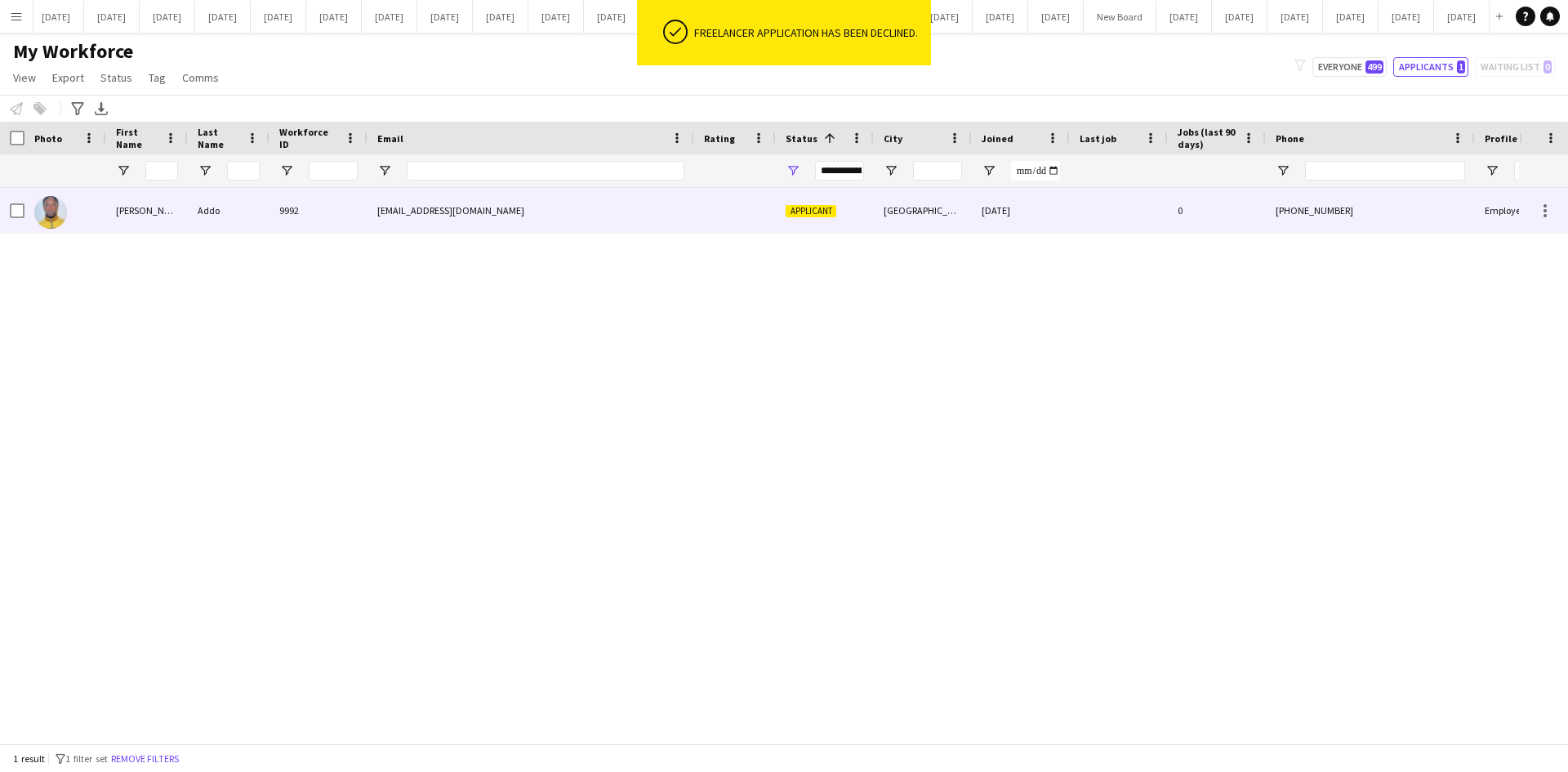
click at [413, 215] on div "[EMAIL_ADDRESS][DOMAIN_NAME]" at bounding box center [531, 210] width 327 height 45
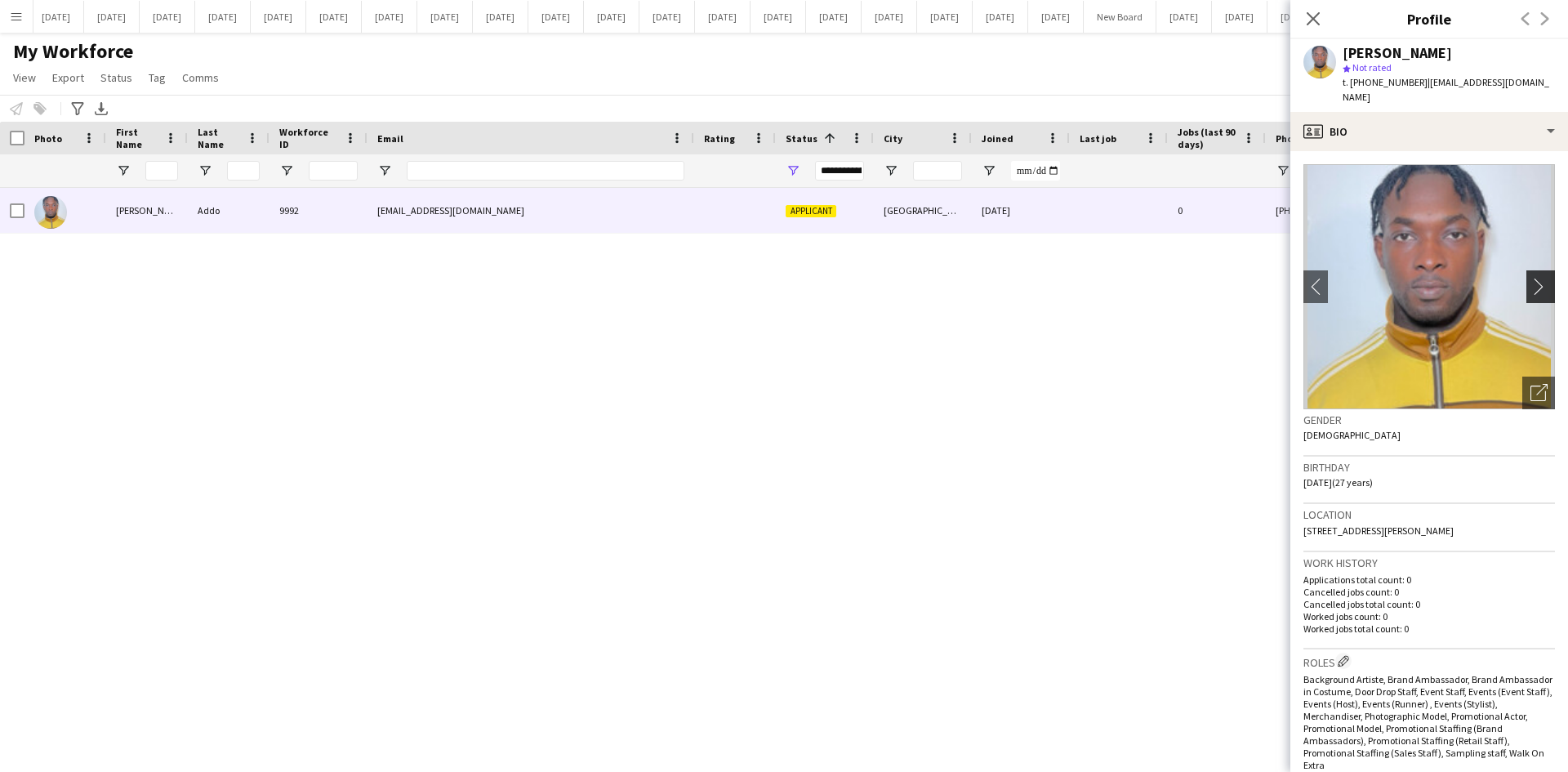
click at [1531, 278] on app-icon "chevron-right" at bounding box center [1544, 287] width 25 height 18
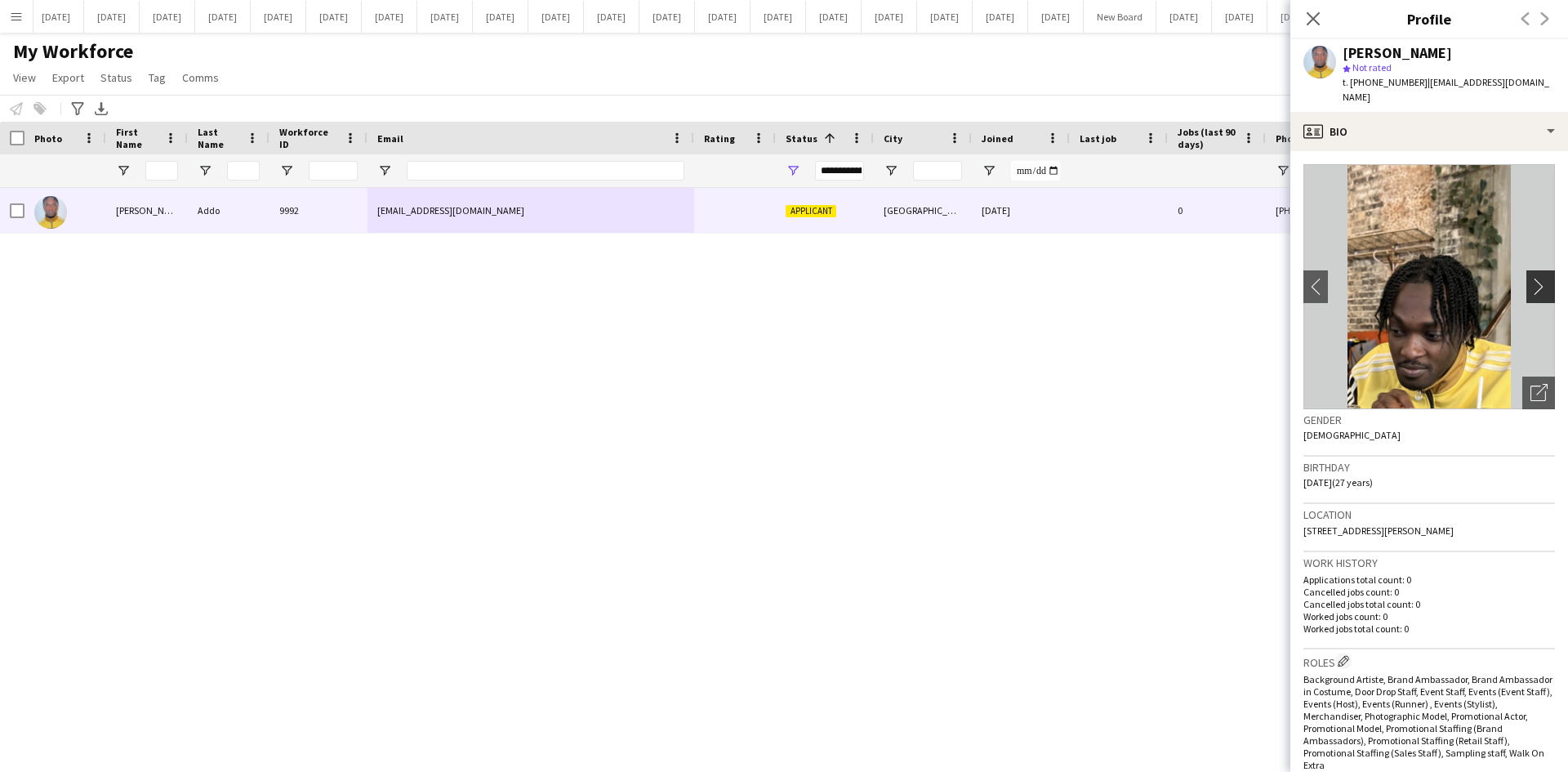
click at [1531, 278] on app-icon "chevron-right" at bounding box center [1544, 287] width 25 height 18
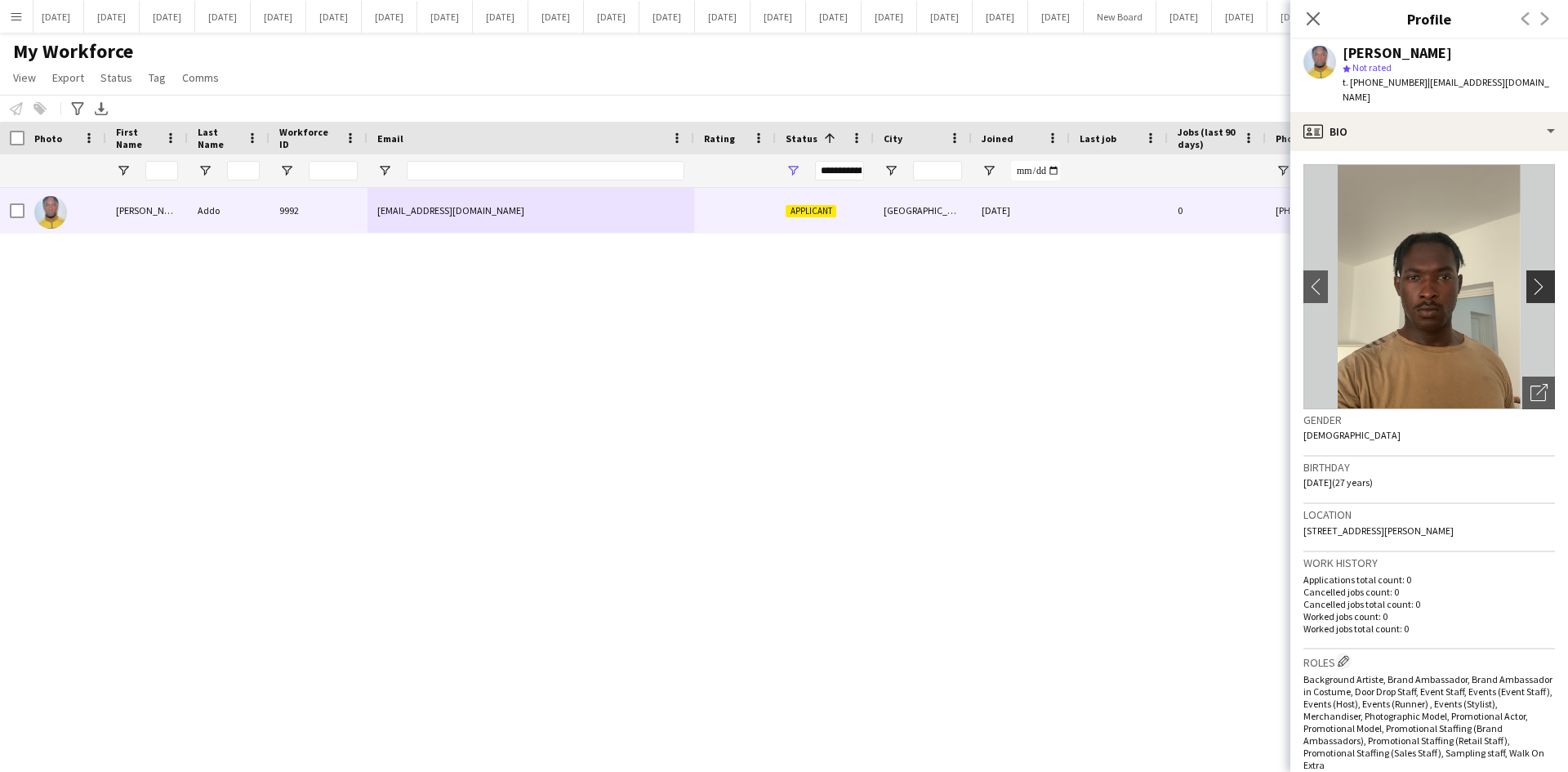
click at [1531, 278] on app-icon "chevron-right" at bounding box center [1544, 287] width 25 height 18
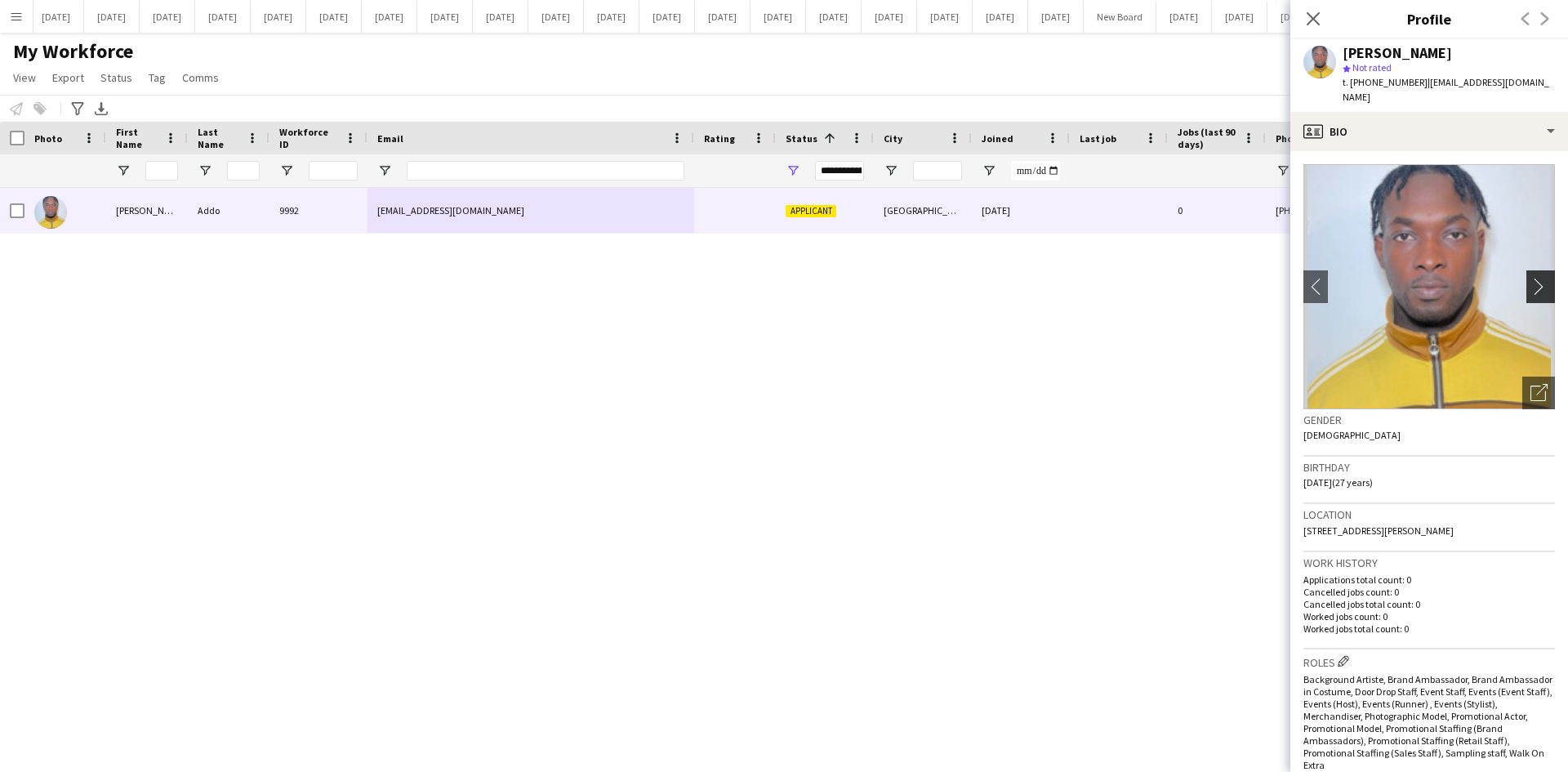
click at [1531, 278] on app-icon "chevron-right" at bounding box center [1544, 287] width 25 height 18
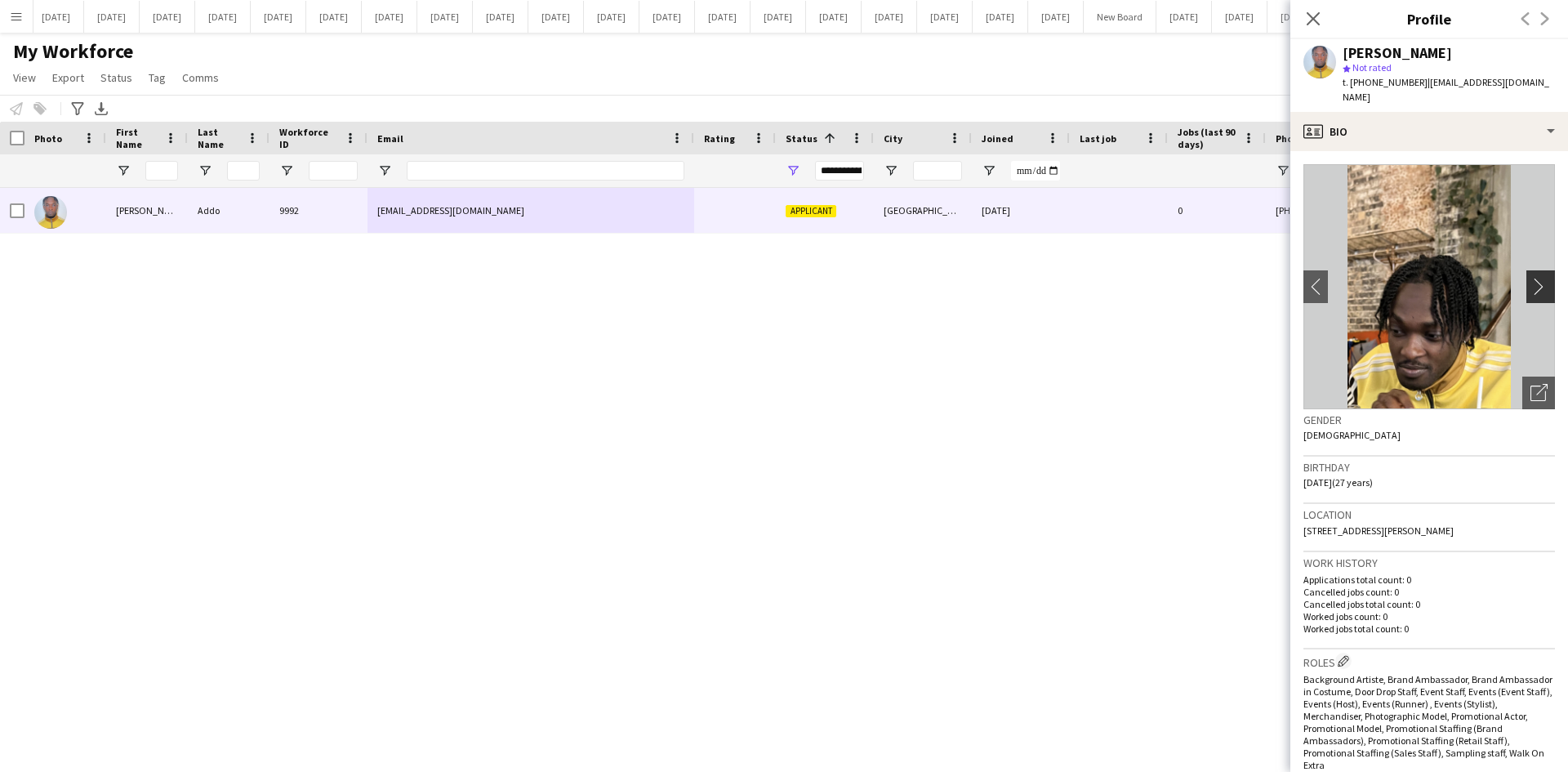
click at [1531, 278] on app-icon "chevron-right" at bounding box center [1544, 287] width 25 height 18
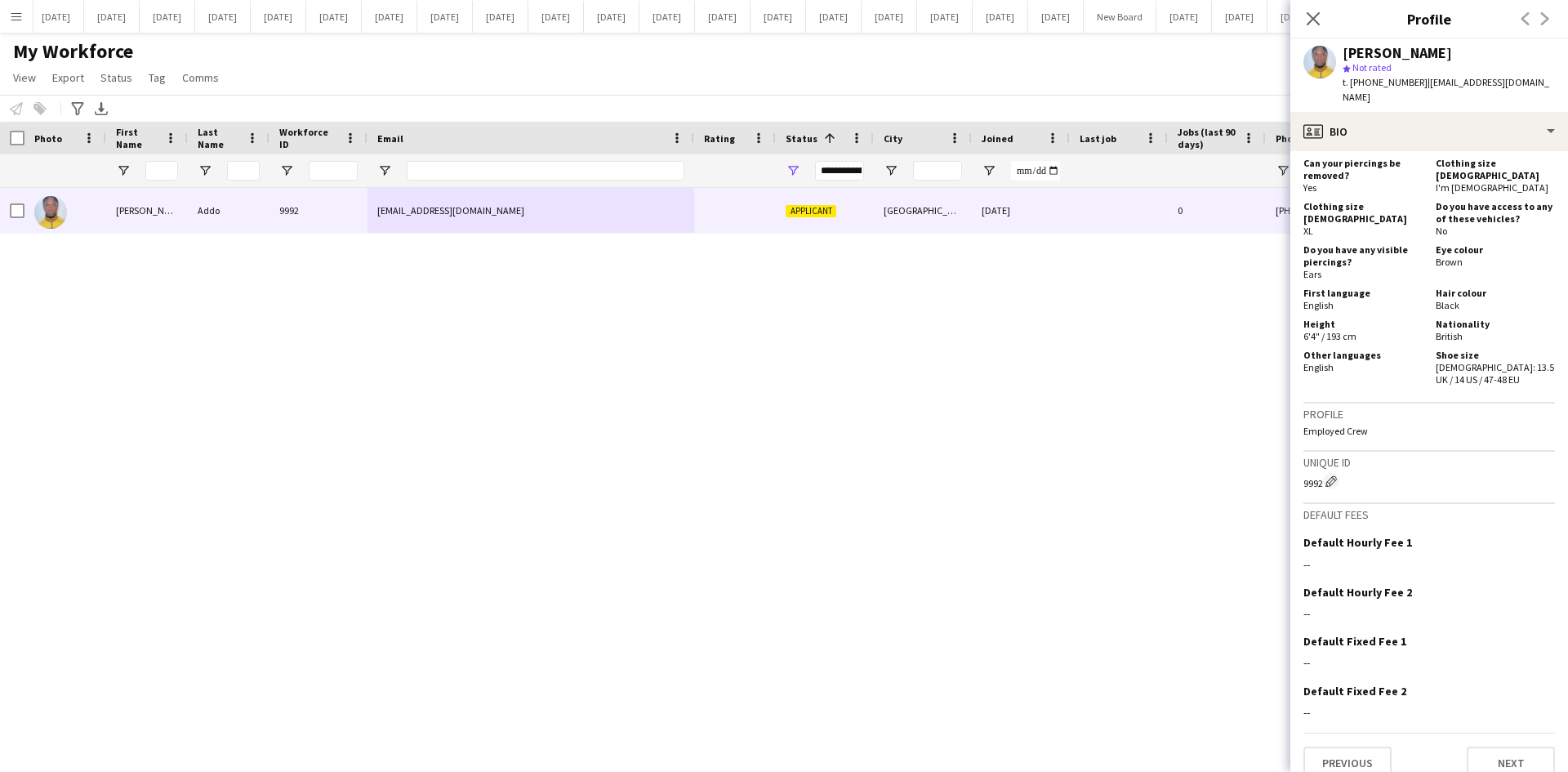
scroll to position [776, 0]
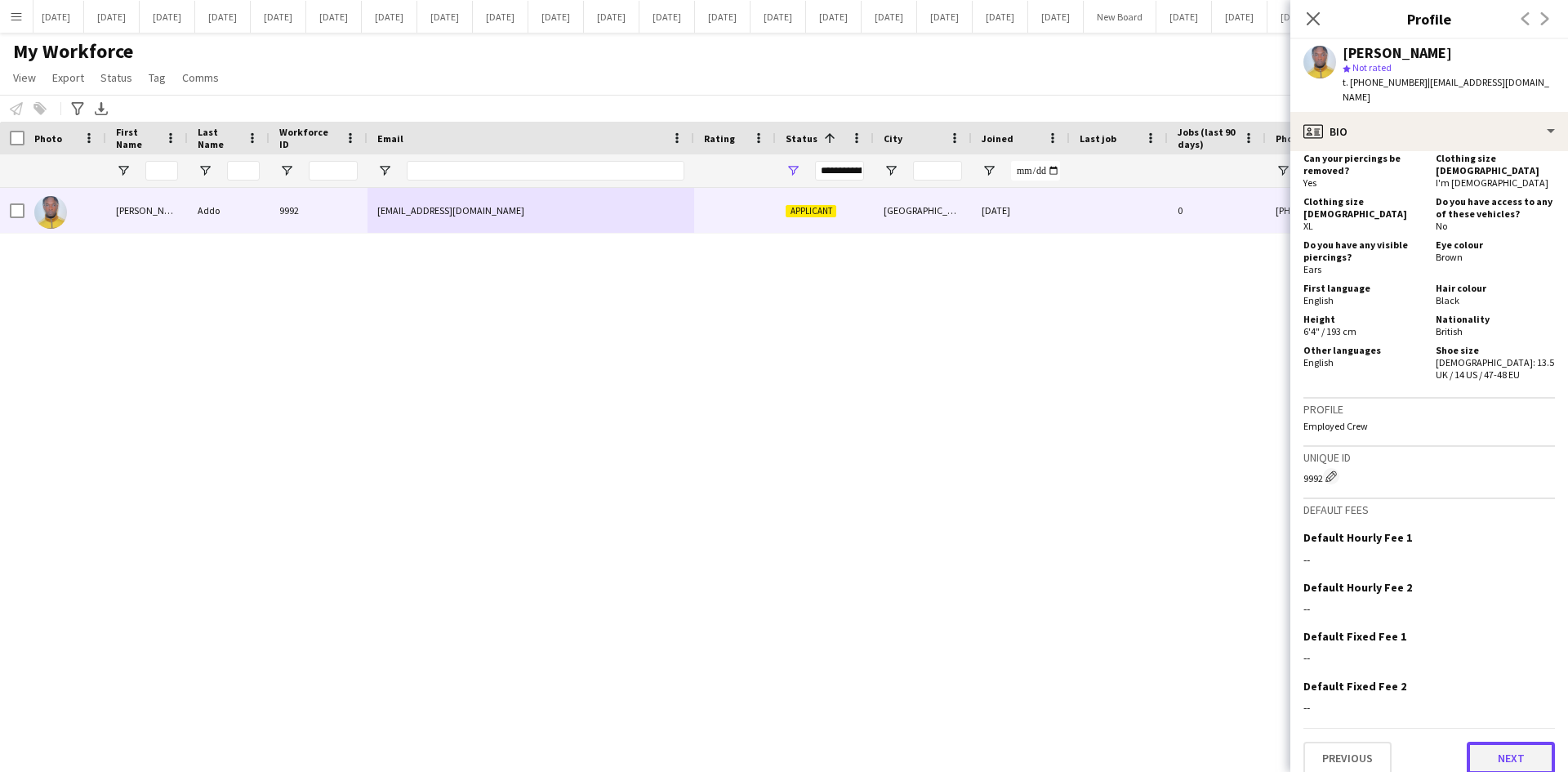
click at [1509, 748] on button "Next" at bounding box center [1511, 757] width 88 height 32
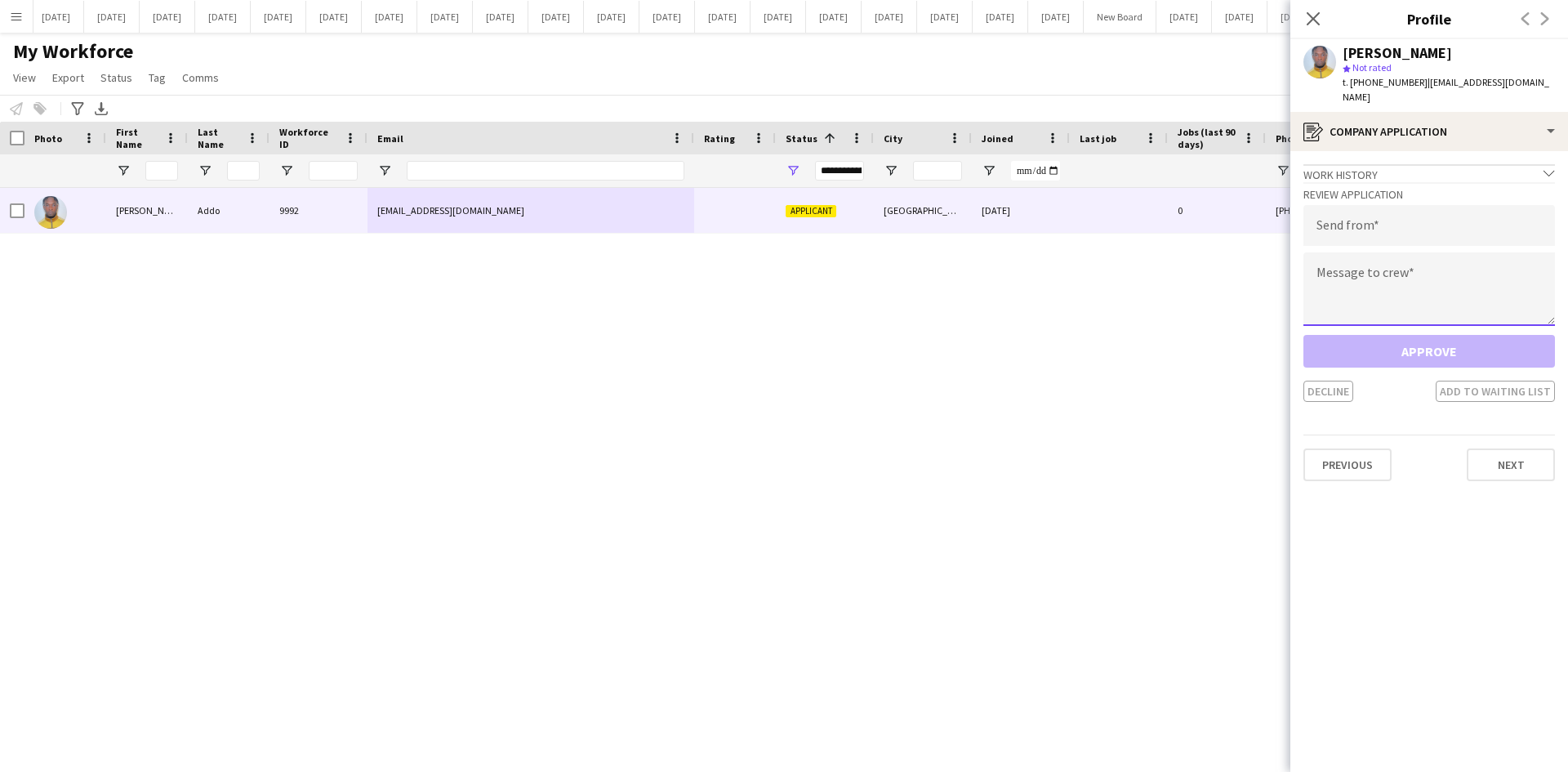
click at [1339, 258] on textarea at bounding box center [1429, 289] width 252 height 73
paste textarea "**********"
type textarea "**********"
click at [1321, 211] on input "email" at bounding box center [1429, 225] width 252 height 41
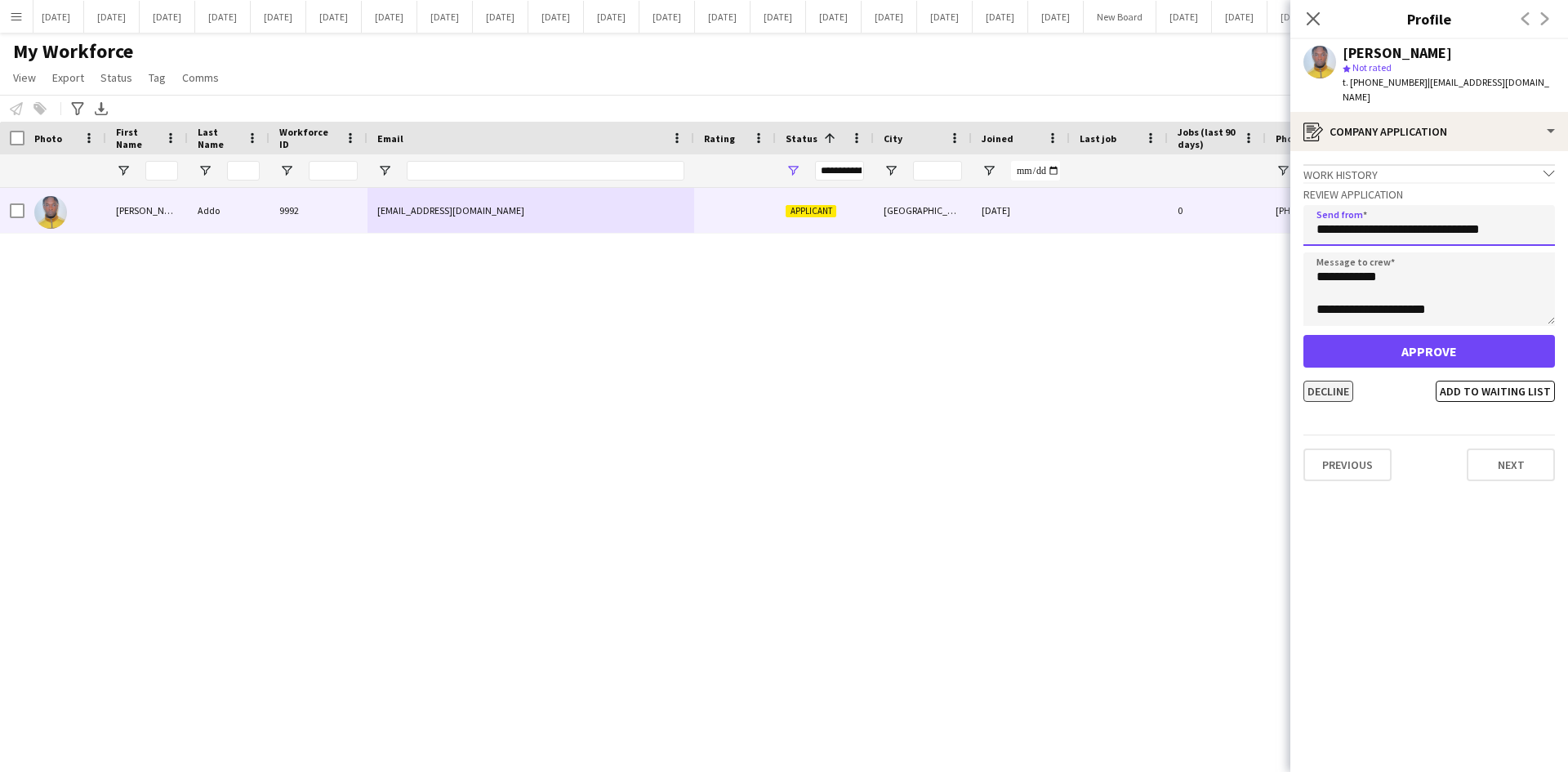
type input "**********"
click at [1342, 381] on button "Decline" at bounding box center [1328, 391] width 50 height 22
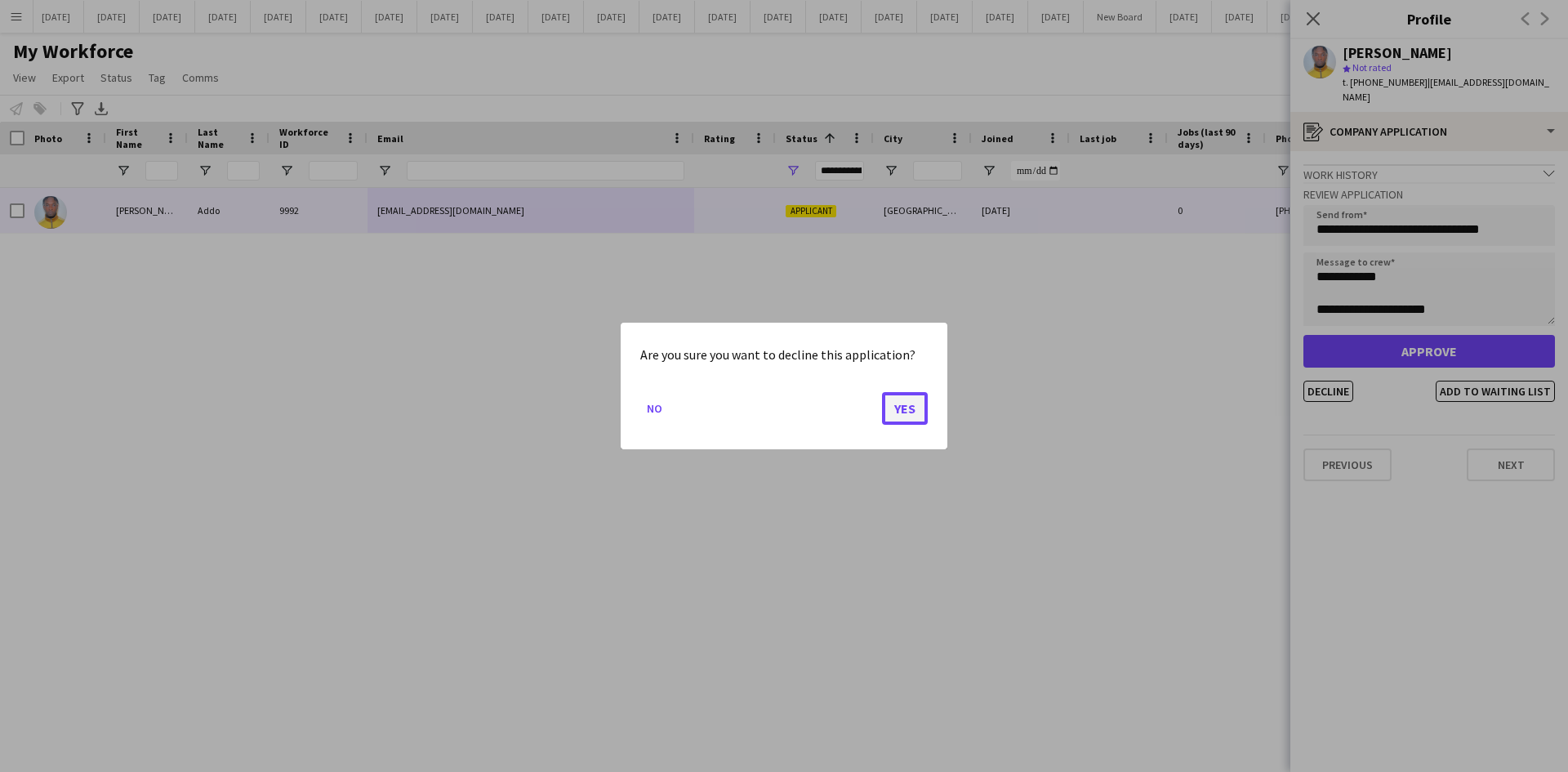
click at [912, 407] on button "Yes" at bounding box center [904, 408] width 46 height 32
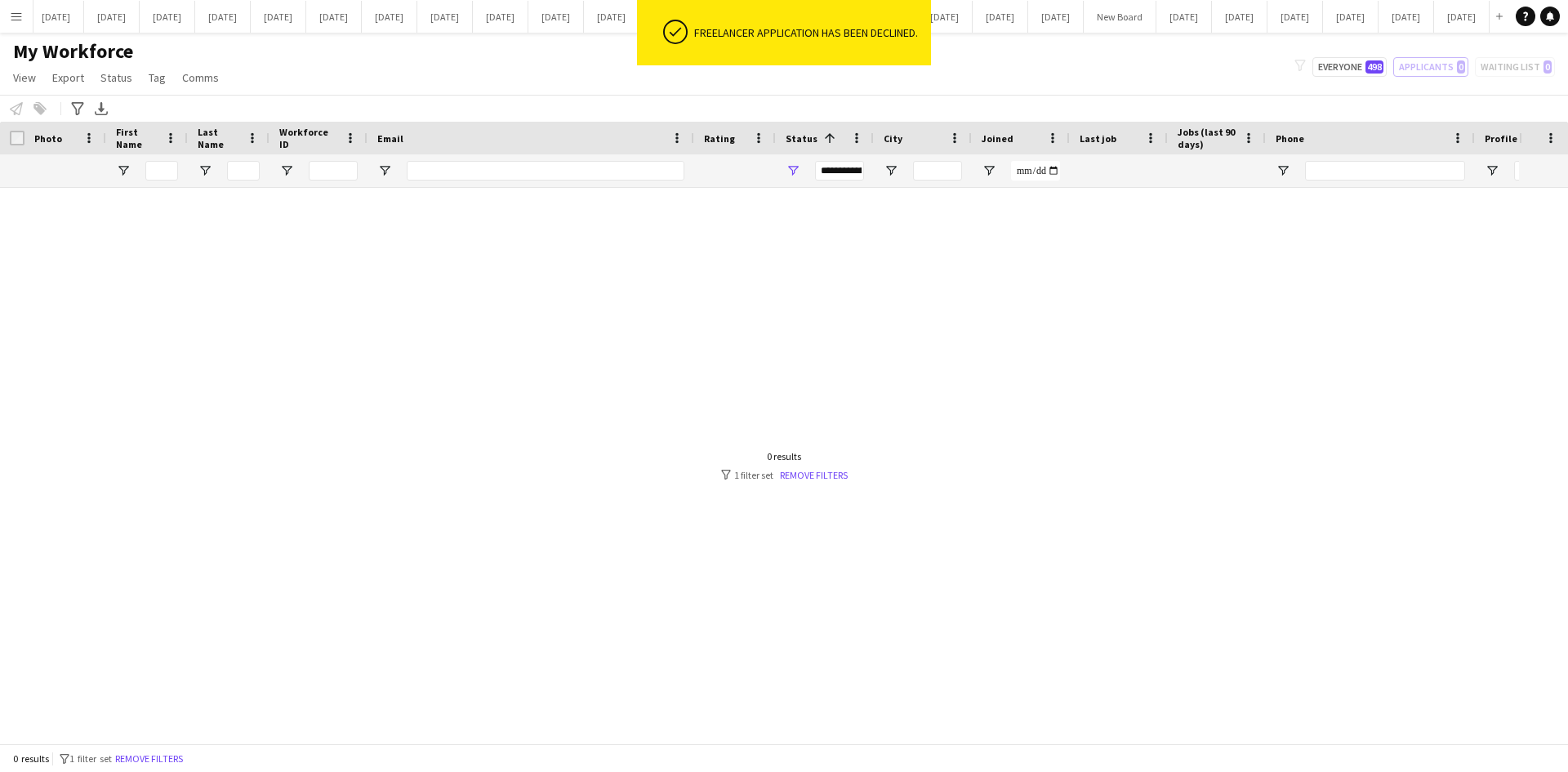
click at [1228, 279] on div at bounding box center [760, 459] width 1519 height 543
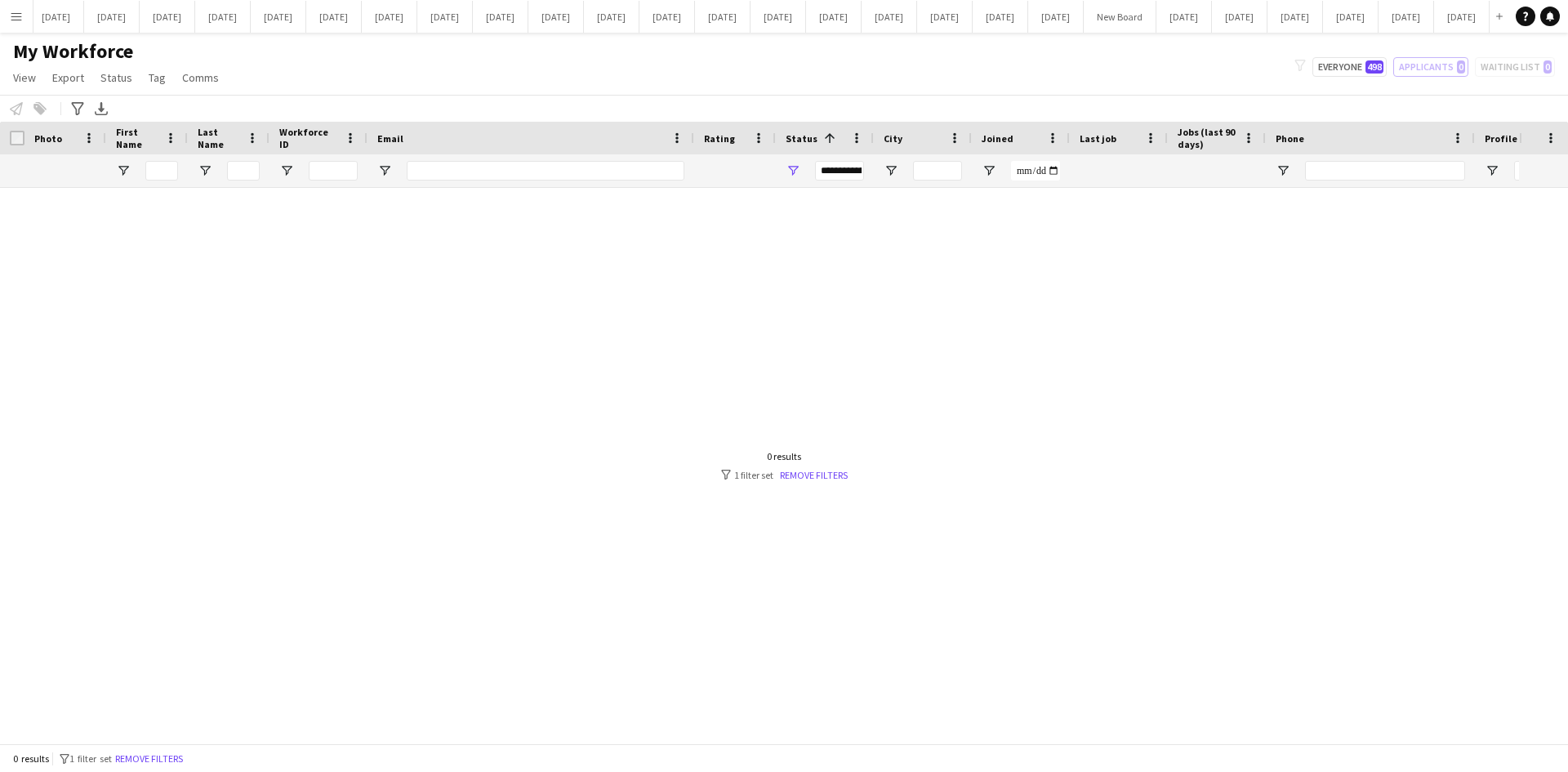
click at [1068, 404] on div at bounding box center [760, 459] width 1519 height 543
drag, startPoint x: 1360, startPoint y: 70, endPoint x: 1339, endPoint y: 66, distance: 21.4
click at [1358, 70] on button "Everyone 498" at bounding box center [1350, 67] width 74 height 20
type input "**********"
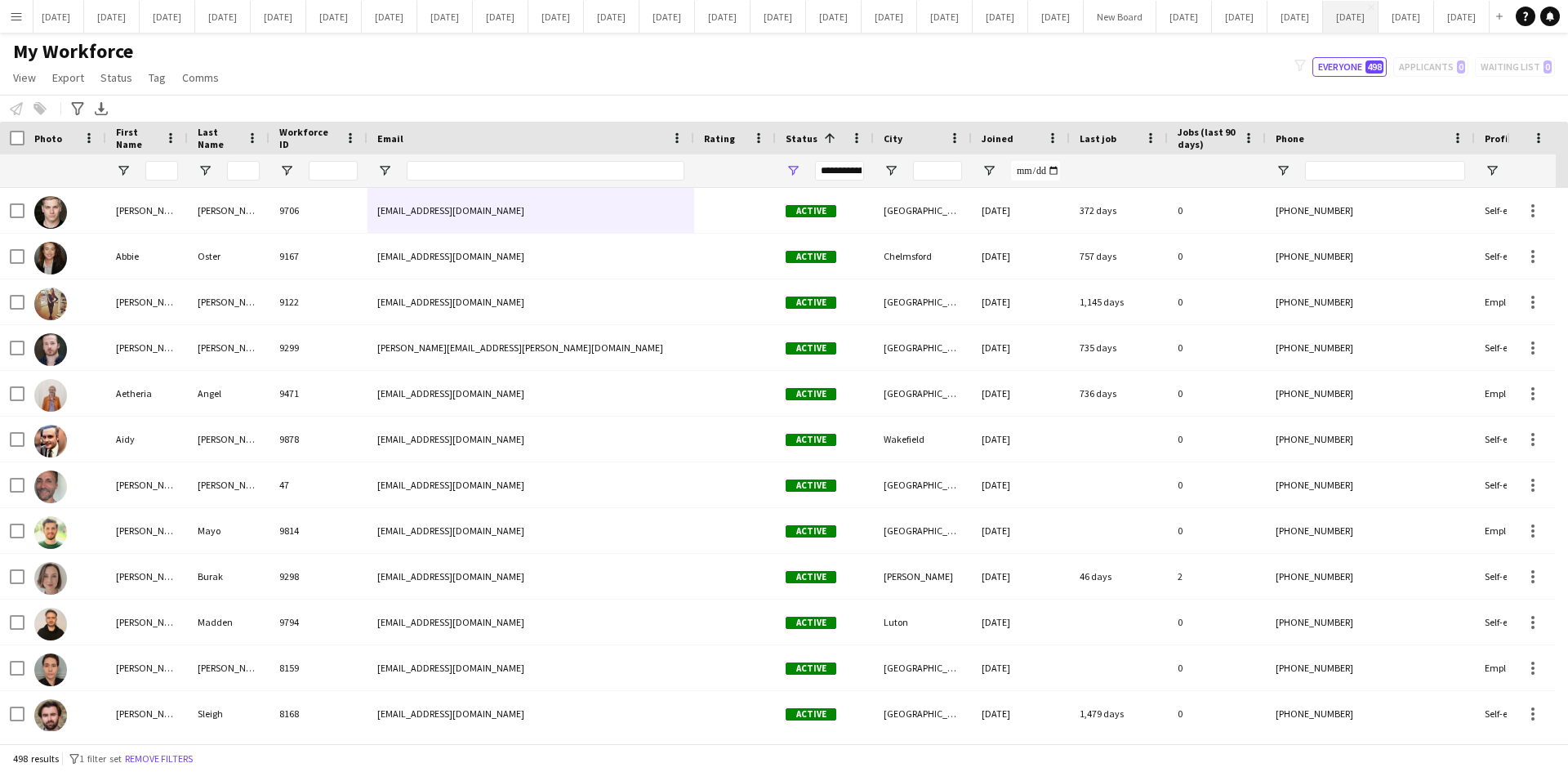
click at [1323, 4] on button "[DATE] Close" at bounding box center [1351, 17] width 56 height 32
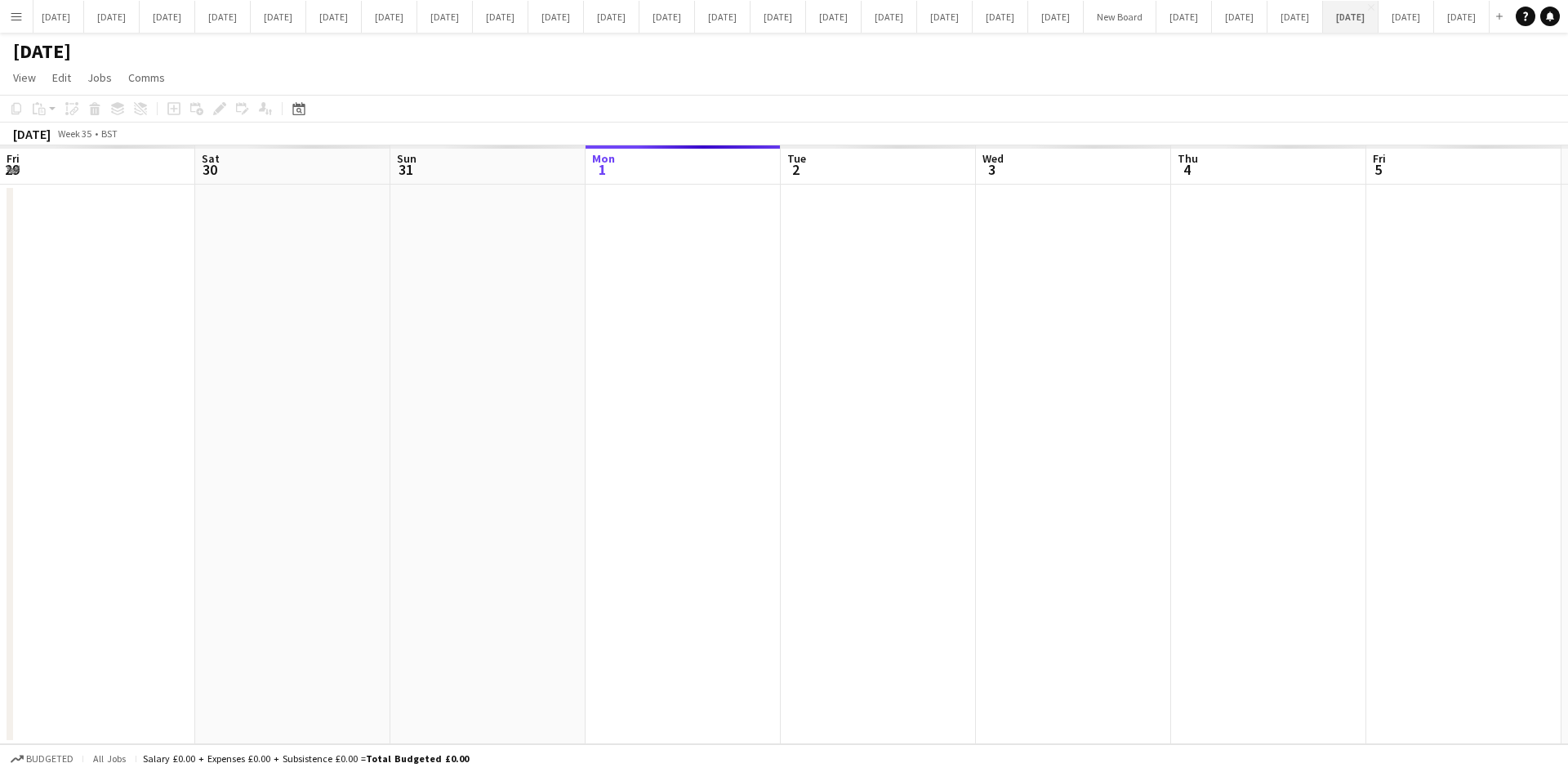
scroll to position [0, 391]
click at [1323, 10] on button "[DATE] Close" at bounding box center [1351, 17] width 56 height 32
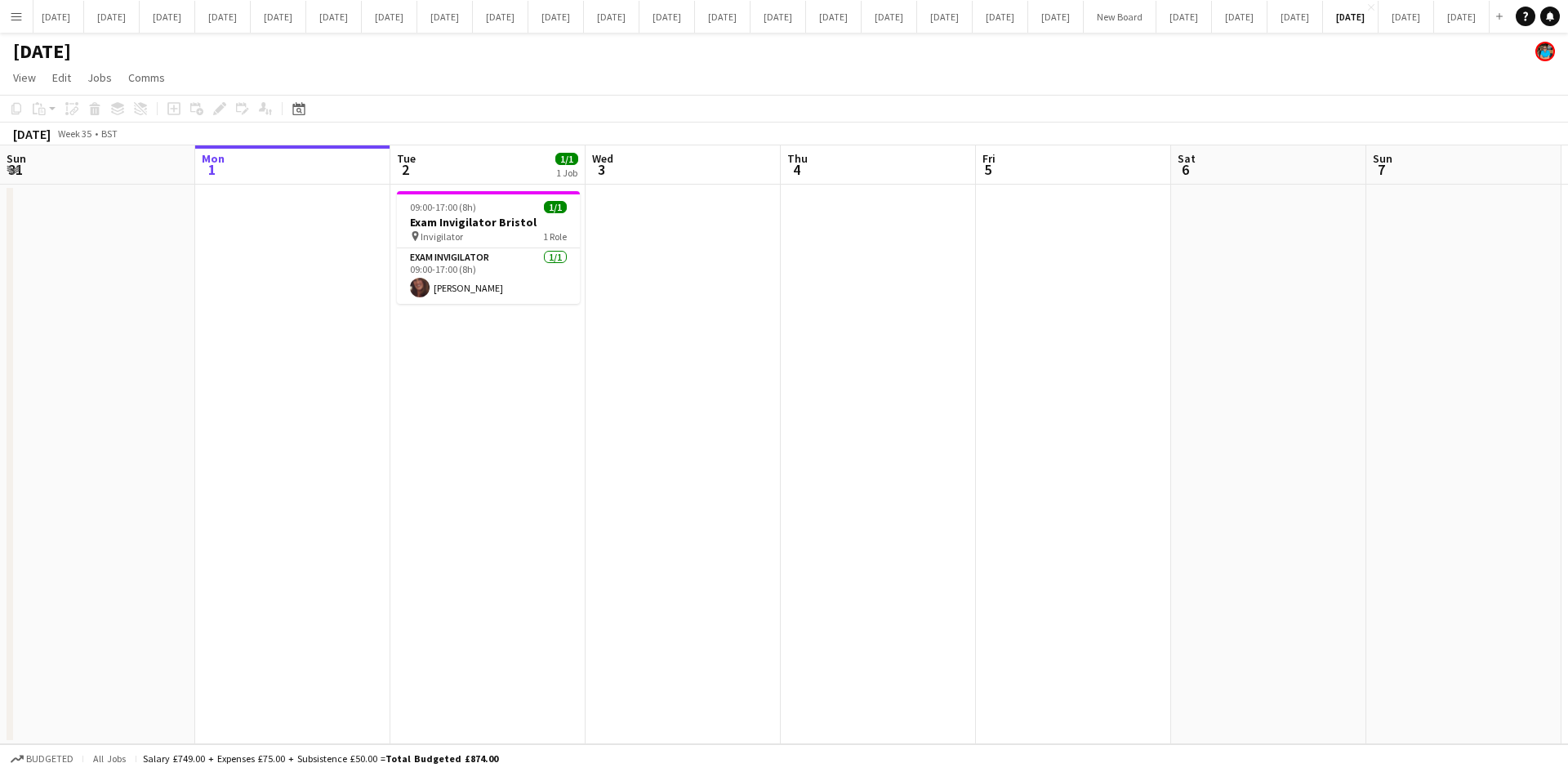
click at [653, 392] on app-date-cell at bounding box center [682, 465] width 195 height 560
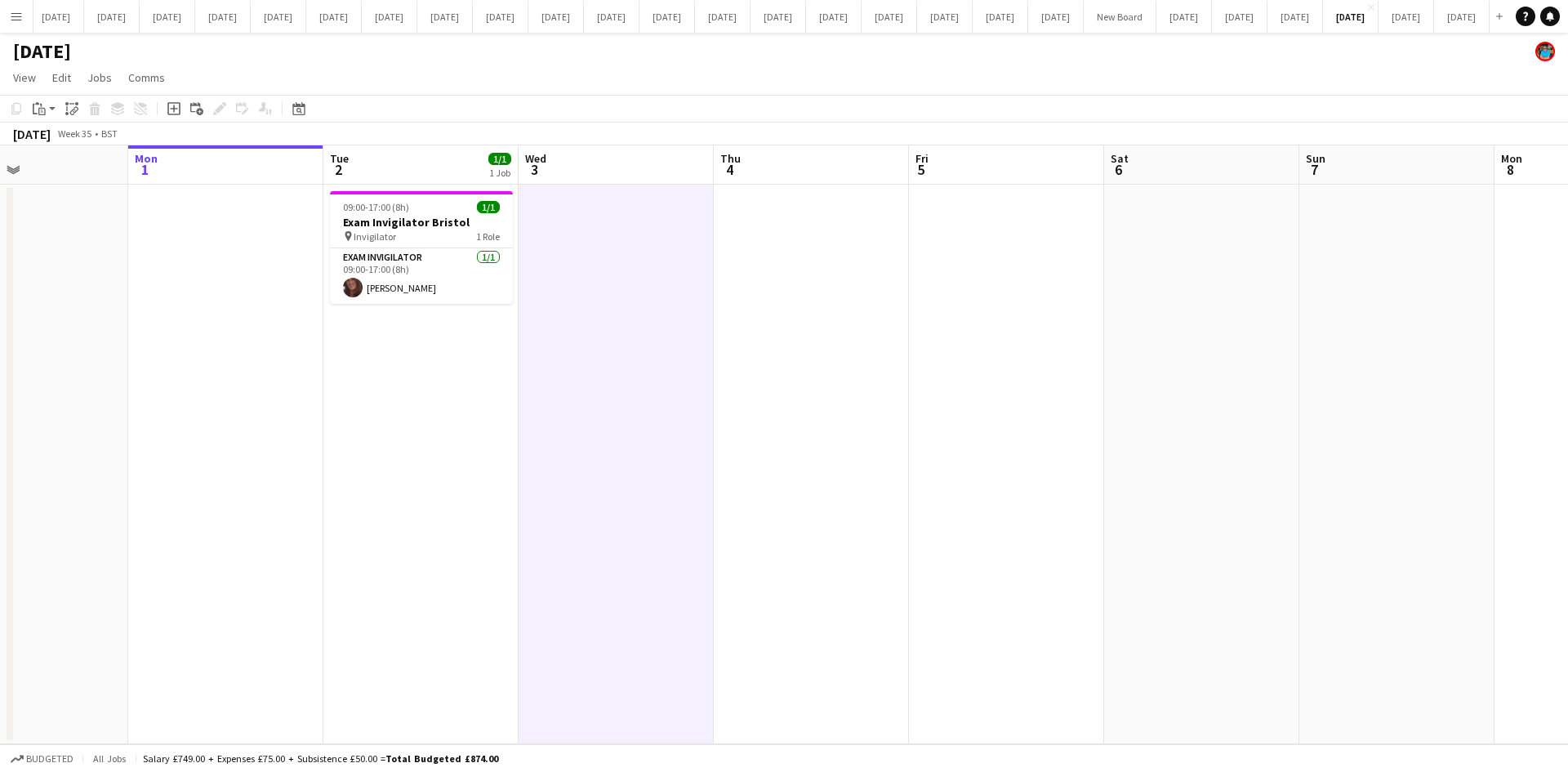
scroll to position [0, 425]
